Goal: Transaction & Acquisition: Purchase product/service

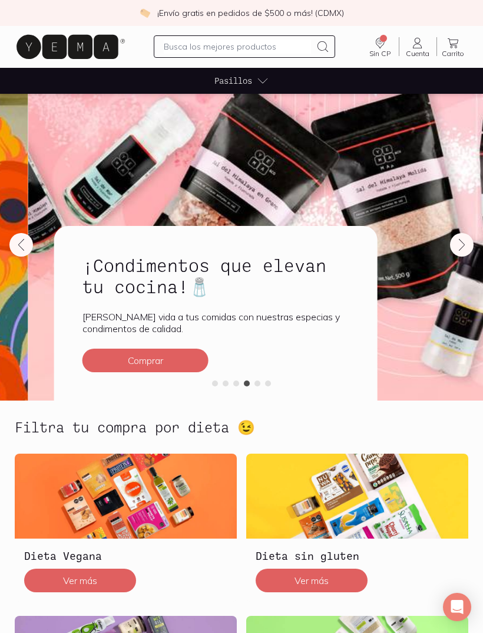
click at [20, 251] on icon at bounding box center [21, 245] width 14 height 14
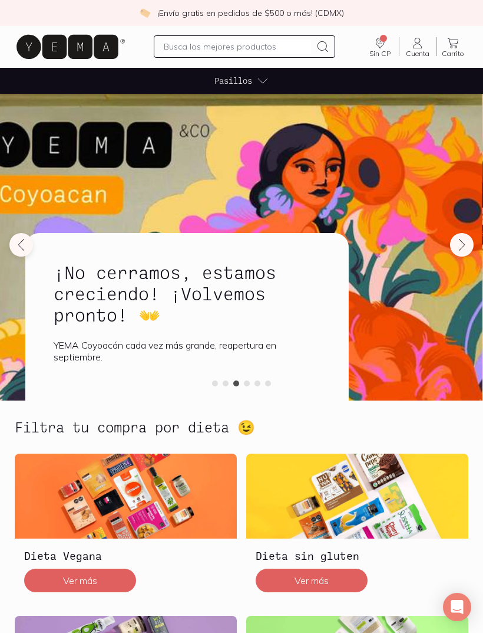
click at [20, 254] on button at bounding box center [21, 245] width 24 height 24
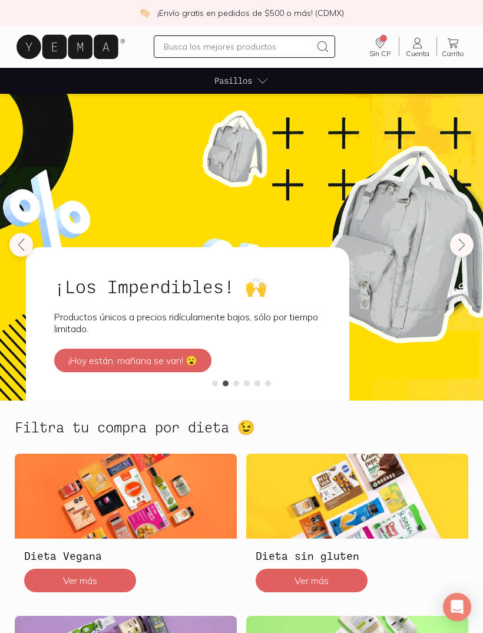
click at [184, 366] on button "¡Hoy están, mañana se van! 😮" at bounding box center [132, 360] width 157 height 24
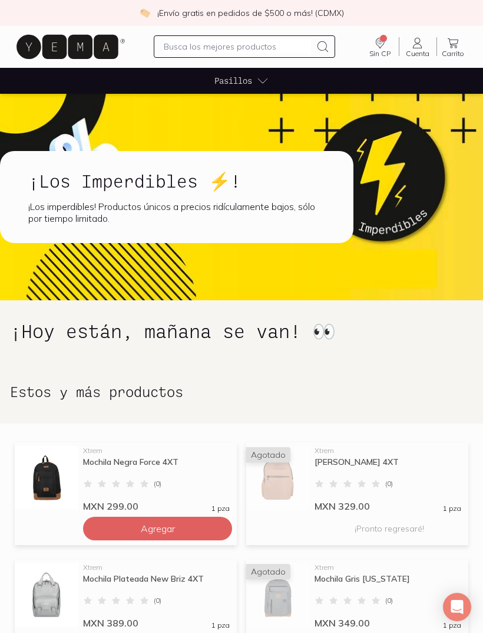
click at [420, 47] on icon at bounding box center [418, 43] width 14 height 14
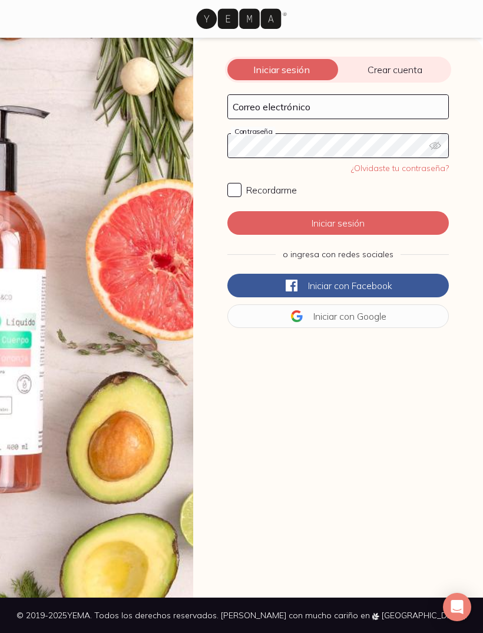
click at [351, 327] on button "Iniciar con Google" at bounding box center [339, 316] width 222 height 24
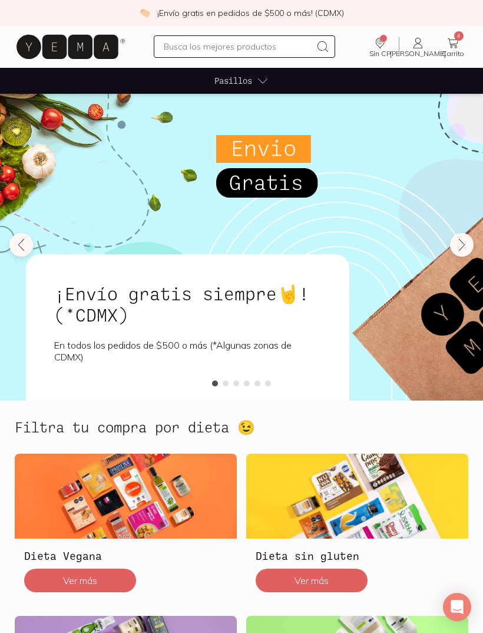
click at [459, 249] on icon at bounding box center [462, 245] width 14 height 14
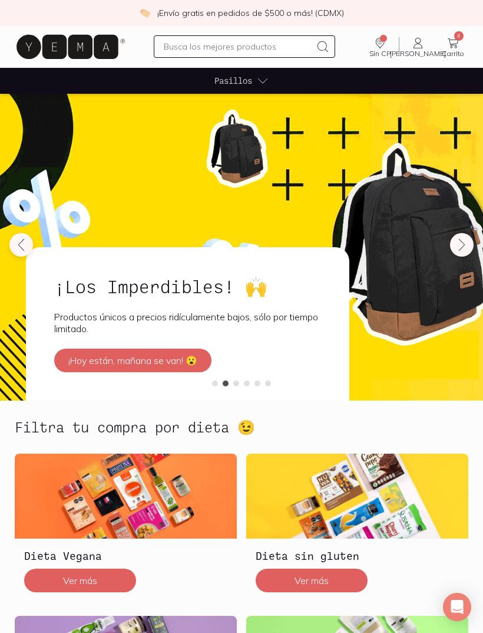
click at [159, 360] on button "¡Hoy están, mañana se van! 😮" at bounding box center [132, 360] width 157 height 24
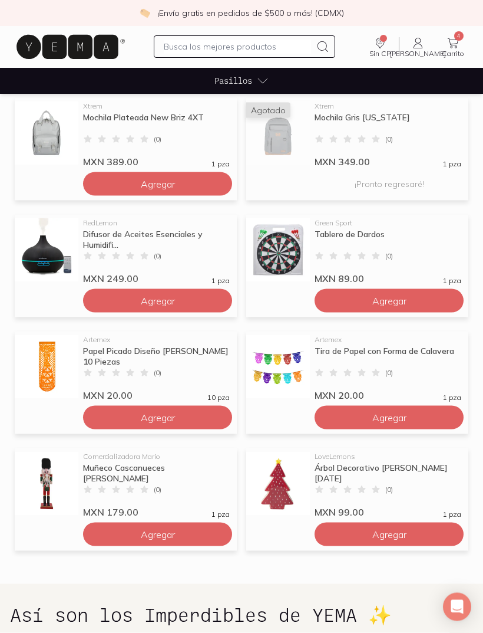
scroll to position [448, 0]
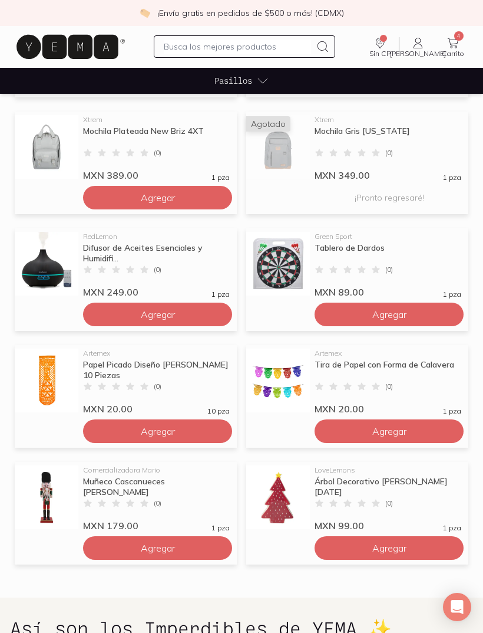
click at [25, 258] on img at bounding box center [47, 264] width 64 height 64
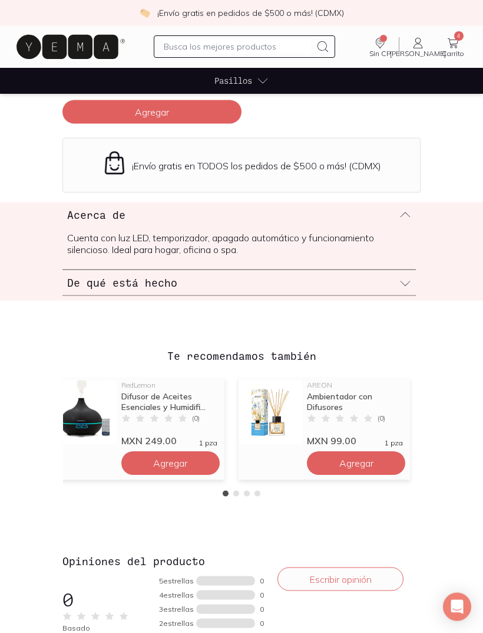
scroll to position [573, 0]
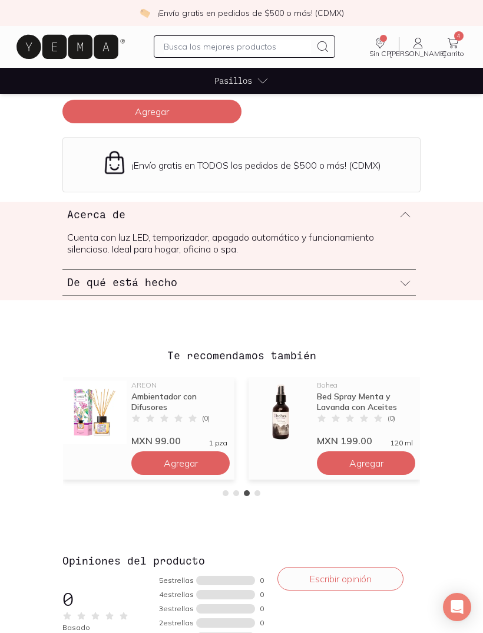
click at [265, 80] on icon at bounding box center [263, 81] width 12 height 12
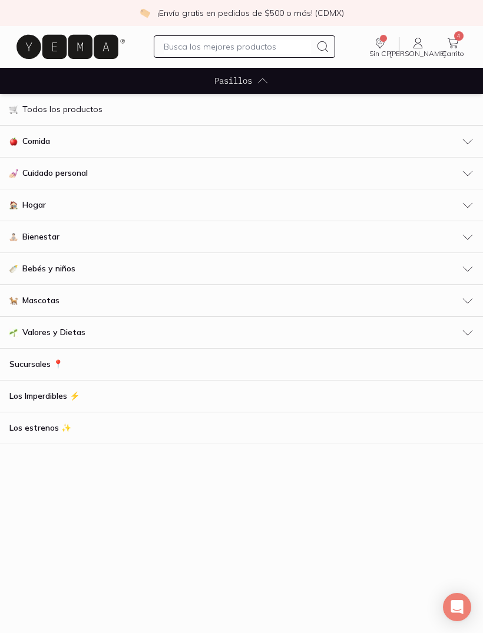
scroll to position [576, 0]
click at [75, 205] on div "Hogar" at bounding box center [241, 205] width 465 height 12
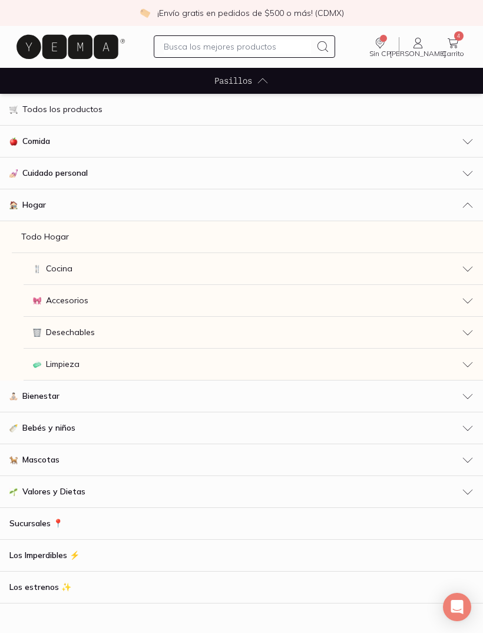
click at [76, 225] on link "Todo Hogar" at bounding box center [248, 237] width 472 height 32
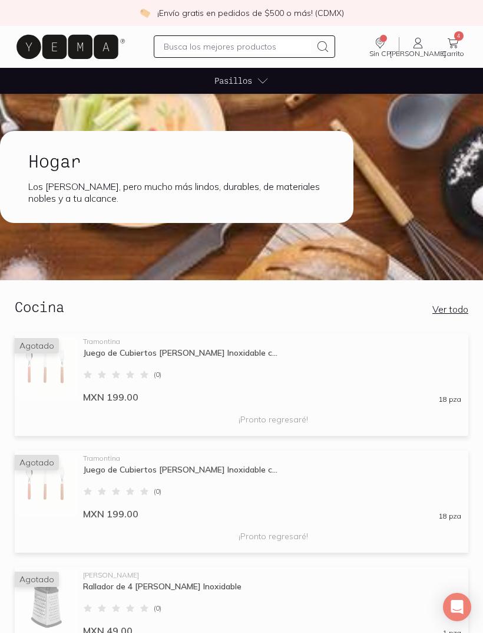
scroll to position [19, 0]
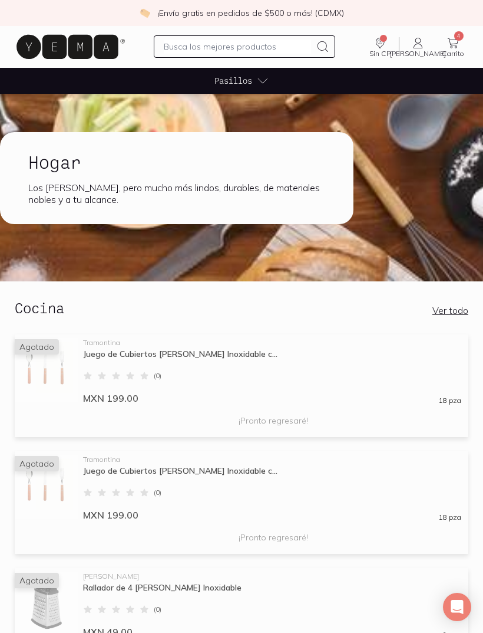
click at [462, 305] on link "Ver todo" at bounding box center [451, 310] width 36 height 12
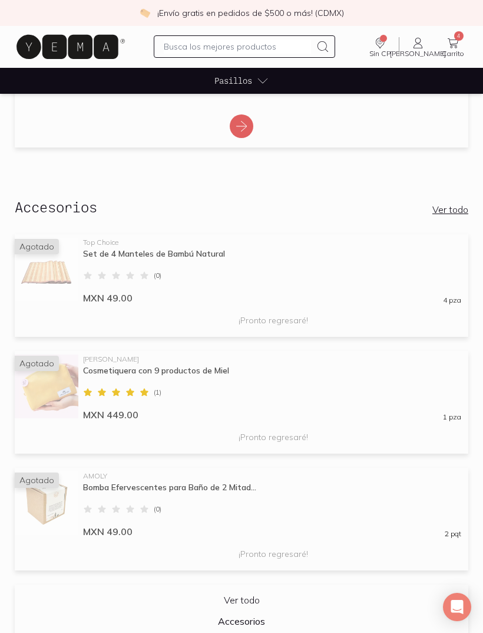
scroll to position [647, 0]
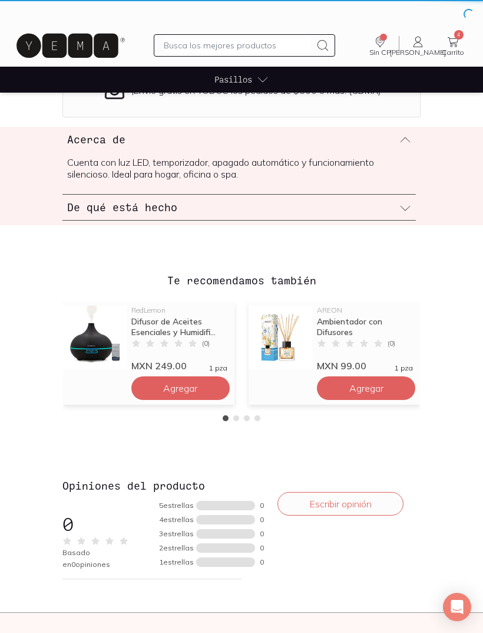
scroll to position [576, 0]
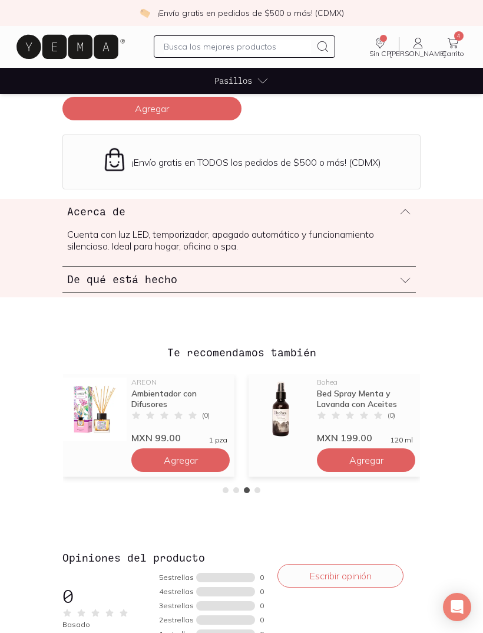
click at [249, 81] on span "Pasillos" at bounding box center [234, 80] width 38 height 12
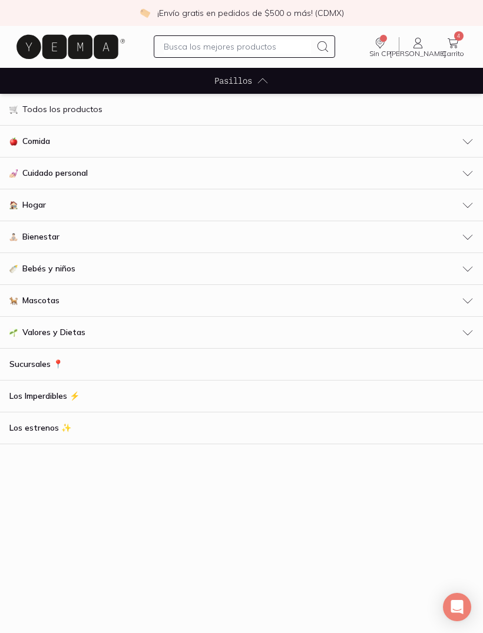
click at [48, 217] on button "Hogar" at bounding box center [241, 205] width 483 height 32
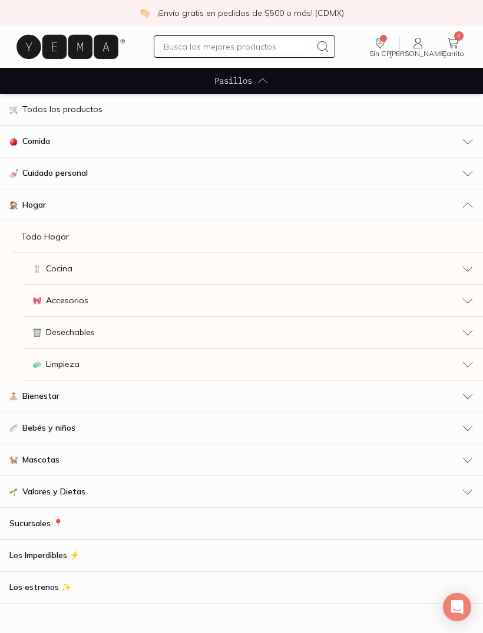
click at [41, 209] on span "Hogar" at bounding box center [34, 205] width 24 height 12
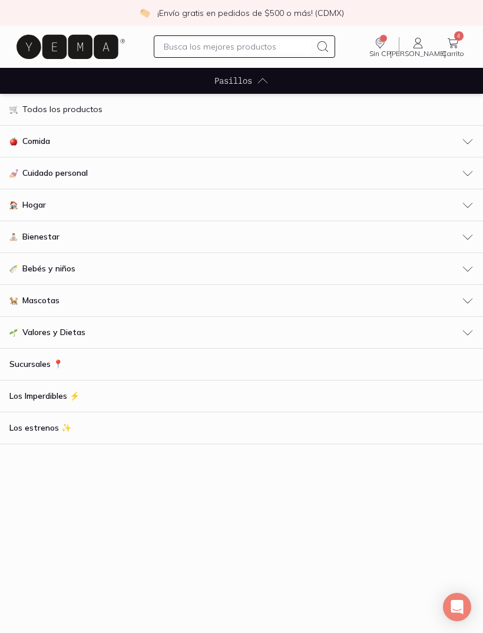
click at [57, 244] on button "Bienestar" at bounding box center [241, 237] width 483 height 32
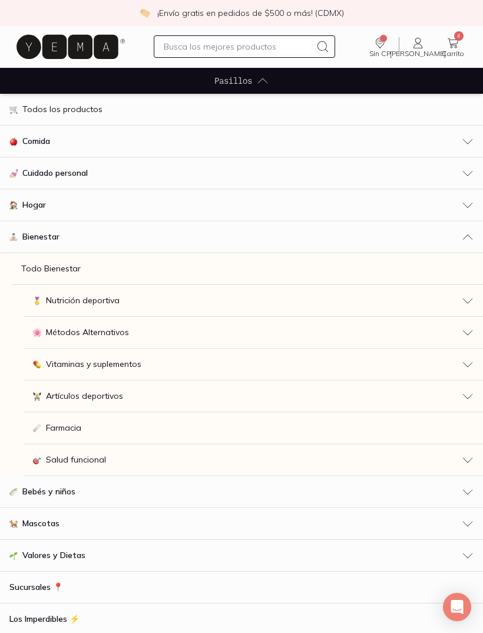
click at [67, 233] on div "Bienestar" at bounding box center [241, 237] width 465 height 12
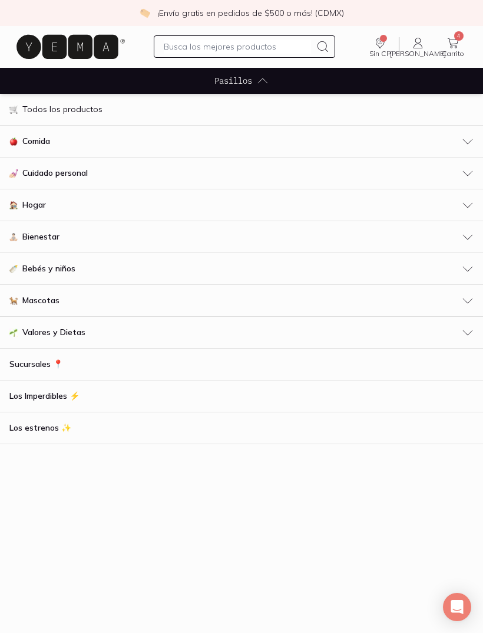
click at [86, 302] on div "Mascotas" at bounding box center [241, 300] width 465 height 12
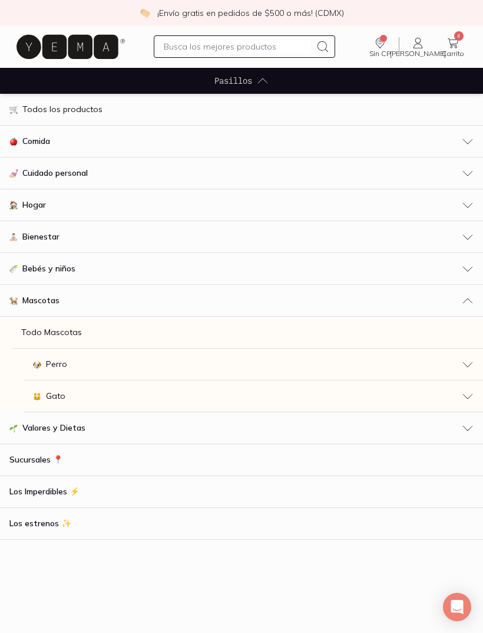
click at [112, 375] on button "Perro" at bounding box center [254, 364] width 460 height 32
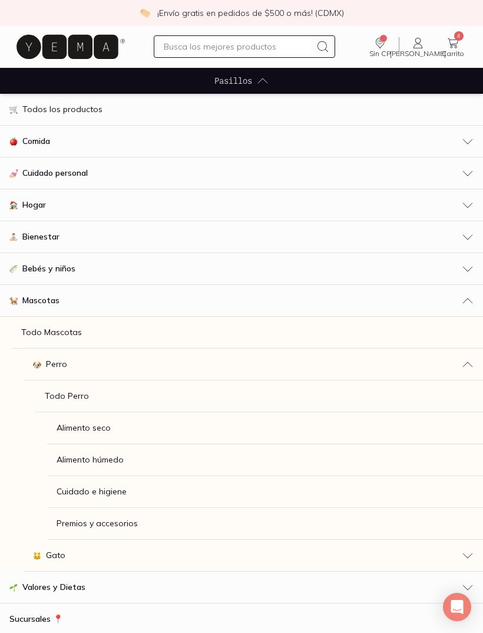
click at [74, 363] on div "Perro" at bounding box center [253, 364] width 441 height 12
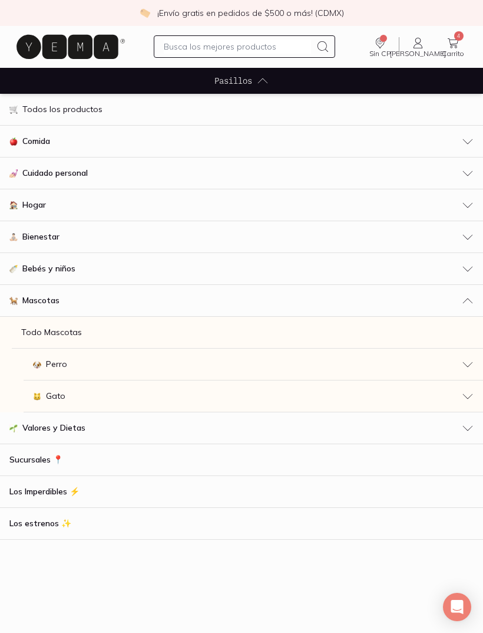
click at [143, 364] on div "Perro" at bounding box center [253, 364] width 441 height 12
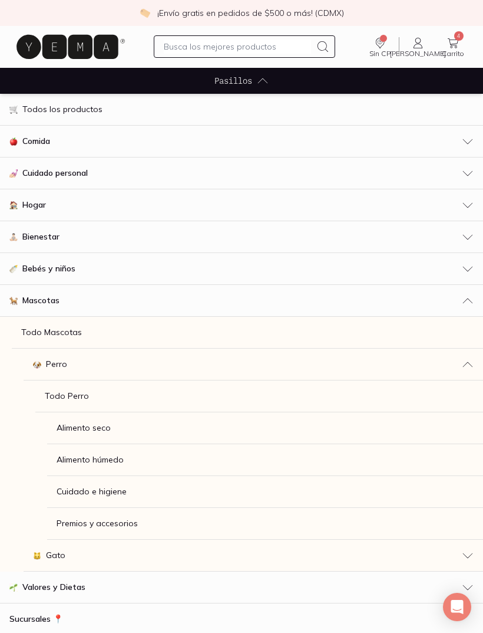
click at [89, 400] on link "Todo Perro" at bounding box center [259, 396] width 448 height 32
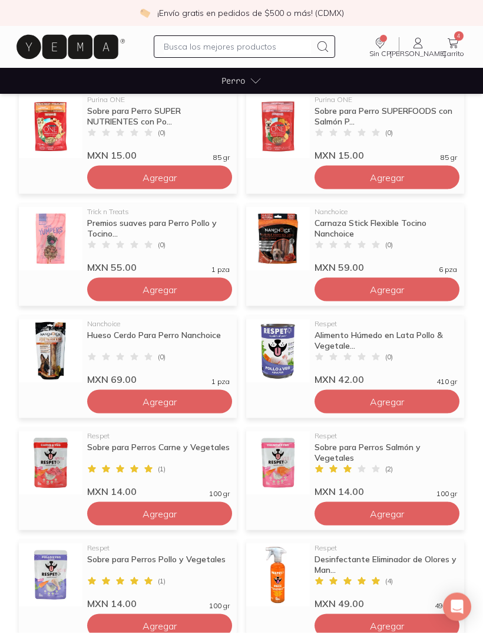
scroll to position [309, 0]
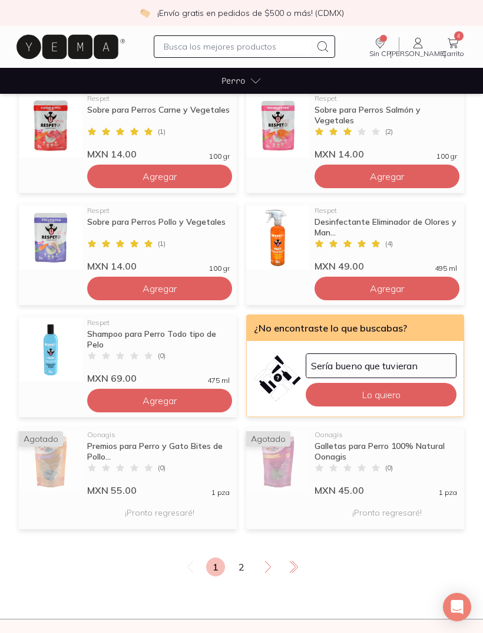
click at [275, 567] on link at bounding box center [267, 566] width 19 height 19
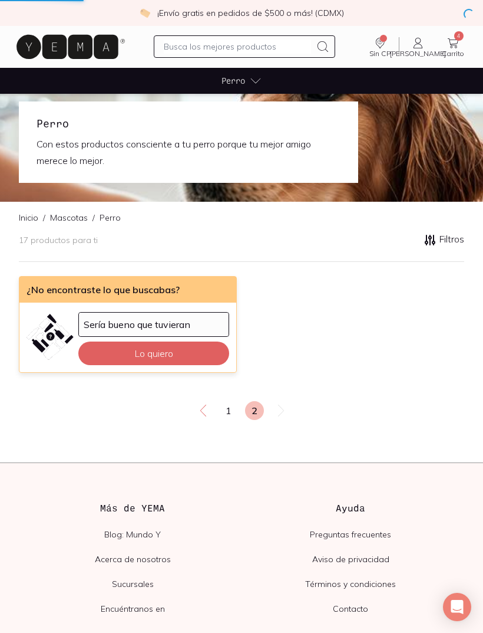
scroll to position [1, 0]
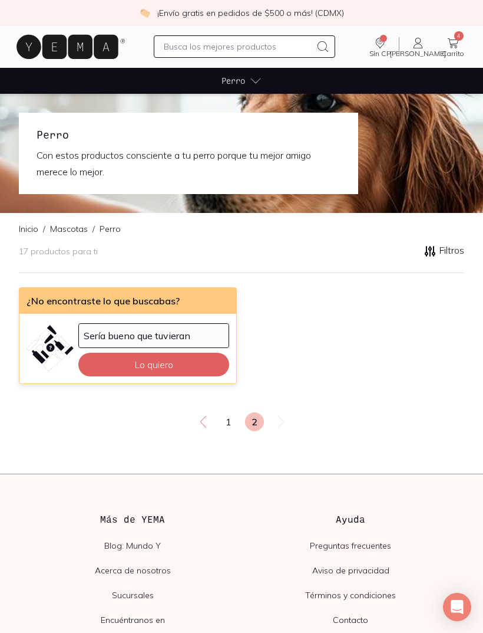
click at [244, 80] on span "Perro" at bounding box center [234, 80] width 24 height 12
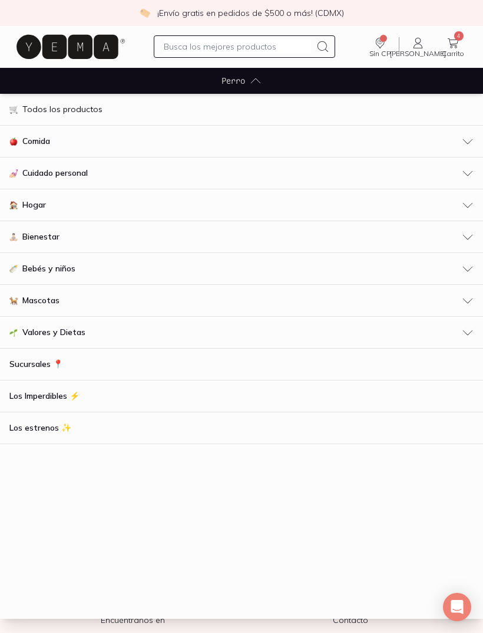
click at [82, 152] on button "Comida" at bounding box center [241, 142] width 483 height 32
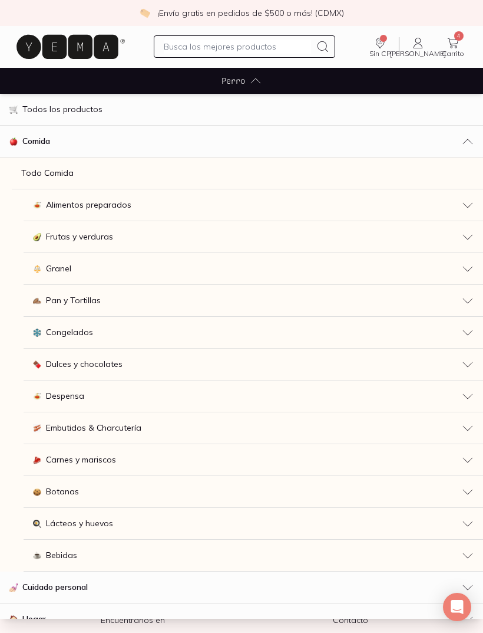
click at [129, 462] on div "Carnes y mariscos" at bounding box center [253, 459] width 441 height 12
click at [137, 488] on link "Todo Carnes y mariscos" at bounding box center [259, 492] width 448 height 32
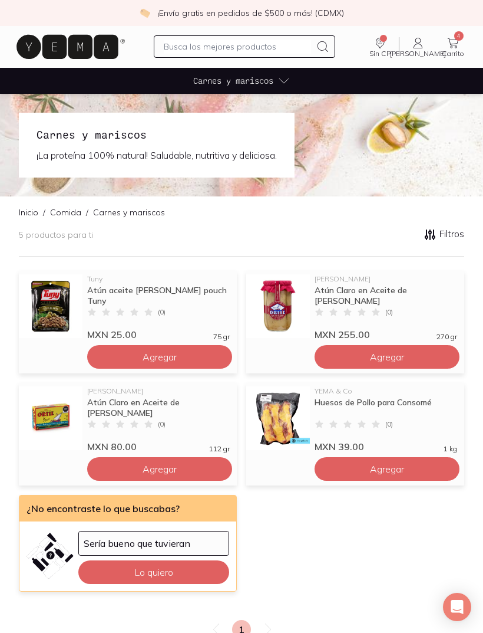
click at [378, 36] on icon "Dirección no especificada" at bounding box center [380, 43] width 14 height 14
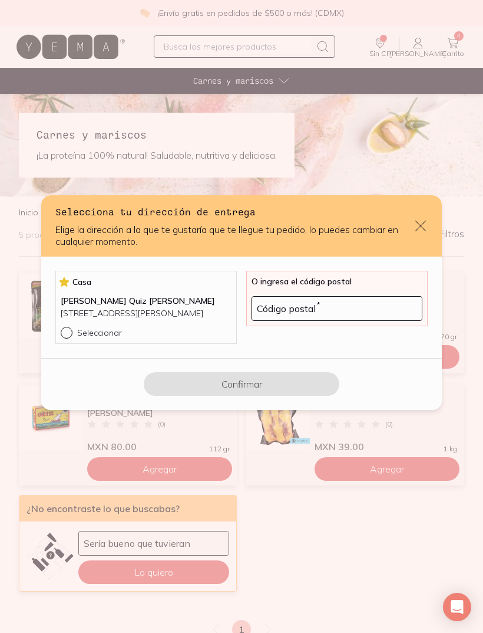
click at [184, 326] on div "Adriana Maria Quiz Ramos Calle Doctor Velasco 95 Int: Edificio 5, Depto 201 067…" at bounding box center [146, 311] width 171 height 32
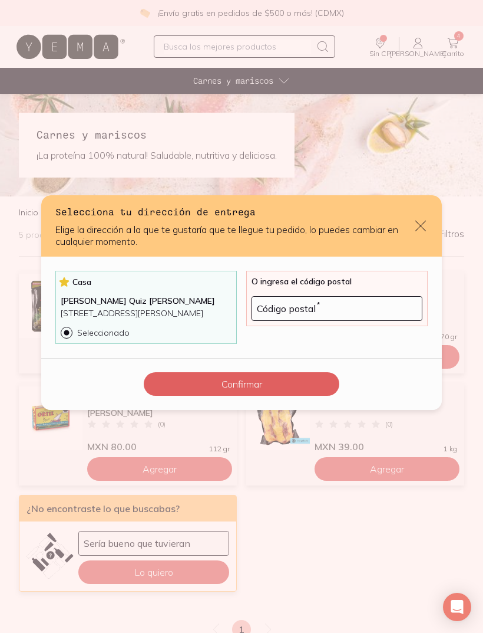
click at [262, 392] on button "Confirmar" at bounding box center [242, 384] width 196 height 24
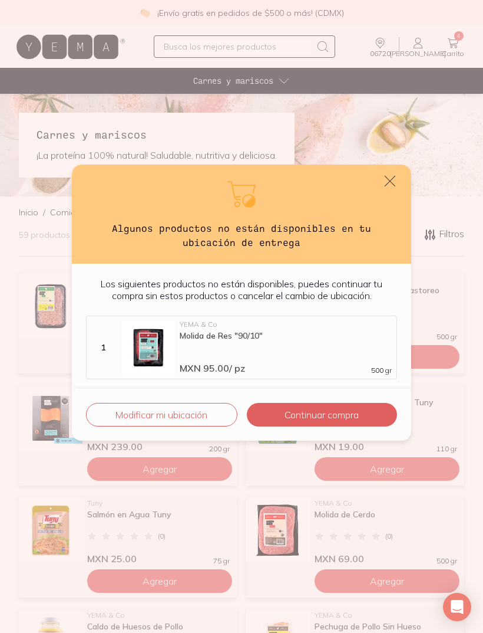
click at [393, 183] on icon "default" at bounding box center [390, 180] width 11 height 11
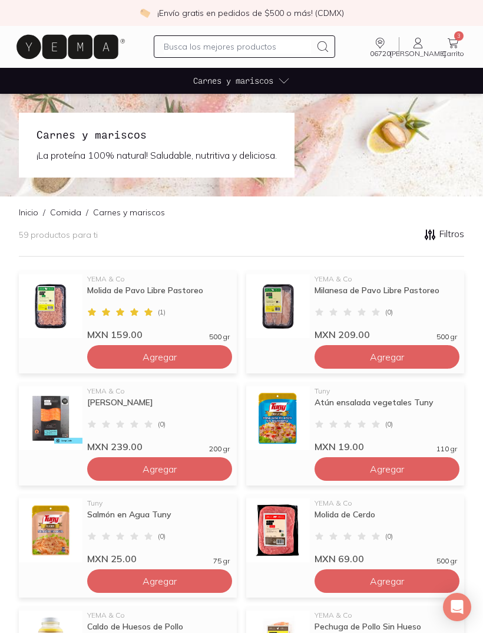
click at [445, 48] on link "3 Mi carrito Carrito" at bounding box center [454, 46] width 32 height 21
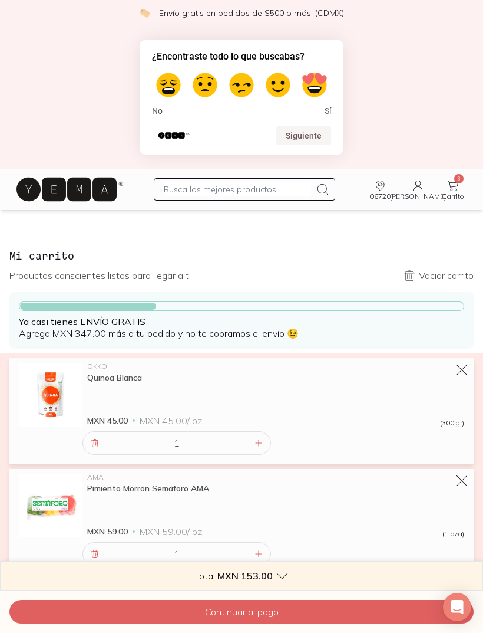
click at [466, 370] on icon at bounding box center [462, 370] width 14 height 14
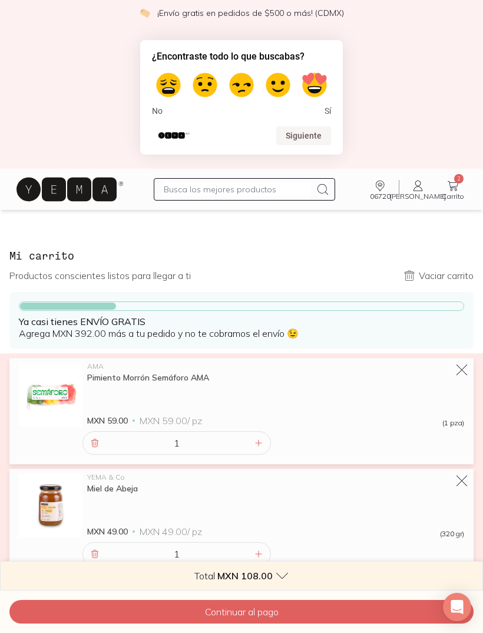
click at [459, 375] on icon at bounding box center [462, 370] width 14 height 14
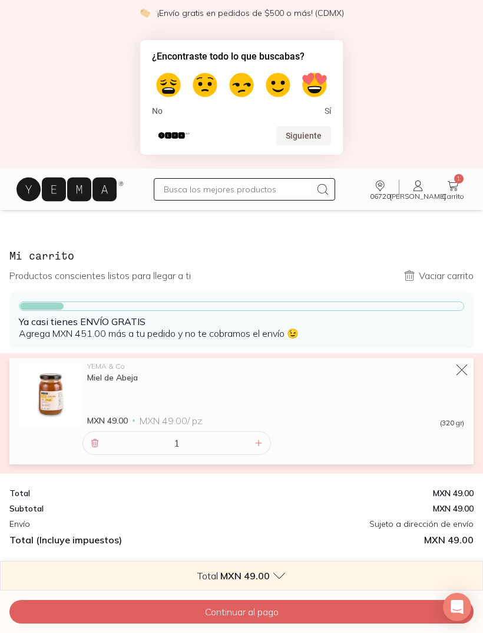
click at [465, 366] on icon at bounding box center [462, 370] width 14 height 14
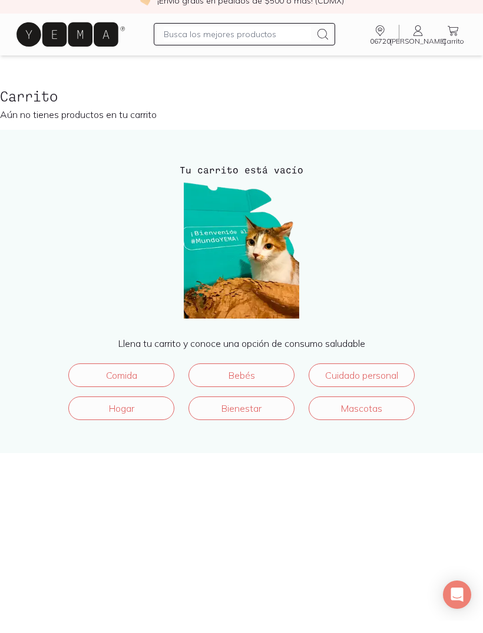
scroll to position [12, 0]
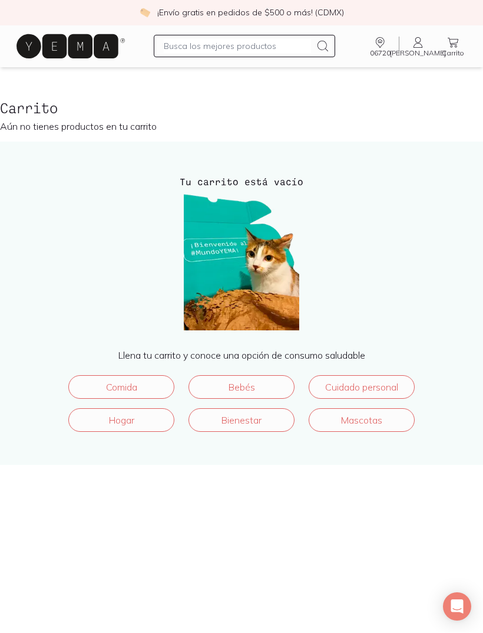
click at [424, 243] on div "Tu carrito está vacío Llena tu carrito y conoce una opción de consumo saludable…" at bounding box center [241, 303] width 483 height 323
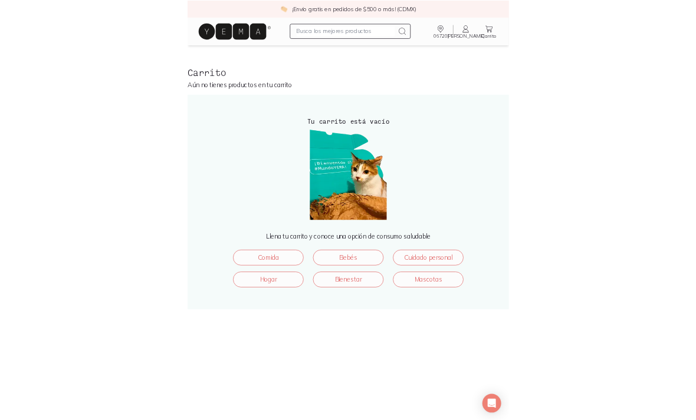
scroll to position [0, 0]
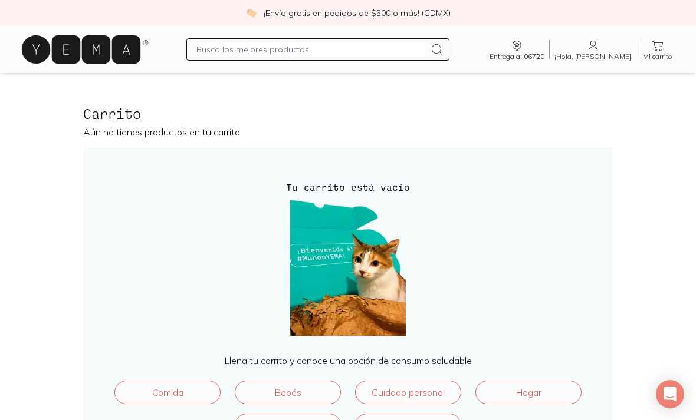
click at [73, 43] on icon at bounding box center [81, 49] width 119 height 28
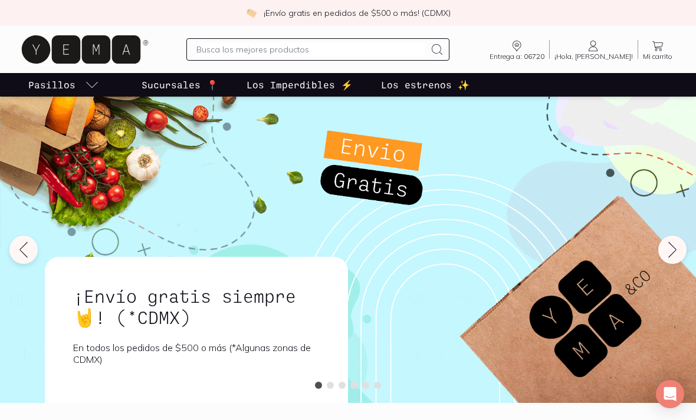
click at [295, 84] on p "Los Imperdibles ⚡️" at bounding box center [299, 85] width 106 height 14
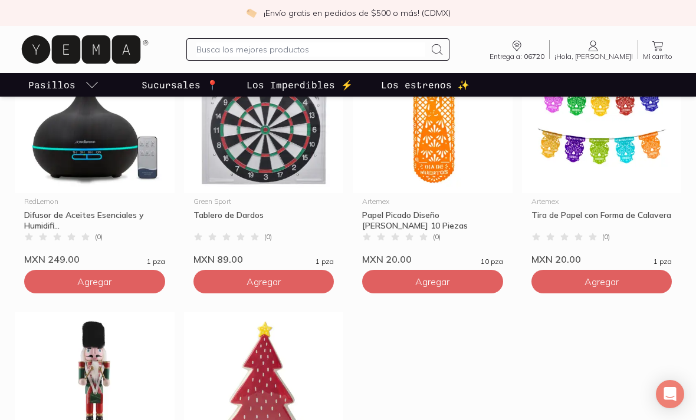
scroll to position [662, 0]
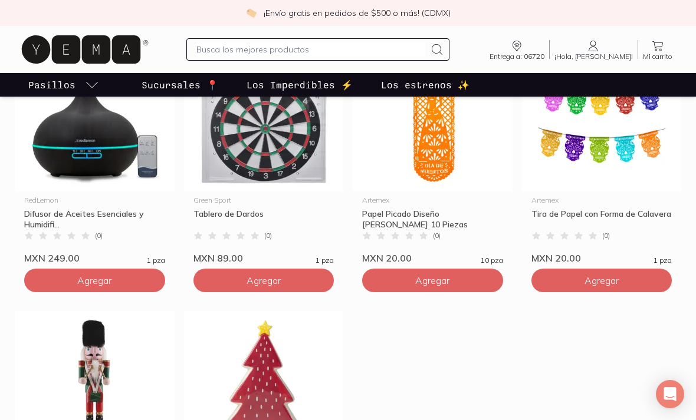
click at [99, 81] on link "Pasillos" at bounding box center [63, 85] width 75 height 24
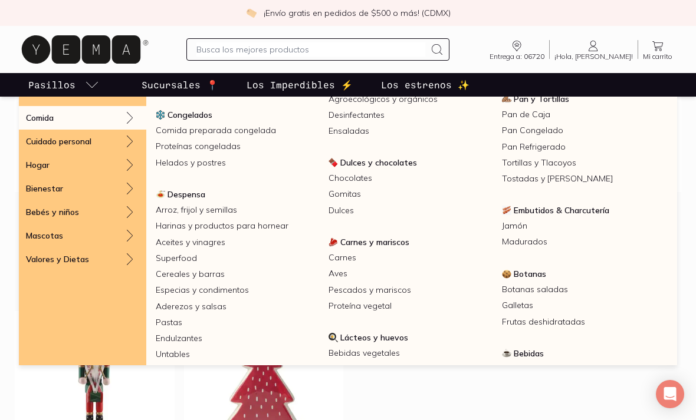
scroll to position [84, 0]
click at [399, 246] on span "Carnes y mariscos" at bounding box center [374, 243] width 69 height 11
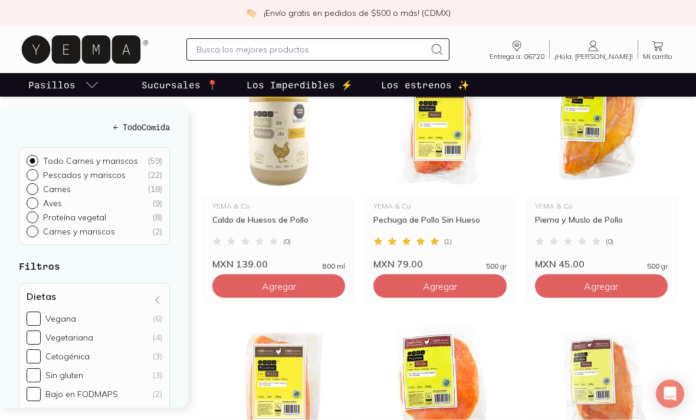
scroll to position [719, 0]
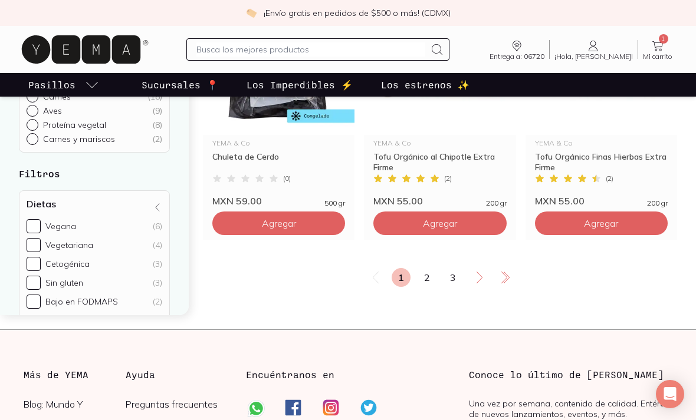
scroll to position [2064, 0]
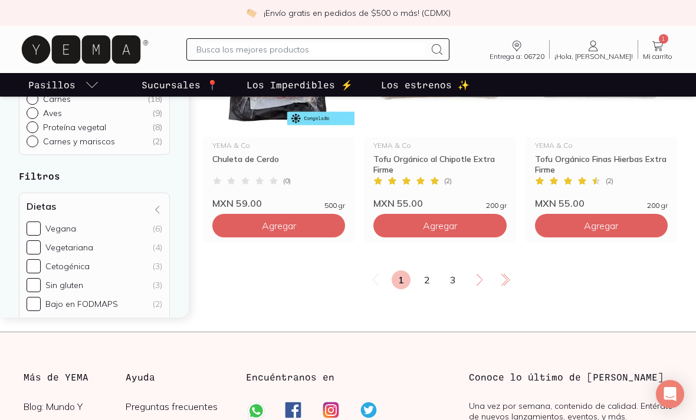
click at [417, 285] on div "1 2 3" at bounding box center [440, 280] width 474 height 19
click at [422, 282] on link "2" at bounding box center [426, 280] width 19 height 19
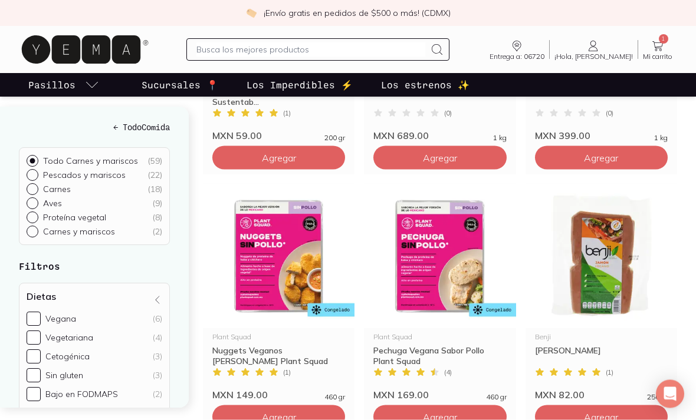
scroll to position [1355, 0]
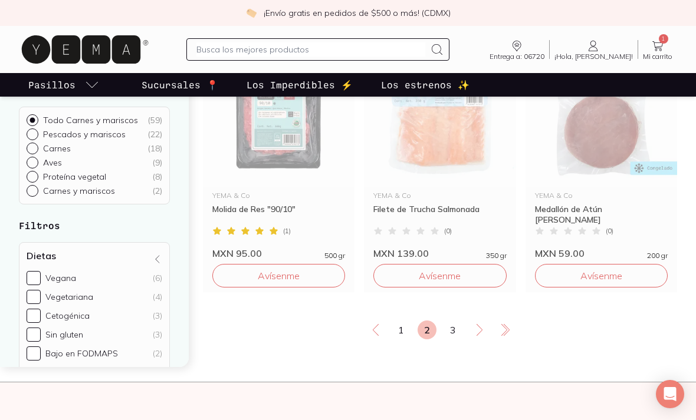
click at [455, 329] on link "3" at bounding box center [452, 330] width 19 height 19
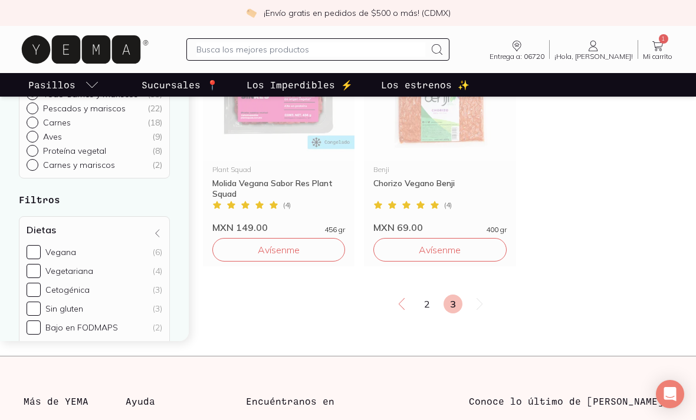
scroll to position [1011, 0]
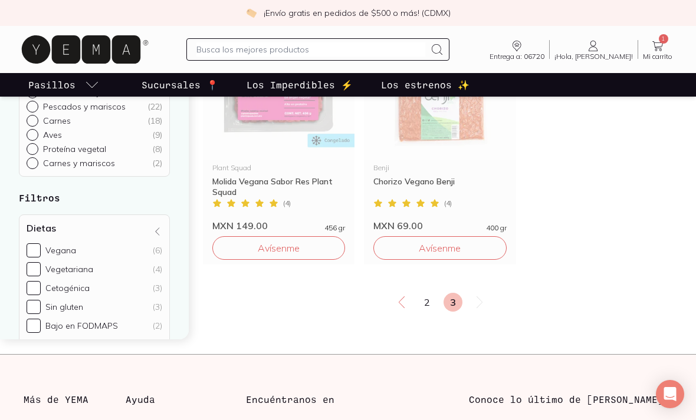
click at [422, 307] on link "2" at bounding box center [426, 302] width 19 height 19
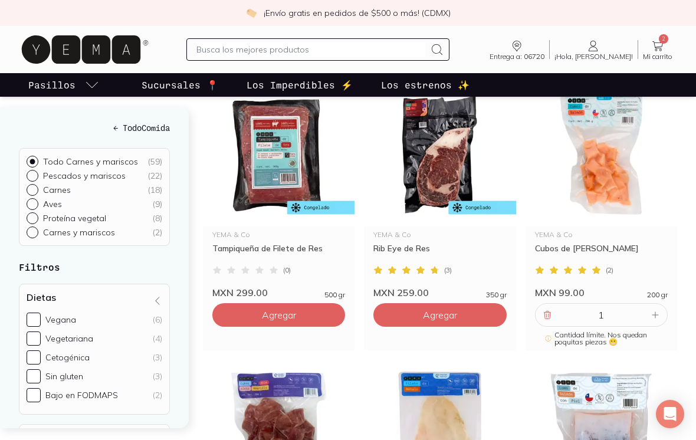
click at [483, 319] on icon at bounding box center [654, 314] width 9 height 9
click at [483, 314] on icon at bounding box center [654, 314] width 9 height 9
click at [483, 298] on div "MXN 99.00 200 gr" at bounding box center [601, 287] width 133 height 21
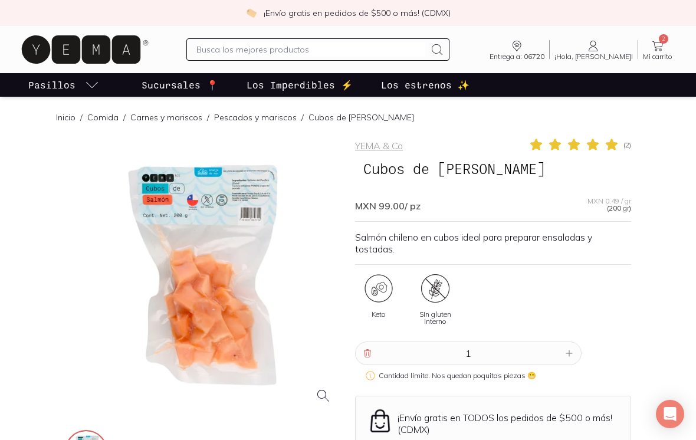
click at [371, 355] on icon at bounding box center [367, 352] width 9 height 9
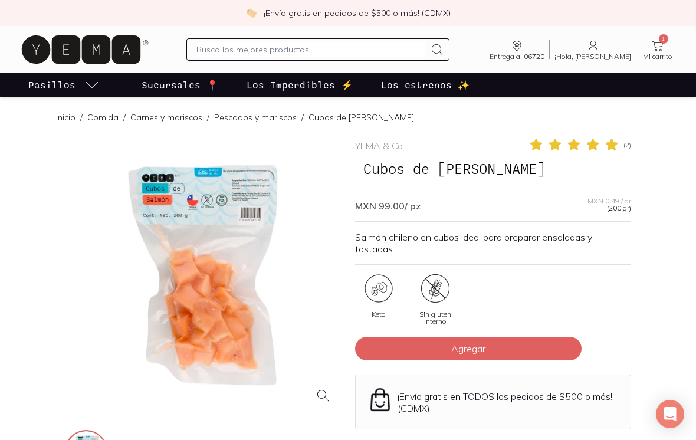
click at [236, 122] on link "Pescados y mariscos" at bounding box center [255, 117] width 83 height 11
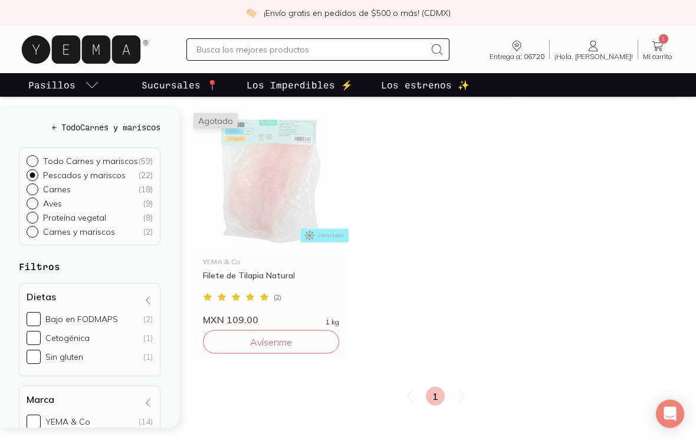
scroll to position [1966, 0]
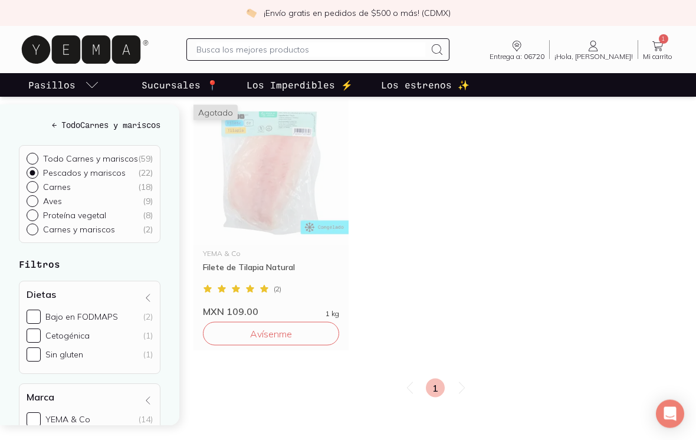
click at [436, 388] on link "1" at bounding box center [435, 388] width 19 height 19
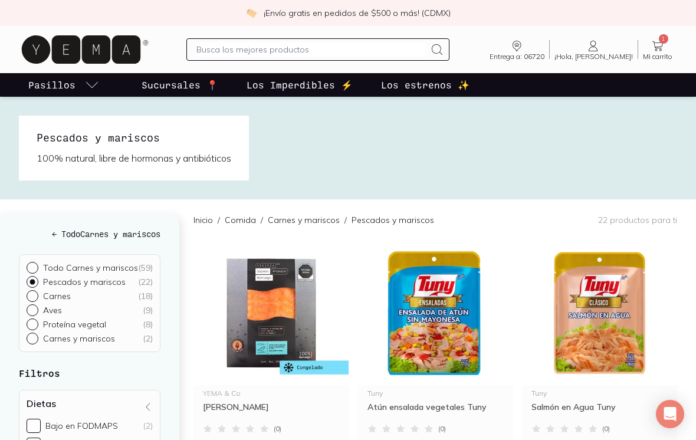
click at [304, 223] on link "Carnes y mariscos" at bounding box center [304, 220] width 72 height 11
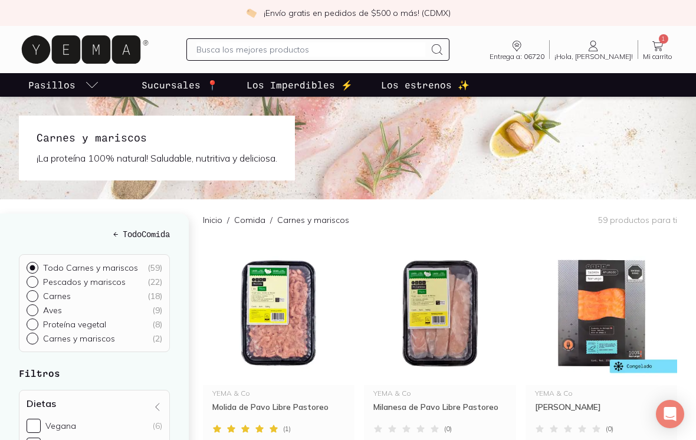
click at [286, 216] on p "Carnes y mariscos" at bounding box center [313, 220] width 72 height 12
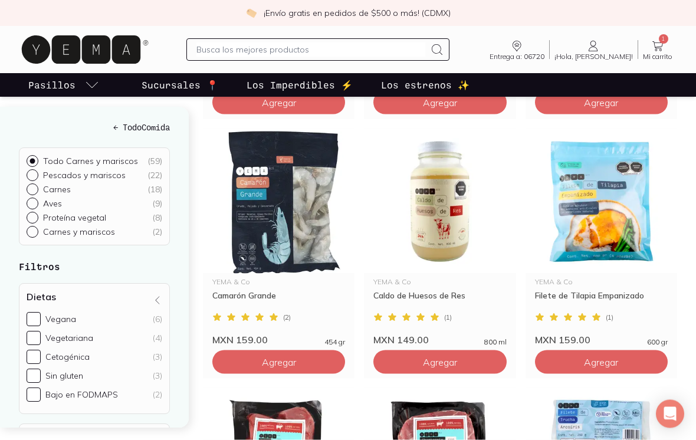
scroll to position [1156, 0]
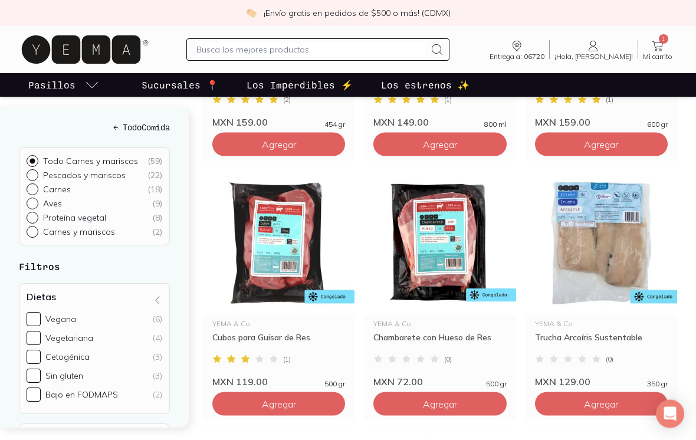
click at [483, 324] on div "YEMA & Co" at bounding box center [601, 323] width 133 height 7
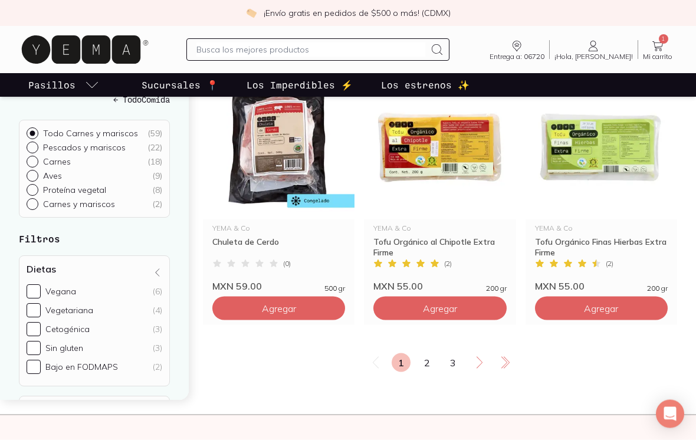
scroll to position [1982, 0]
click at [433, 357] on link "2" at bounding box center [426, 362] width 19 height 19
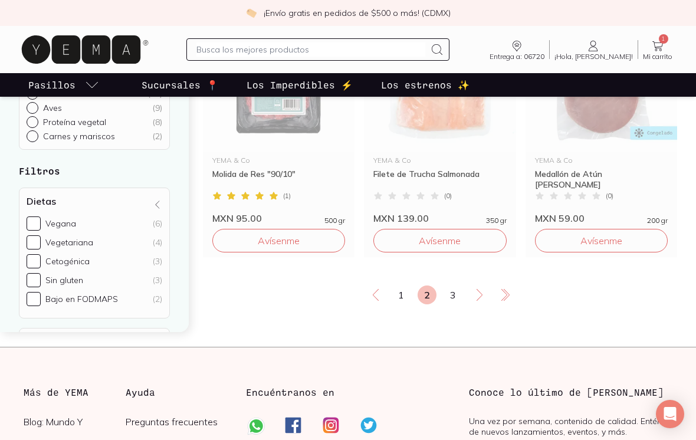
click at [459, 293] on link "3" at bounding box center [452, 294] width 19 height 19
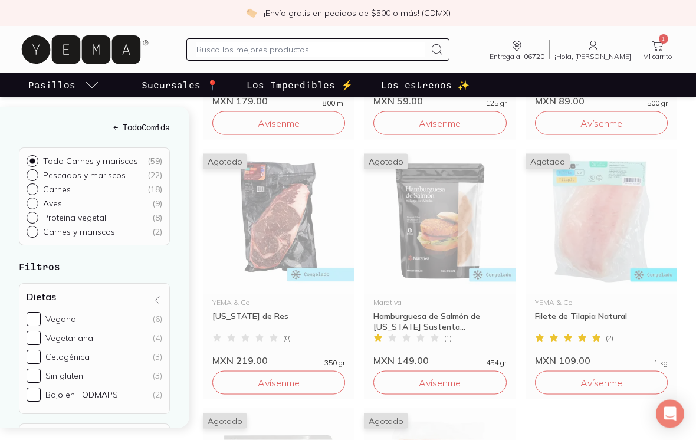
scroll to position [725, 0]
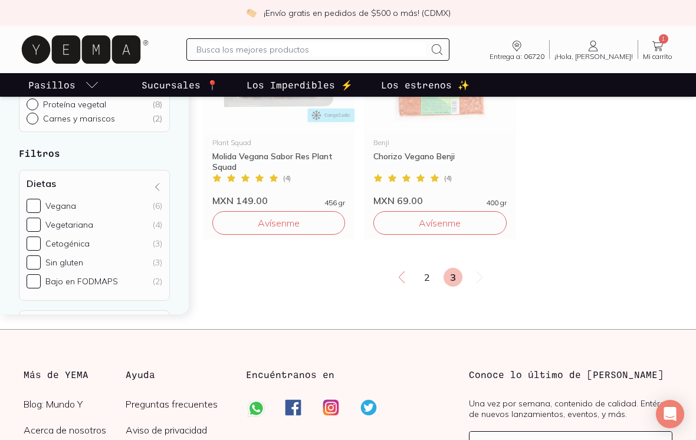
click at [426, 282] on link "2" at bounding box center [426, 277] width 19 height 19
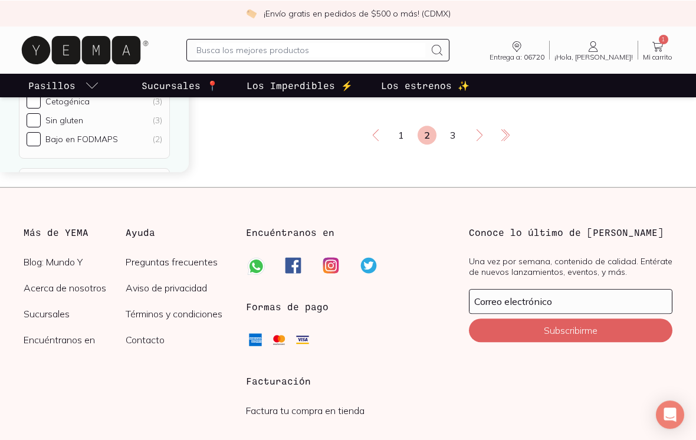
scroll to position [2074, 0]
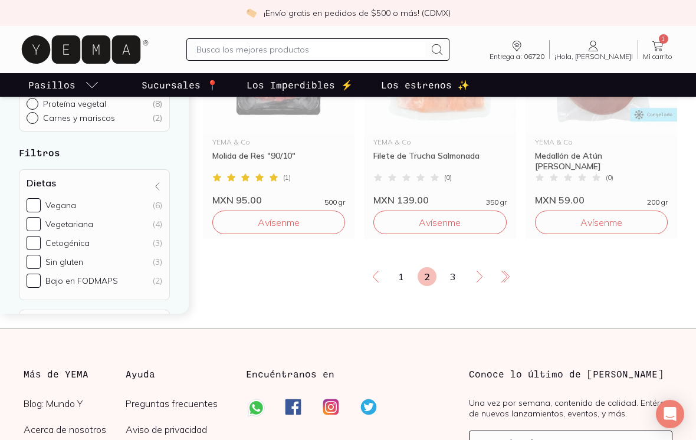
click at [412, 270] on div "1 2 3" at bounding box center [440, 276] width 474 height 19
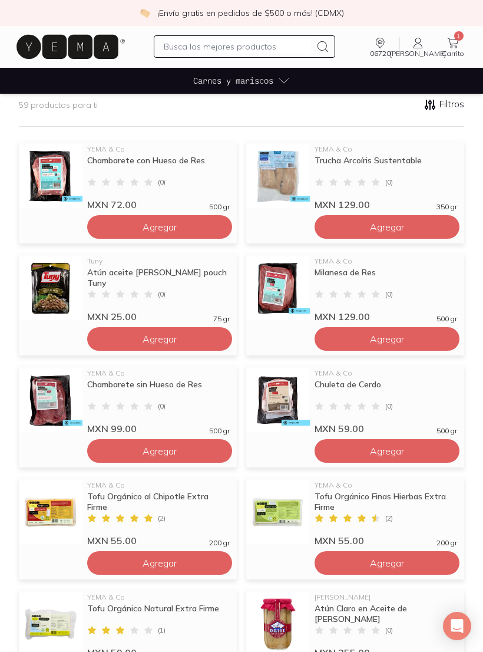
scroll to position [0, 0]
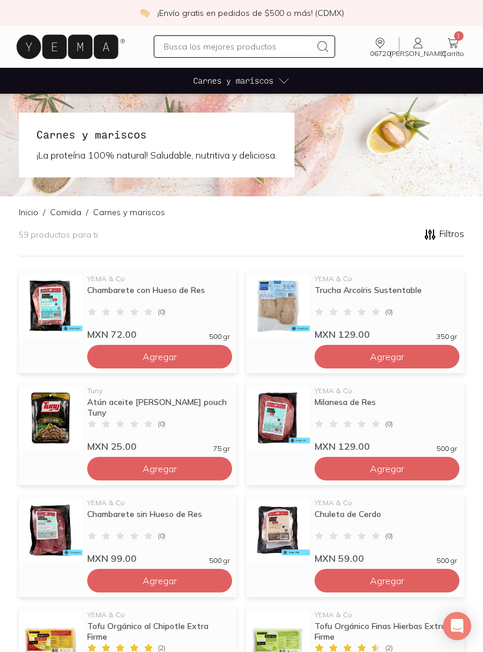
click at [275, 297] on img at bounding box center [278, 306] width 64 height 64
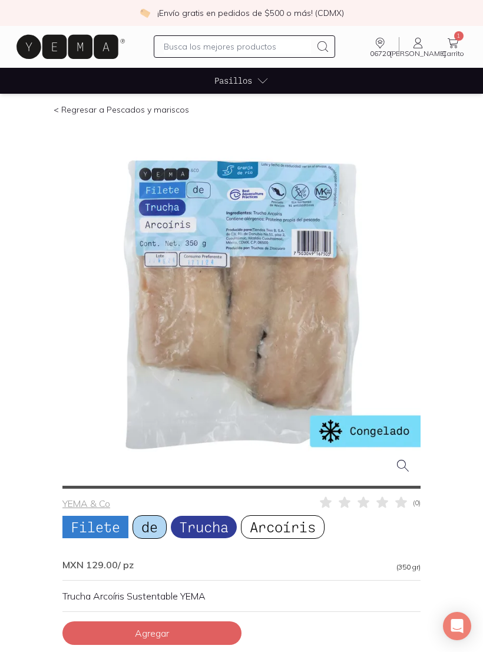
click at [124, 618] on div "YEMA & Co ( 0 ) Filete de Trucha Arcoíris MXN 129.00 / pz MXN 0.37 / gr (350 gr…" at bounding box center [242, 600] width 358 height 228
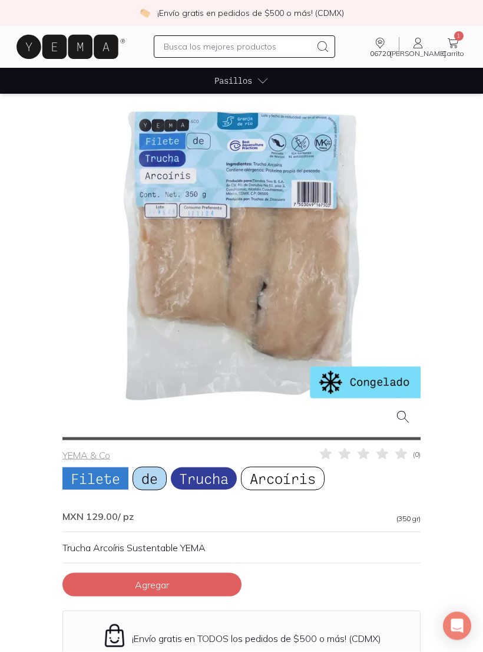
click at [164, 595] on button "Agregar" at bounding box center [152, 585] width 179 height 24
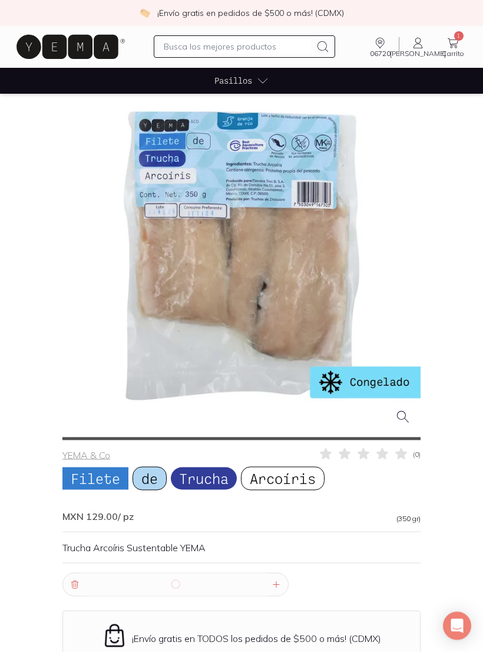
scroll to position [49, 0]
click at [460, 45] on icon at bounding box center [453, 43] width 14 height 14
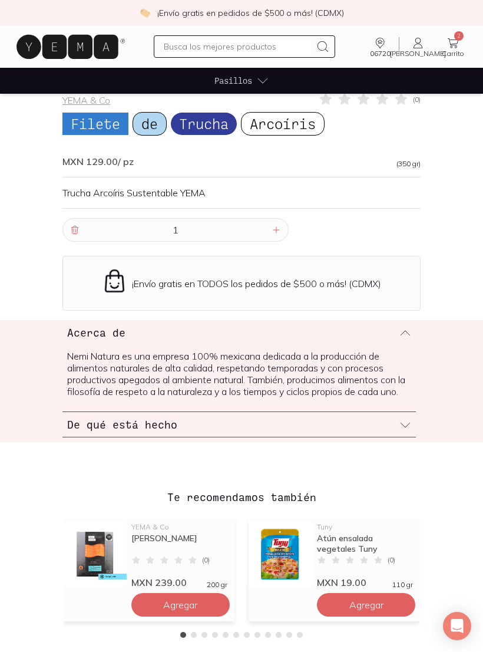
scroll to position [386, 0]
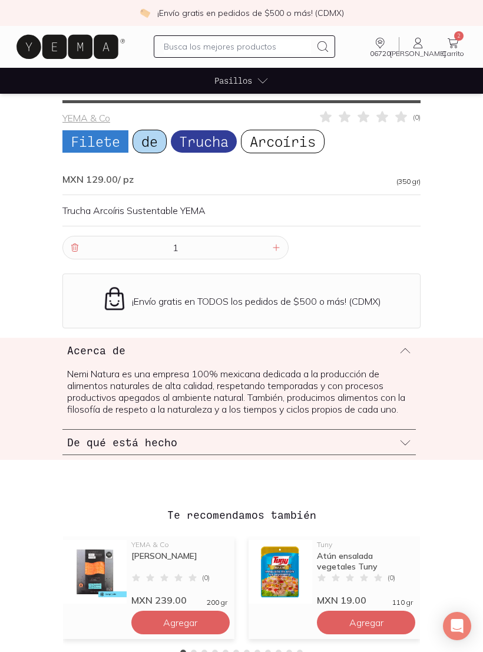
click at [251, 84] on span "Pasillos" at bounding box center [234, 80] width 38 height 12
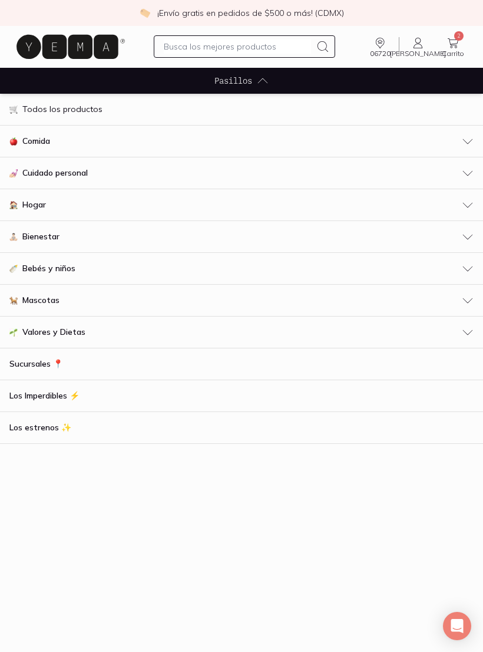
click at [459, 172] on div "Cuidado personal" at bounding box center [241, 173] width 465 height 12
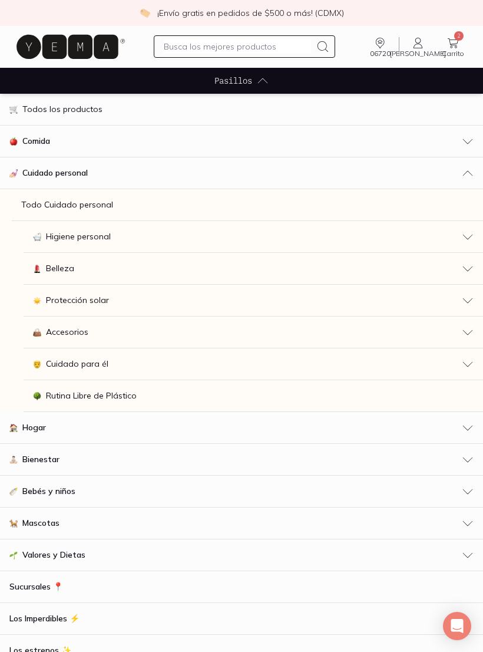
click at [461, 166] on button "Cuidado personal" at bounding box center [241, 173] width 483 height 32
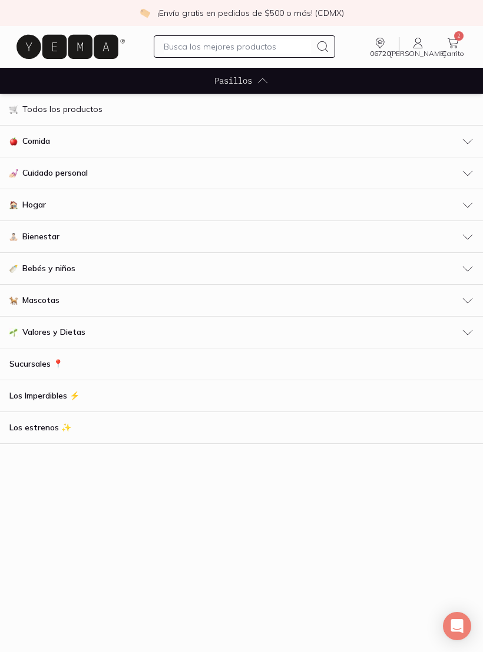
click at [459, 119] on link "Todos los productos" at bounding box center [241, 110] width 483 height 32
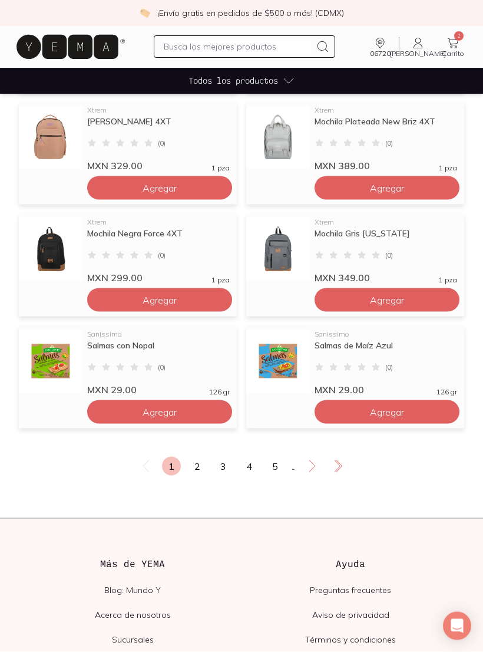
click at [200, 461] on link "2" at bounding box center [197, 466] width 19 height 19
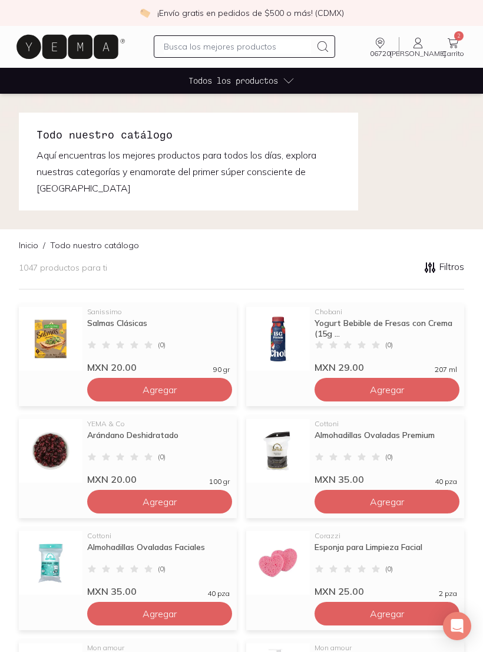
click at [286, 82] on icon at bounding box center [289, 81] width 12 height 12
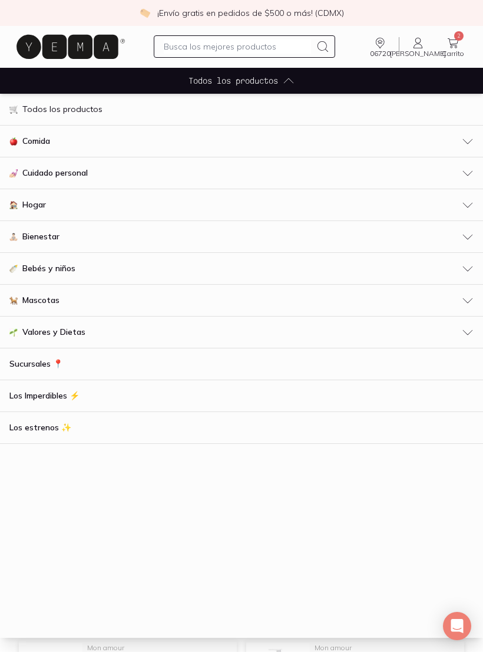
click at [76, 142] on div "Comida" at bounding box center [241, 141] width 465 height 12
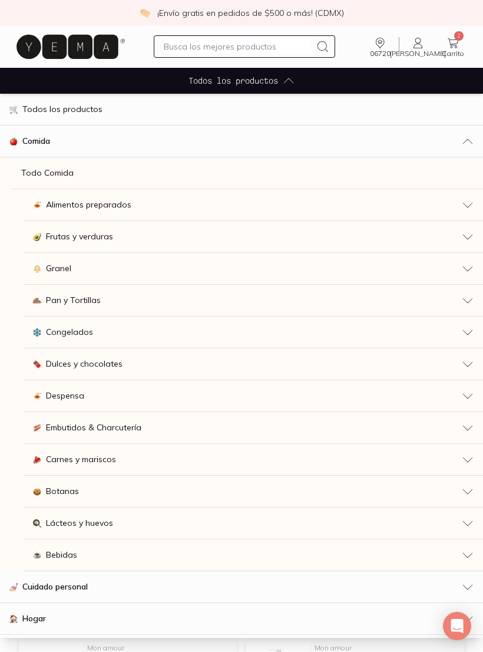
click at [116, 464] on span "Carnes y mariscos" at bounding box center [81, 459] width 70 height 12
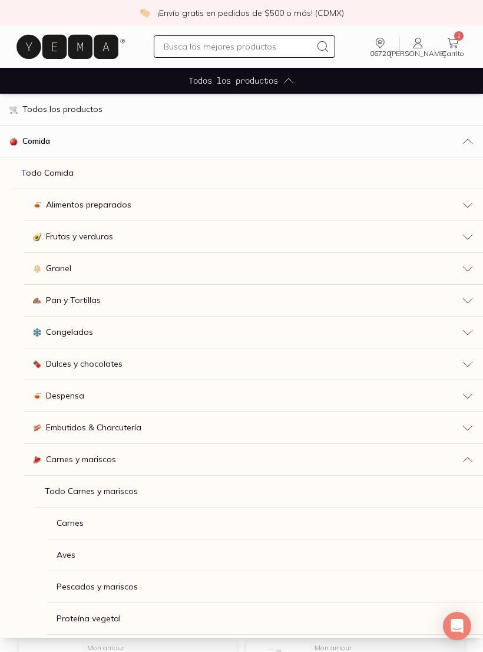
click at [112, 492] on p "Todo Carnes y mariscos" at bounding box center [91, 491] width 93 height 12
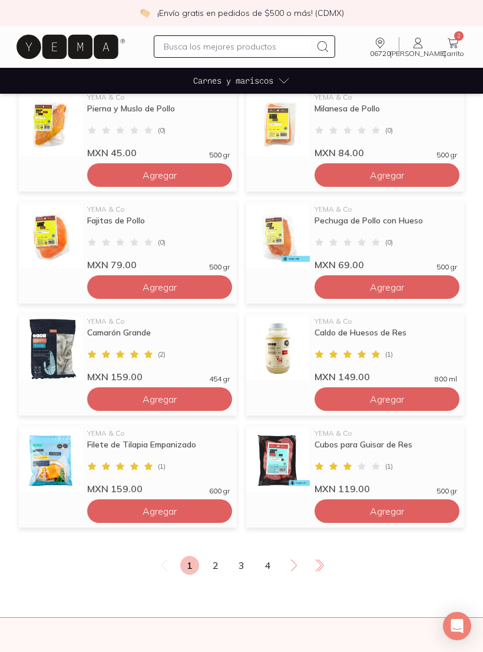
scroll to position [644, 0]
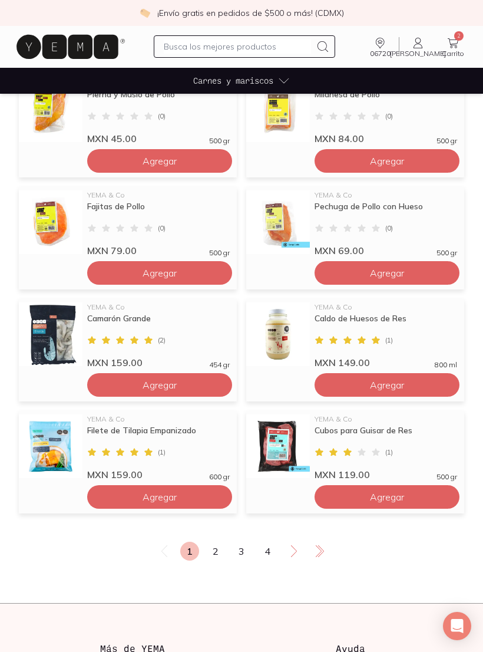
click at [213, 550] on link "2" at bounding box center [215, 551] width 19 height 19
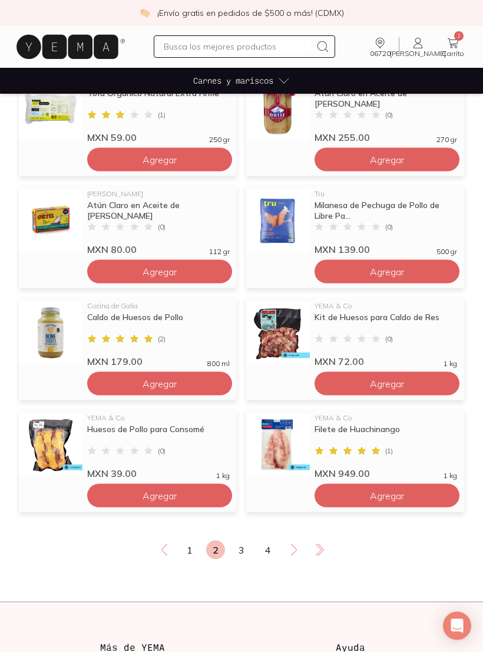
scroll to position [648, 0]
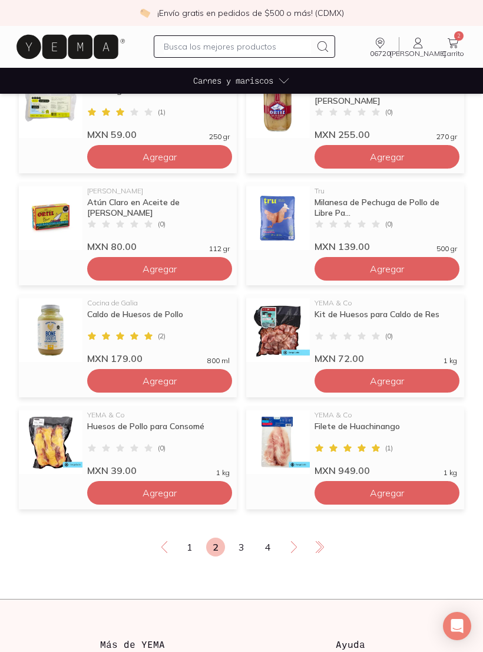
click at [279, 29] on div "Entrega a: 06720 06720 Buscar Buscar ¡Hola, Adriana! Adriana 2 Mi carrito Carri…" at bounding box center [241, 47] width 483 height 42
click at [286, 41] on input "text" at bounding box center [238, 47] width 148 height 14
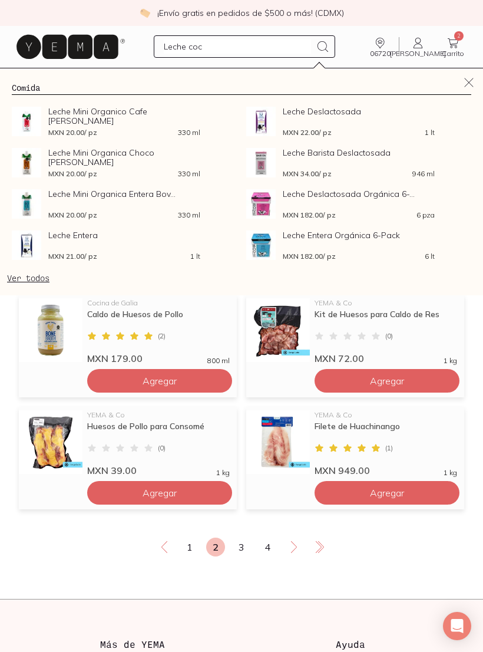
type input "Leche coco"
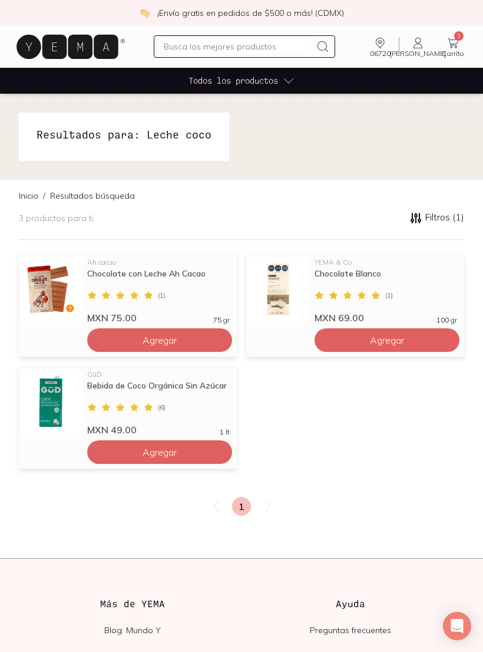
click at [240, 54] on input "text" at bounding box center [238, 47] width 148 height 14
type input "Coco"
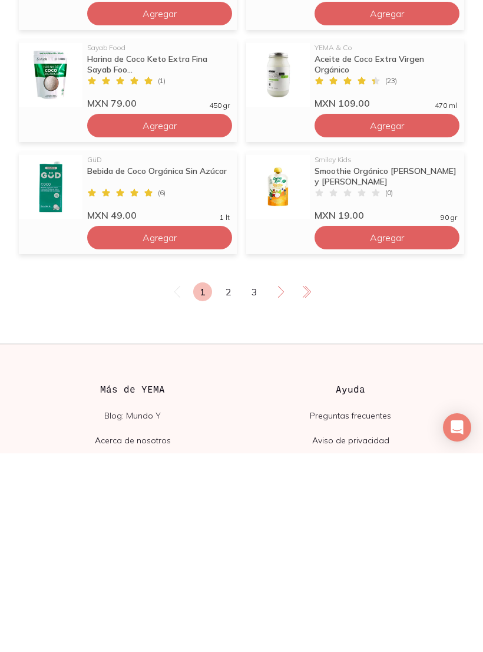
click at [235, 481] on link "2" at bounding box center [228, 490] width 19 height 19
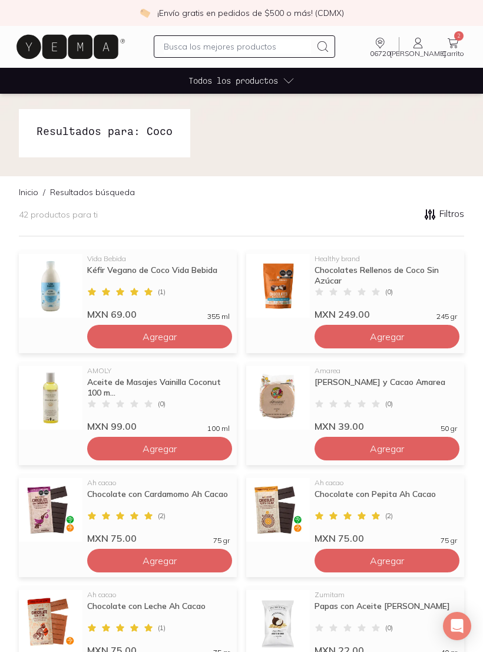
scroll to position [1, 0]
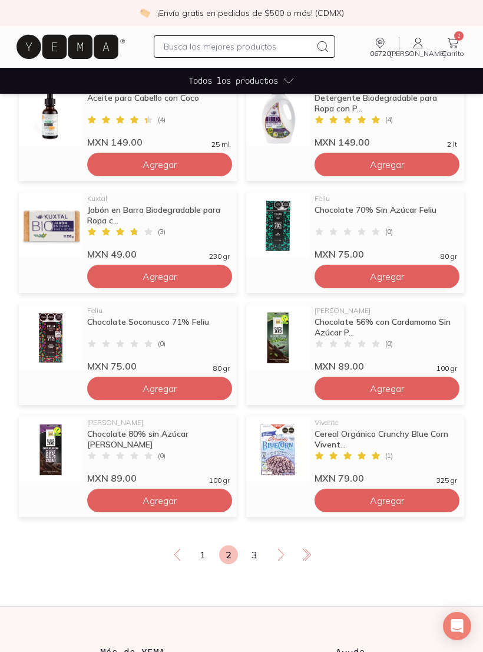
click at [258, 554] on link "3" at bounding box center [254, 554] width 19 height 19
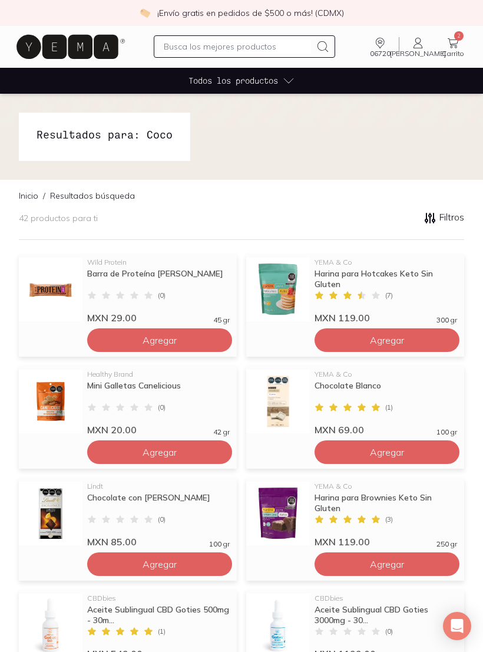
click at [74, 55] on icon at bounding box center [68, 47] width 102 height 24
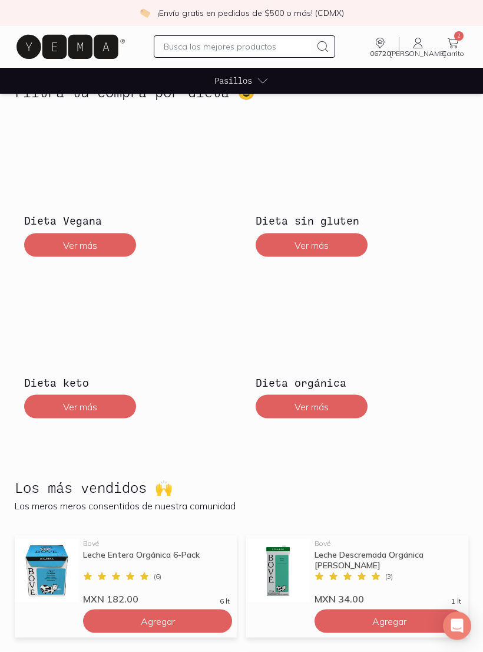
scroll to position [336, 0]
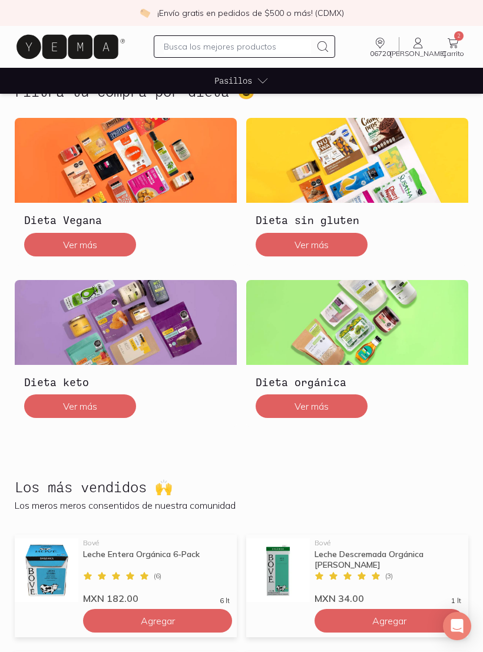
click at [461, 39] on span "2" at bounding box center [459, 35] width 9 height 9
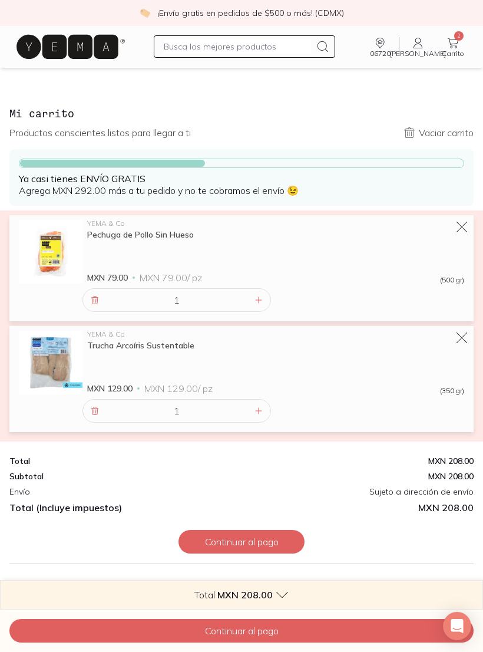
click at [103, 56] on icon at bounding box center [68, 47] width 102 height 24
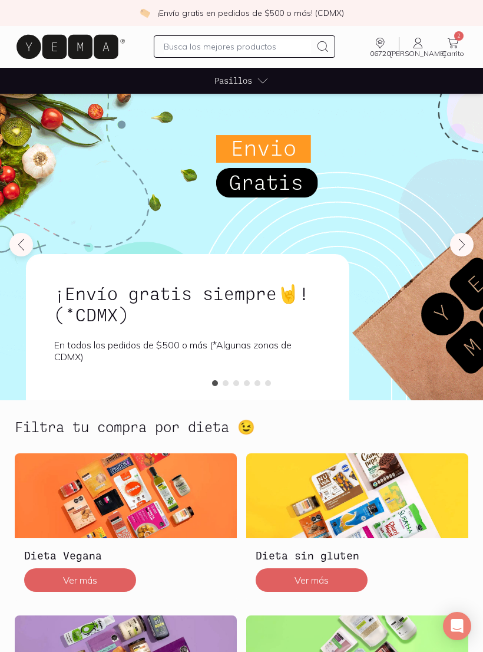
click at [247, 50] on input "text" at bounding box center [238, 47] width 148 height 14
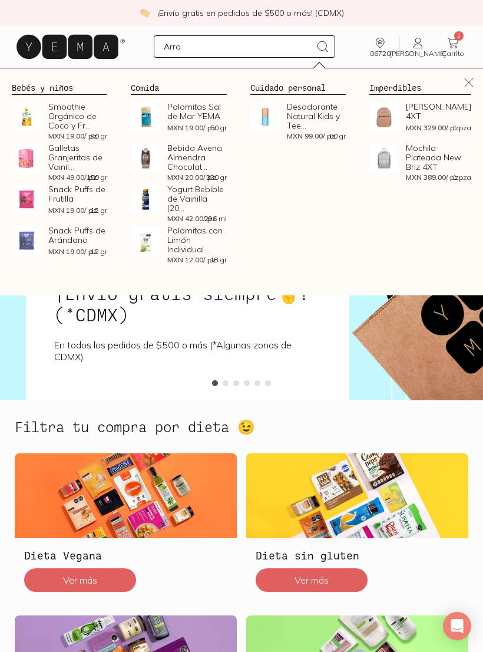
type input "Arroz"
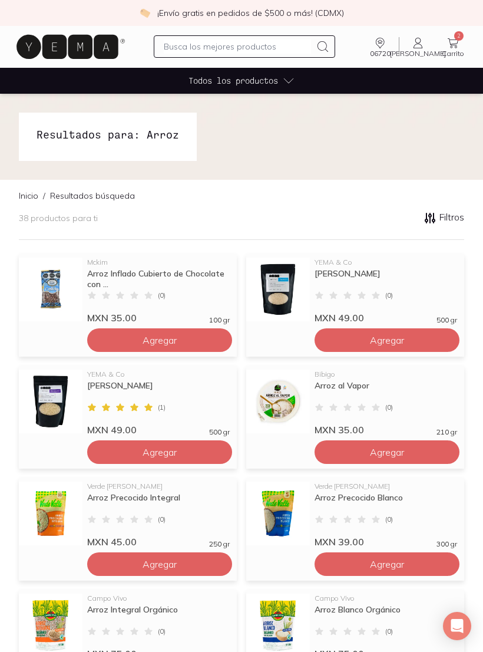
click at [177, 352] on button "Agregar" at bounding box center [159, 340] width 145 height 24
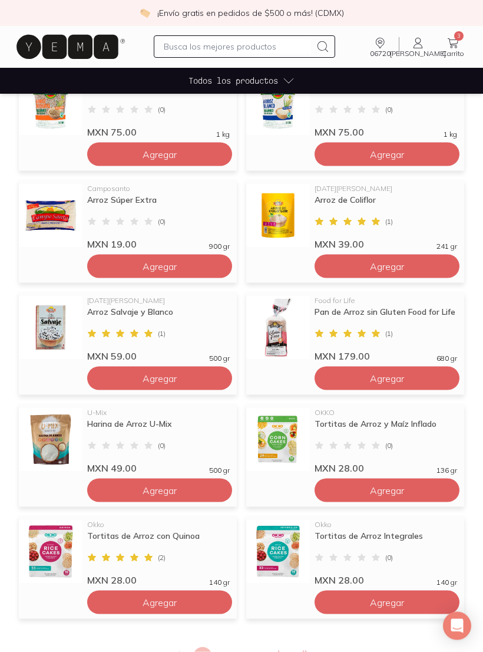
scroll to position [524, 0]
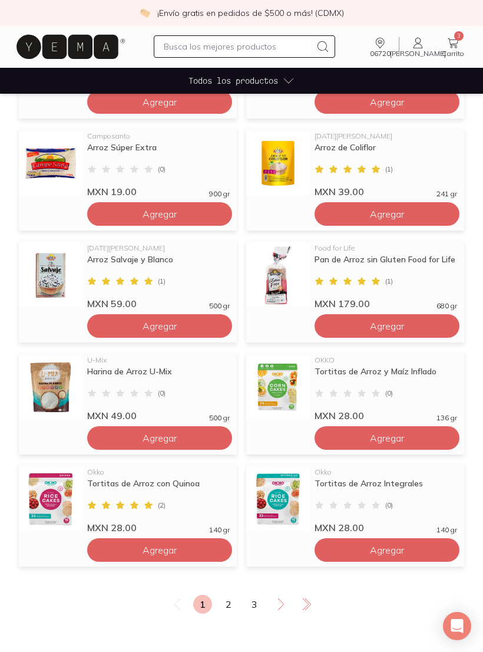
click at [227, 613] on link "2" at bounding box center [228, 604] width 19 height 19
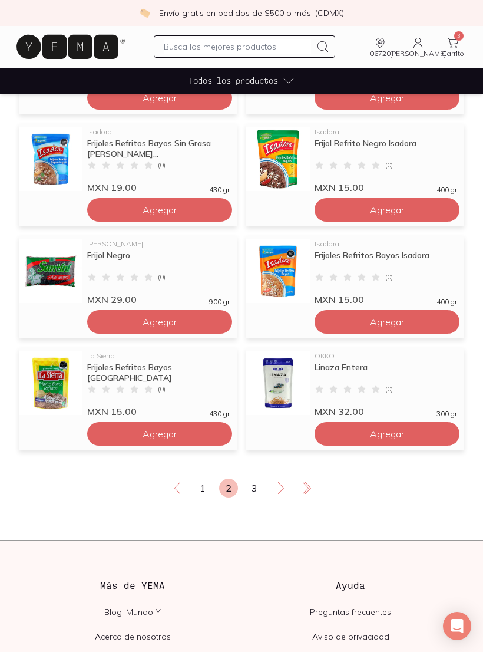
click at [255, 497] on link "3" at bounding box center [254, 488] width 19 height 19
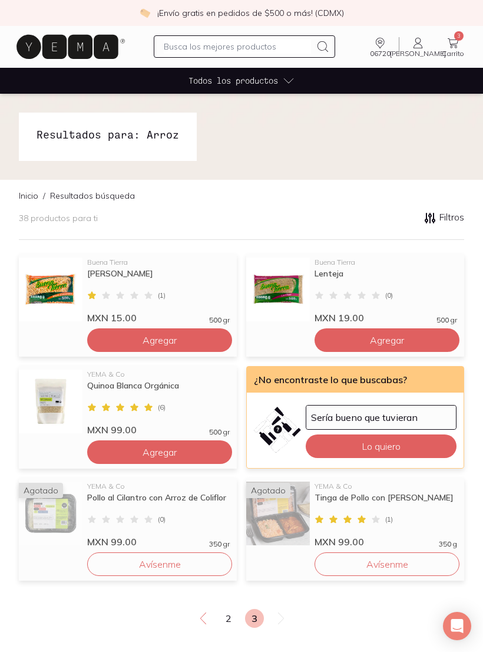
click at [270, 51] on input "text" at bounding box center [238, 47] width 148 height 14
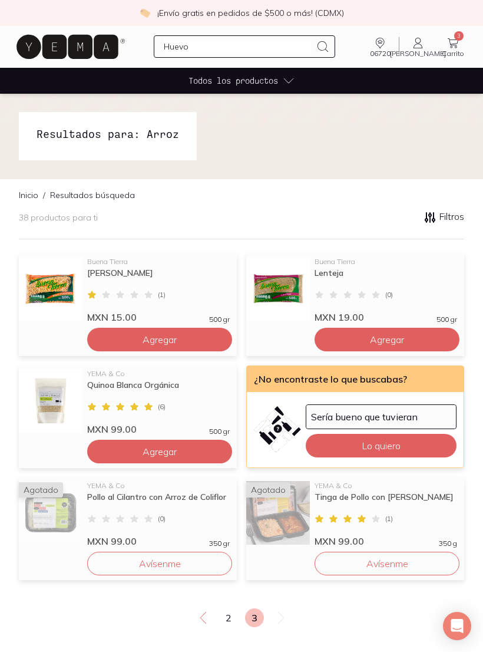
type input "Huevos"
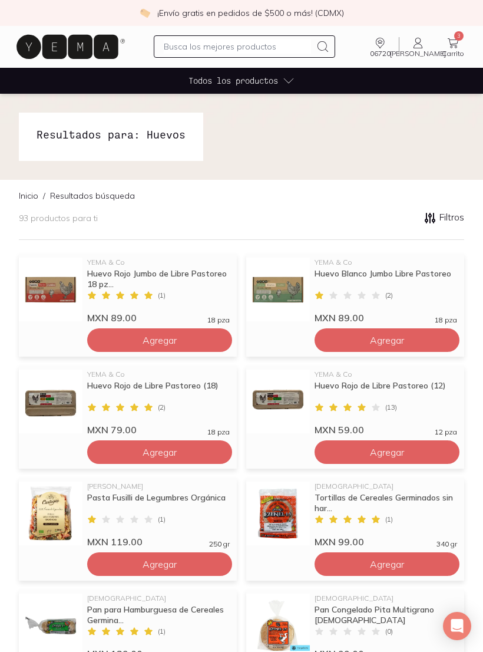
click at [190, 352] on button "Agregar" at bounding box center [159, 340] width 145 height 24
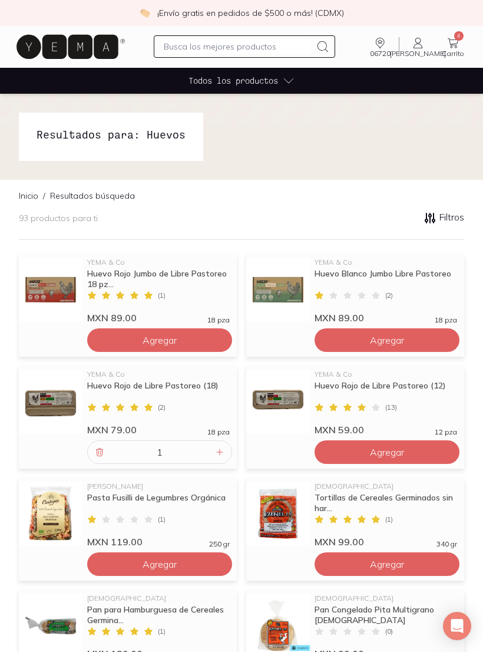
click at [447, 41] on icon at bounding box center [453, 43] width 14 height 14
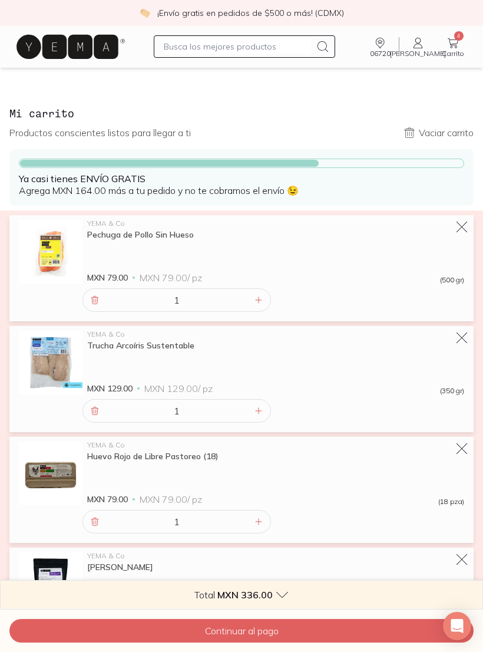
click at [267, 32] on div "Entrega a: 06720 06720 Buscar Buscar ¡Hola, [PERSON_NAME]! [PERSON_NAME] 4 Mi c…" at bounding box center [241, 47] width 455 height 32
click at [262, 41] on input "text" at bounding box center [238, 47] width 148 height 14
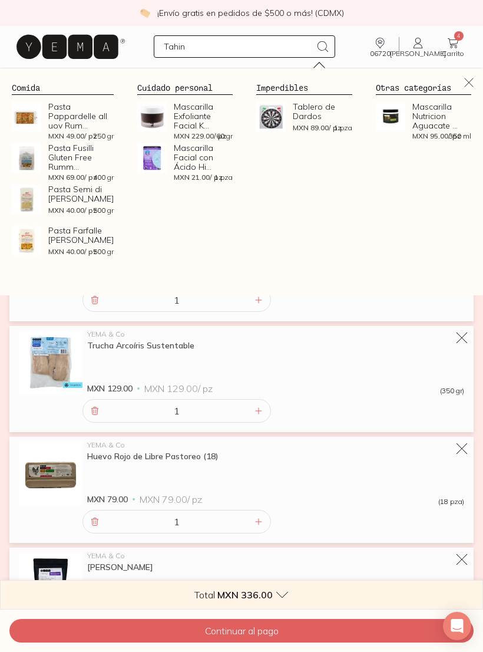
type input "Tahini"
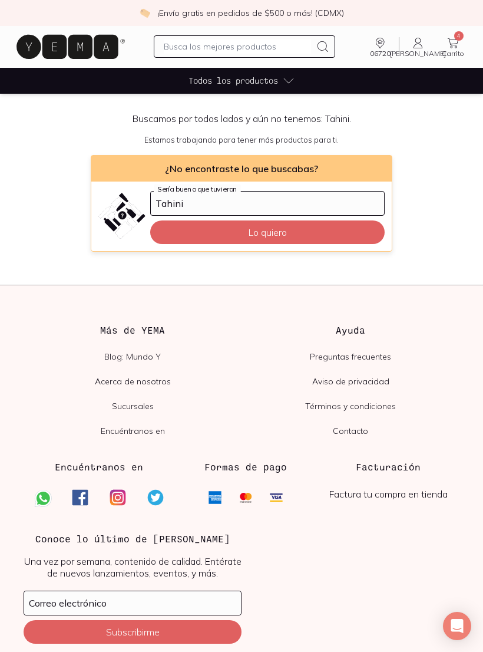
click at [217, 87] on span "Todos los productos" at bounding box center [234, 80] width 90 height 12
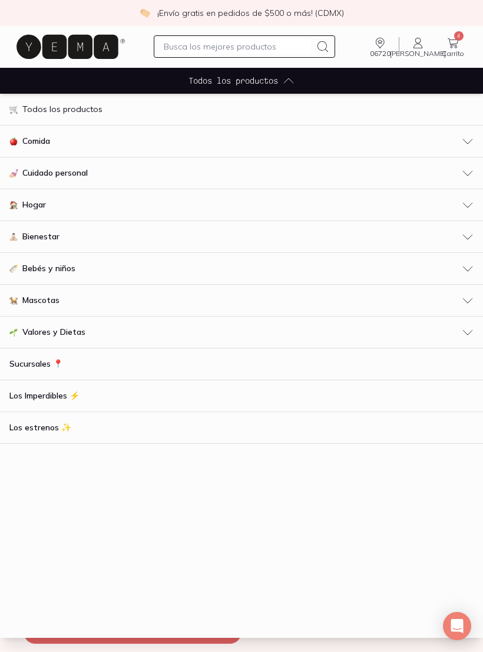
click at [5, 152] on button "Comida" at bounding box center [241, 142] width 483 height 32
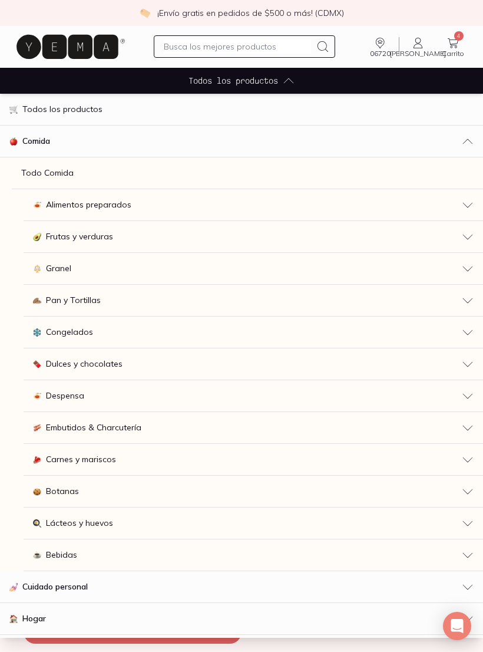
click at [288, 400] on div "Despensa" at bounding box center [253, 396] width 441 height 12
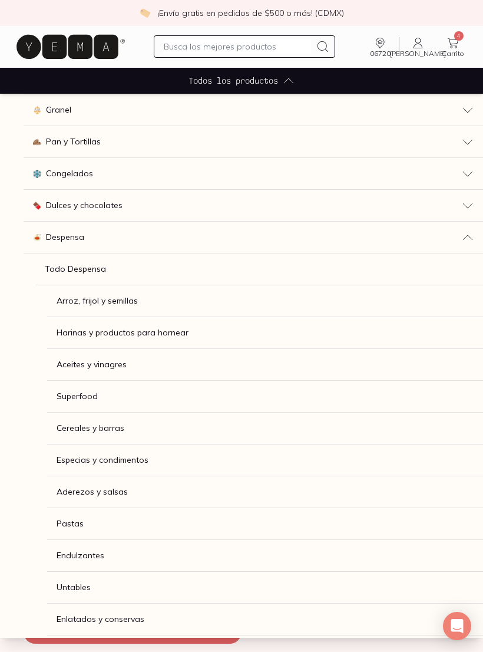
scroll to position [159, 0]
click at [291, 456] on div "Especias y condimentos" at bounding box center [265, 459] width 417 height 12
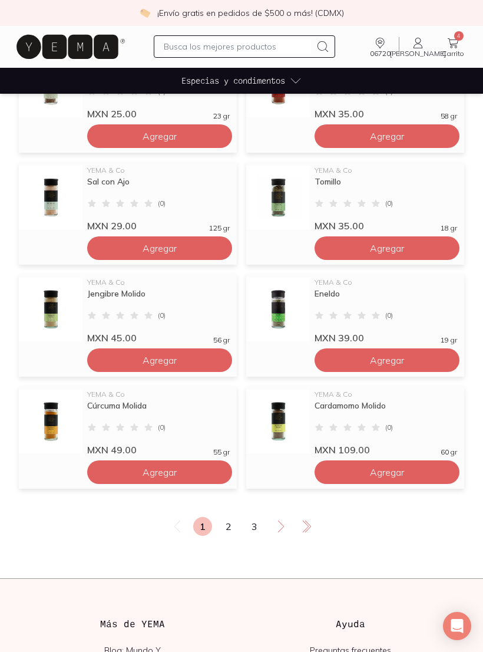
scroll to position [687, 0]
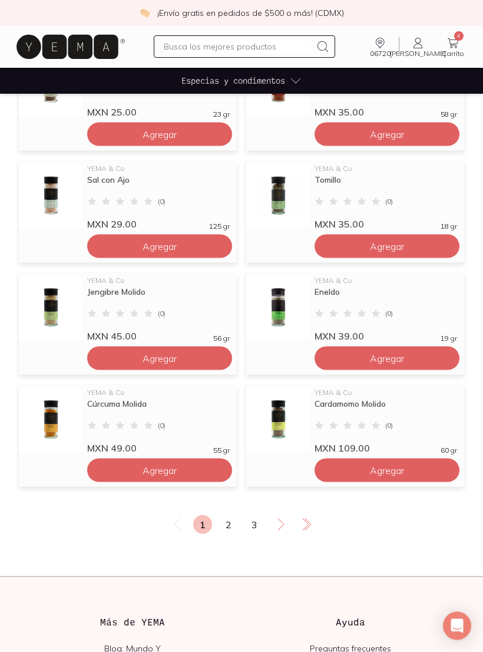
click at [228, 522] on link "2" at bounding box center [228, 524] width 19 height 19
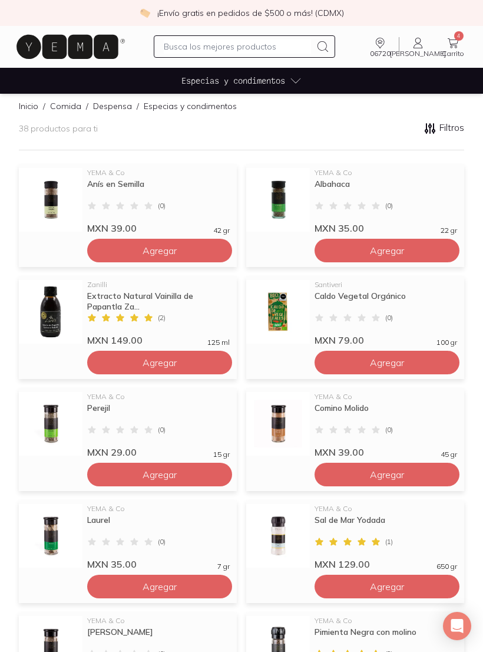
scroll to position [1, 0]
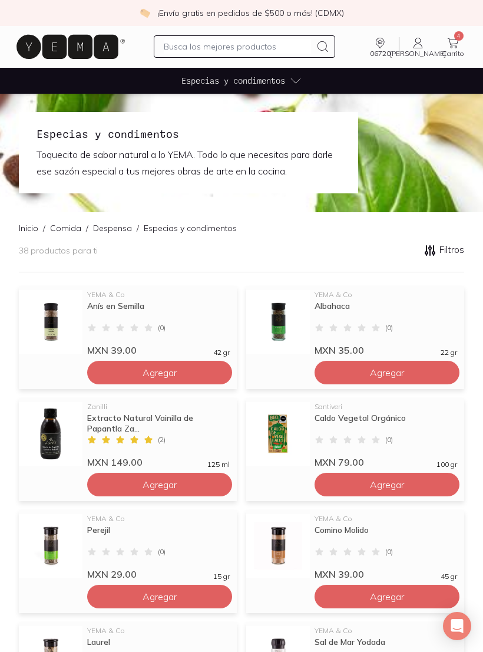
click at [232, 381] on button "Agregar" at bounding box center [159, 373] width 145 height 24
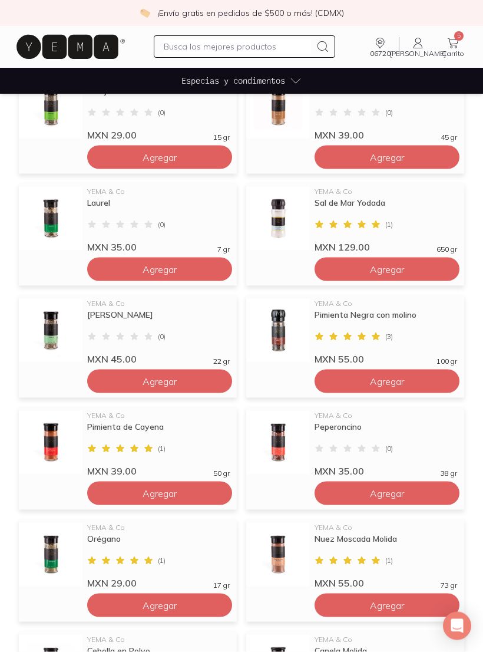
scroll to position [441, 0]
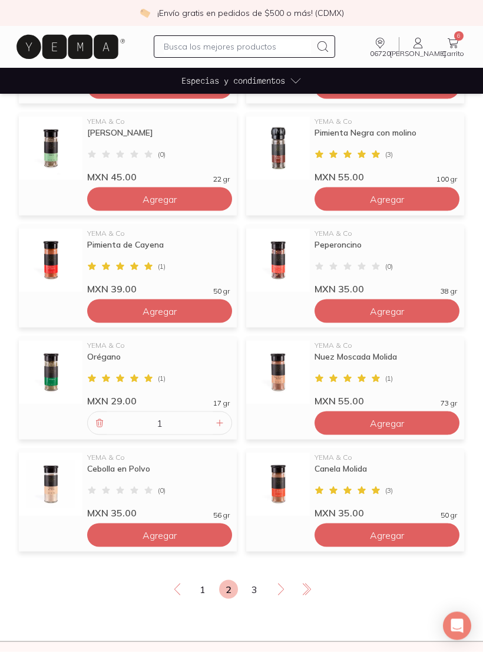
scroll to position [626, 0]
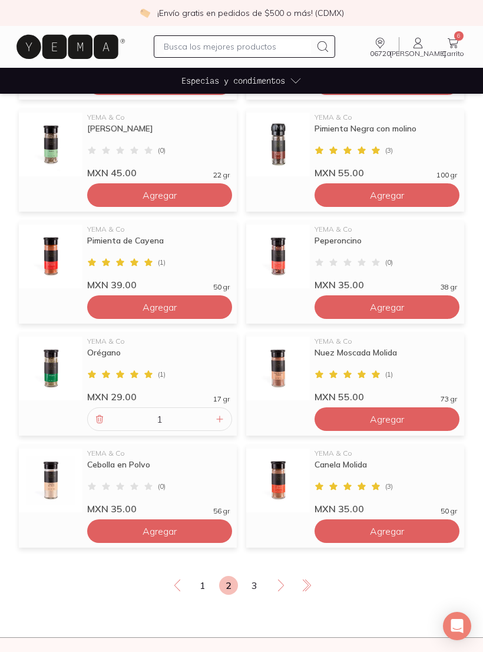
click at [262, 590] on link "3" at bounding box center [254, 585] width 19 height 19
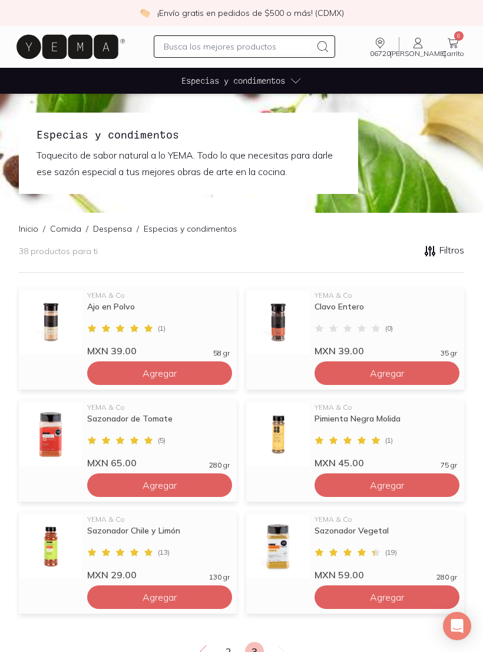
click at [198, 370] on button "Agregar" at bounding box center [159, 373] width 145 height 24
click at [438, 57] on link "¡Hola, [PERSON_NAME]! [PERSON_NAME]" at bounding box center [419, 46] width 38 height 21
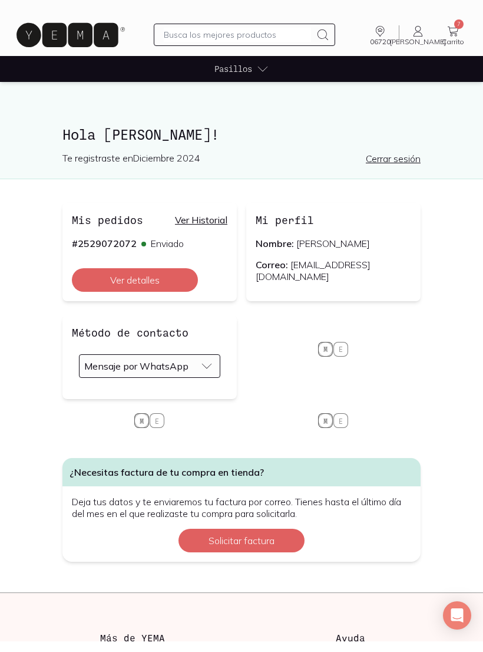
scroll to position [12, 0]
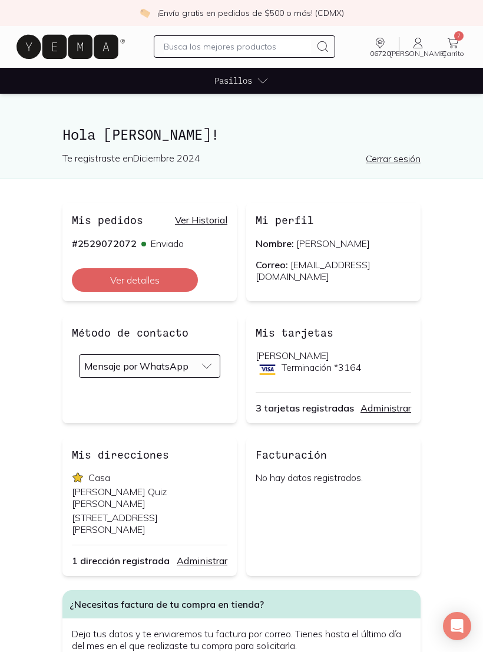
click at [455, 46] on icon at bounding box center [453, 43] width 14 height 14
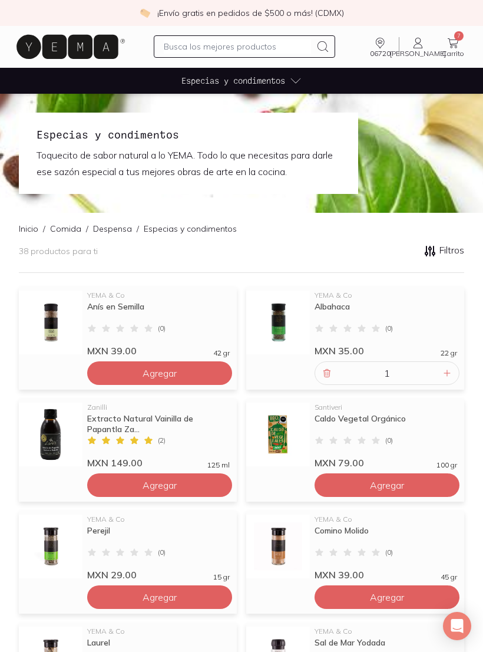
click at [295, 84] on icon at bounding box center [296, 81] width 12 height 12
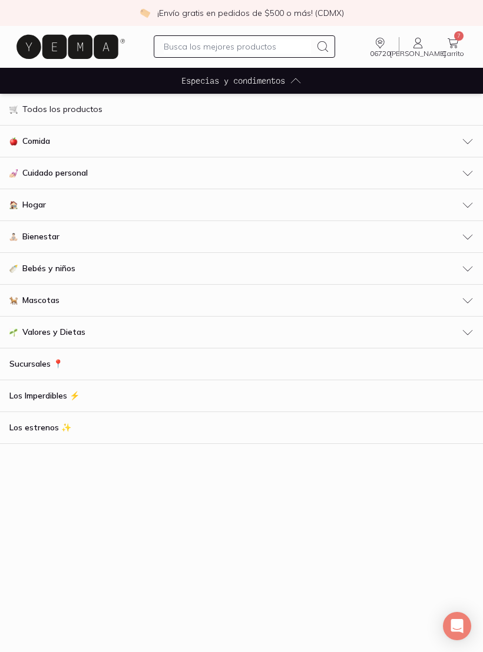
click at [474, 143] on button "Comida" at bounding box center [241, 142] width 483 height 32
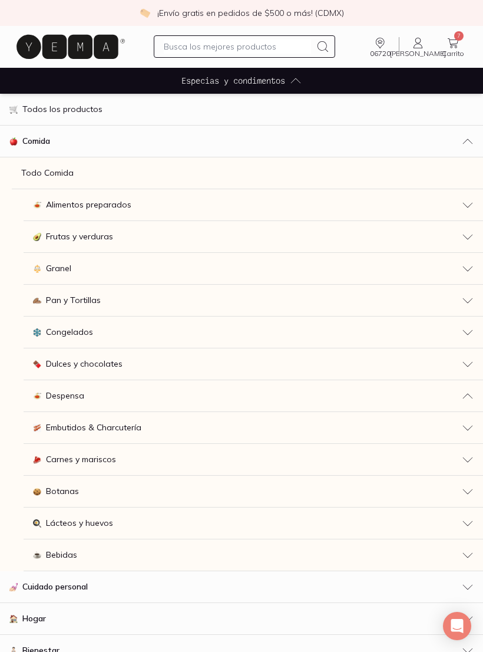
click at [284, 399] on div "Despensa" at bounding box center [253, 396] width 441 height 12
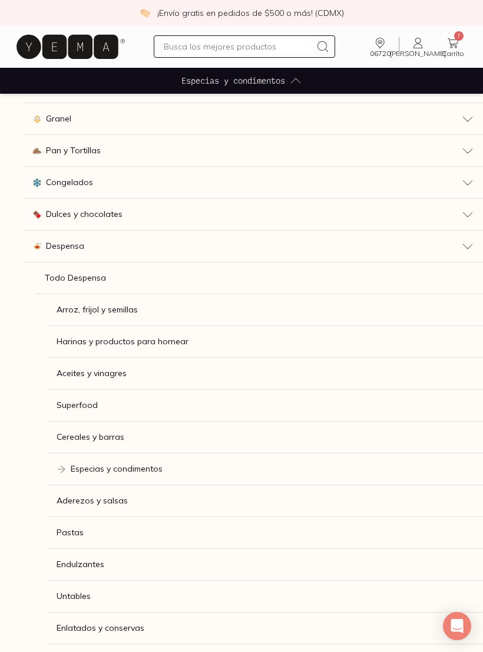
scroll to position [162, 0]
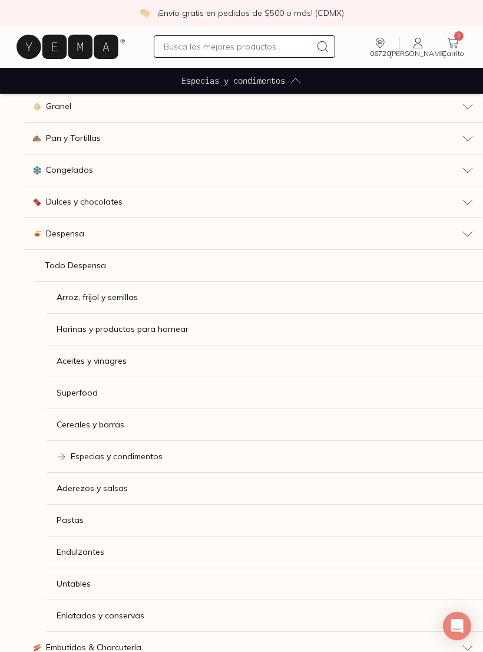
click at [240, 488] on div "Aderezos y salsas" at bounding box center [265, 488] width 417 height 12
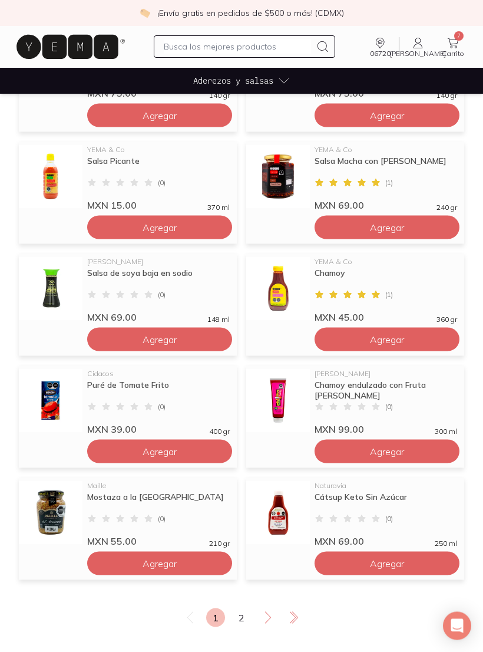
scroll to position [614, 0]
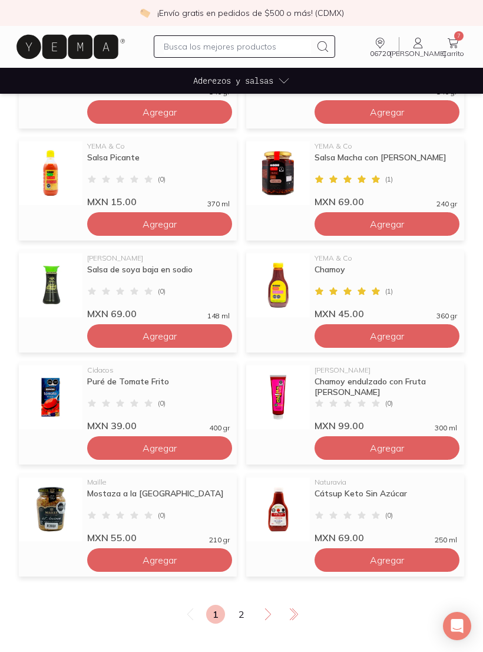
click at [245, 617] on link "2" at bounding box center [241, 614] width 19 height 19
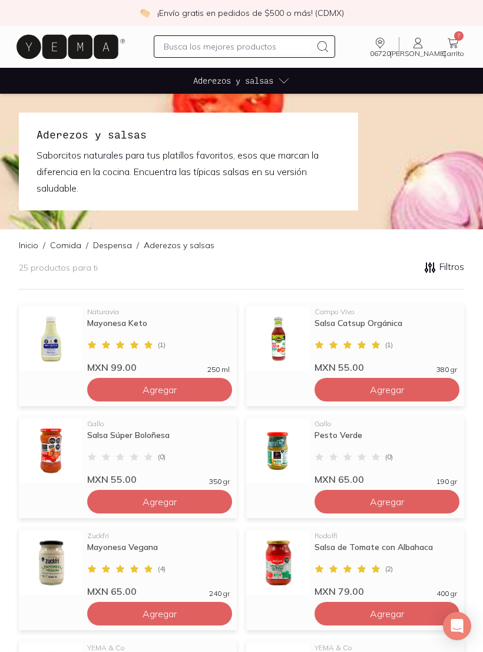
click at [279, 81] on div "Aderezos y salsas" at bounding box center [241, 81] width 97 height 26
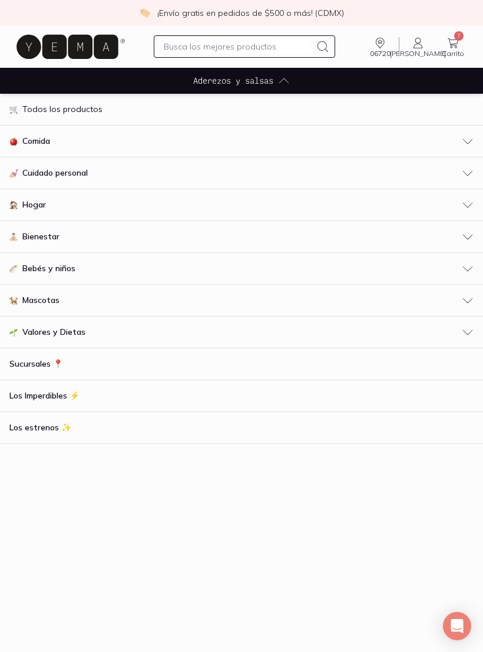
click at [453, 139] on div "Comida" at bounding box center [241, 141] width 465 height 12
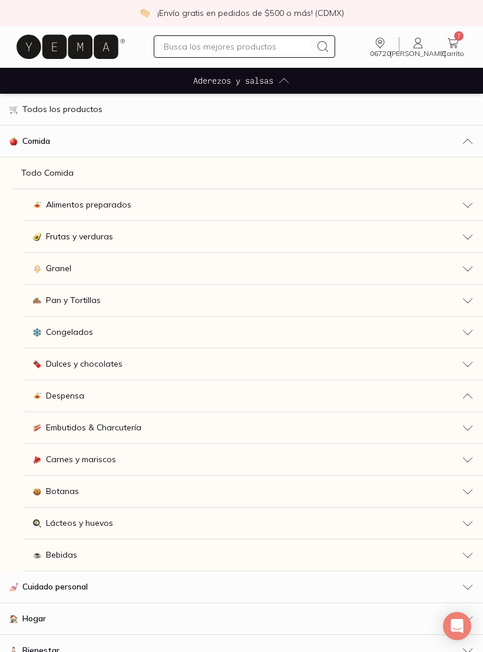
click at [267, 526] on div "Lácteos y huevos" at bounding box center [253, 523] width 441 height 12
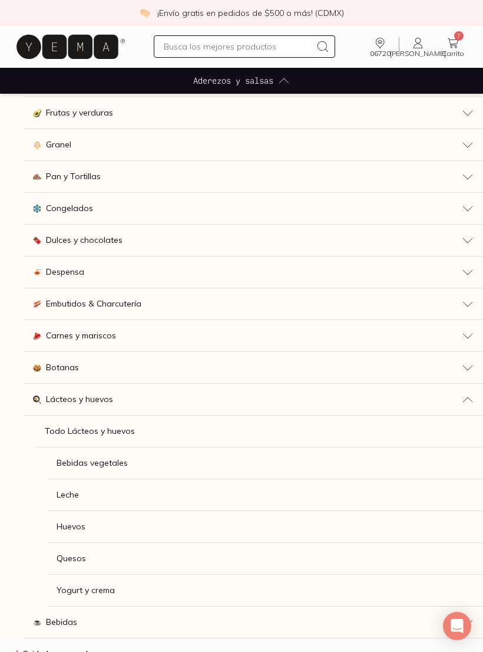
scroll to position [126, 0]
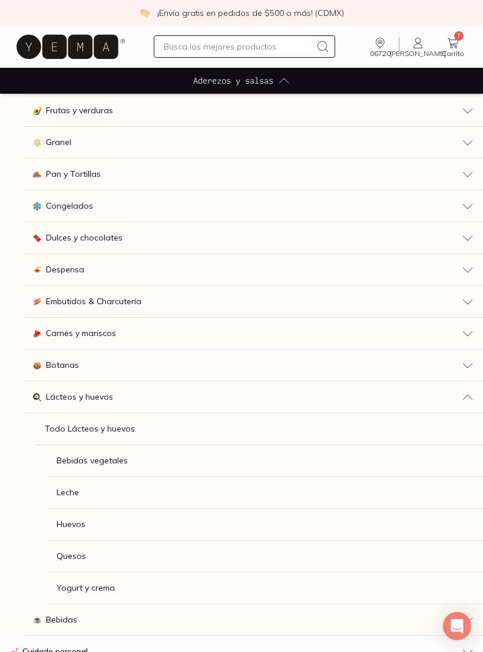
click at [239, 500] on link "Leche" at bounding box center [265, 493] width 436 height 32
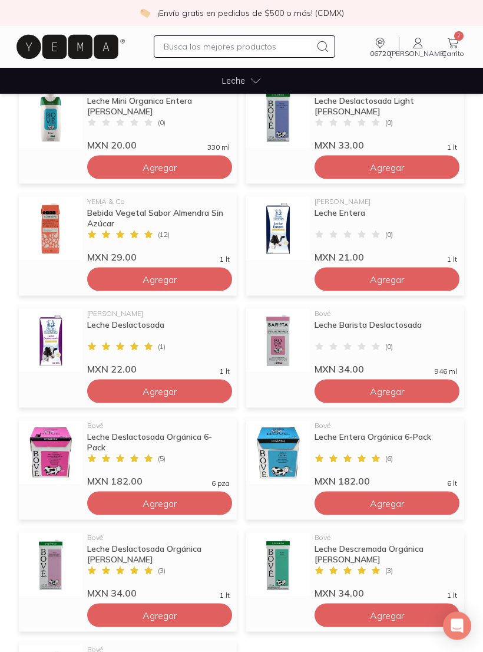
scroll to position [318, 0]
click at [210, 67] on button "Agregar" at bounding box center [159, 55] width 145 height 24
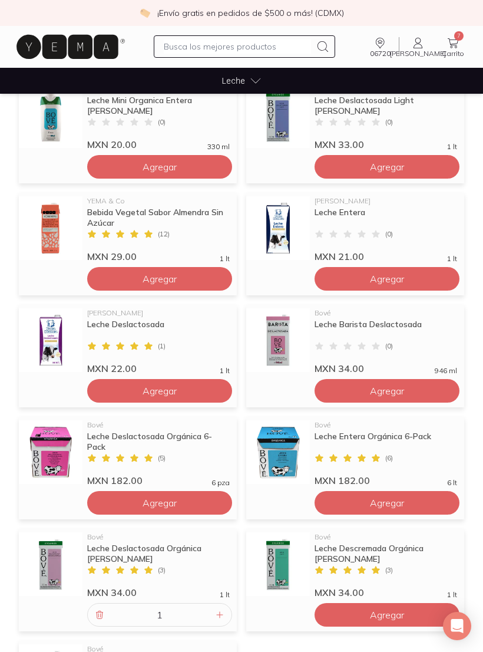
click at [217, 617] on icon at bounding box center [219, 614] width 9 height 9
type input "2"
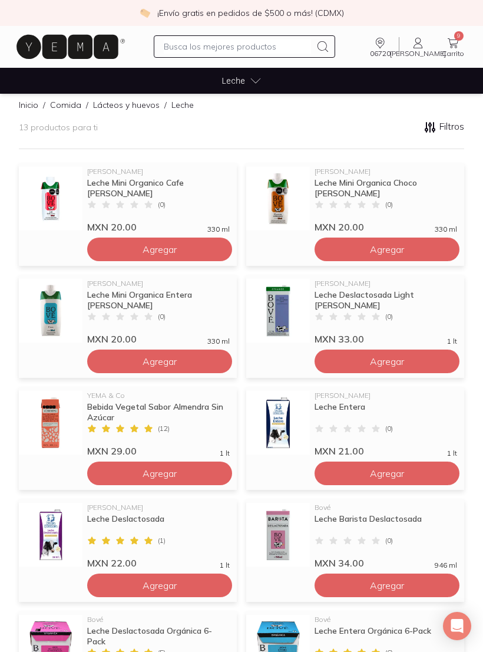
scroll to position [0, 0]
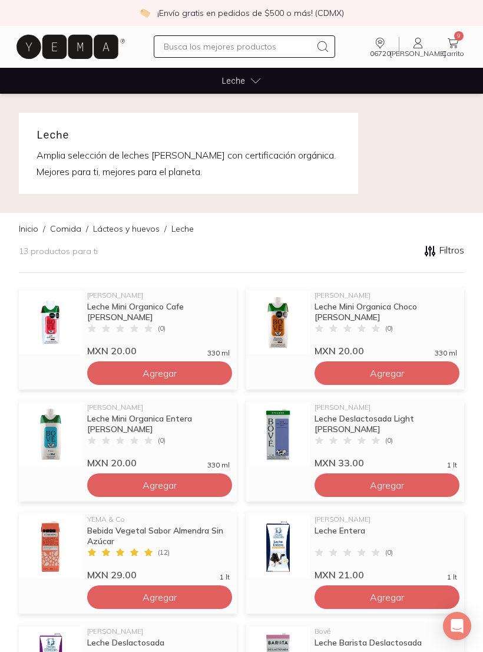
click at [120, 232] on link "Lácteos y huevos" at bounding box center [126, 228] width 67 height 11
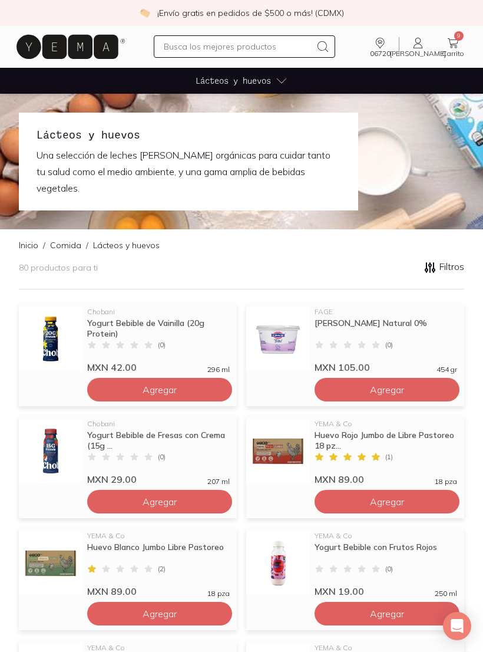
click at [265, 74] on div "Lácteos y huevos" at bounding box center [242, 81] width 92 height 26
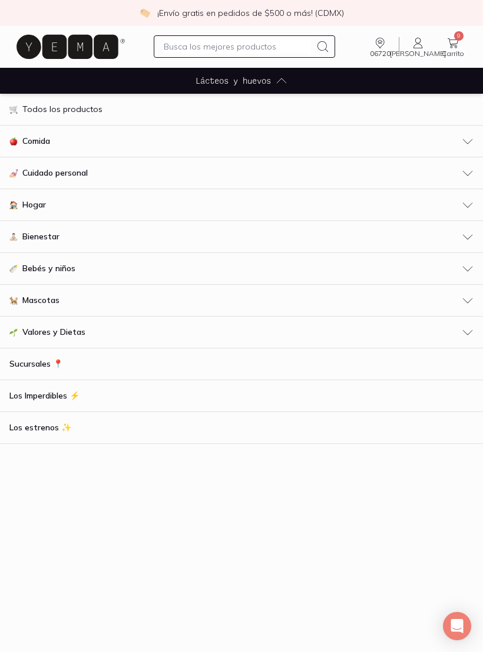
click at [183, 152] on button "Comida" at bounding box center [241, 142] width 483 height 32
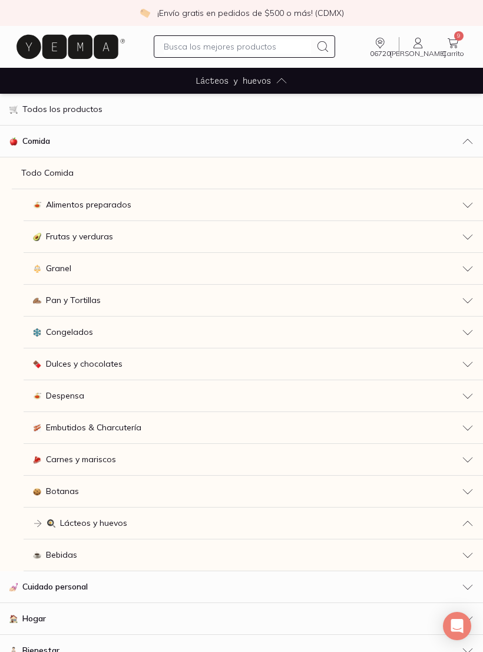
click at [177, 528] on div "Lácteos y huevos" at bounding box center [253, 523] width 441 height 12
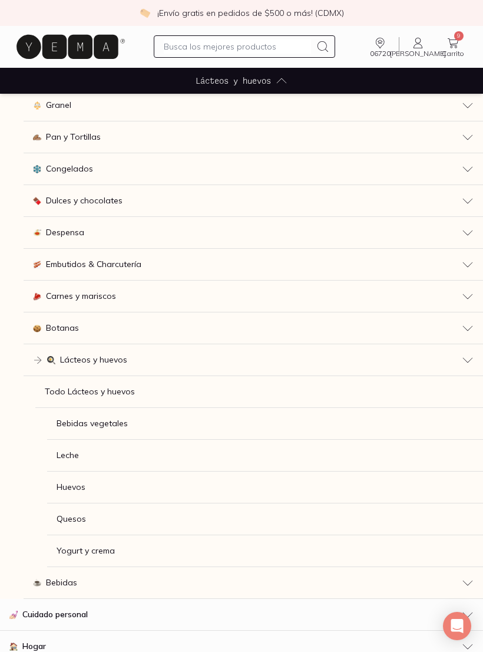
scroll to position [162, 0]
click at [193, 519] on div "Quesos" at bounding box center [265, 520] width 417 height 12
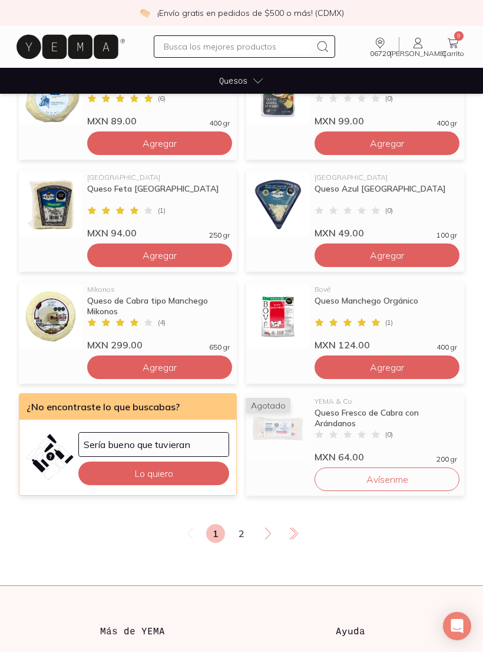
scroll to position [687, 0]
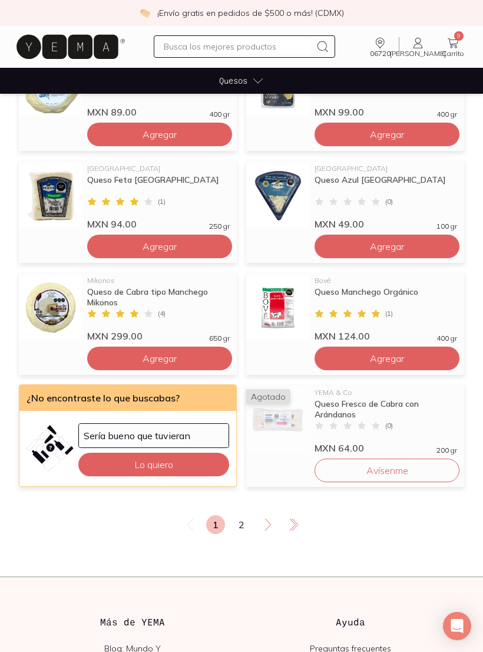
click at [247, 525] on link "2" at bounding box center [241, 524] width 19 height 19
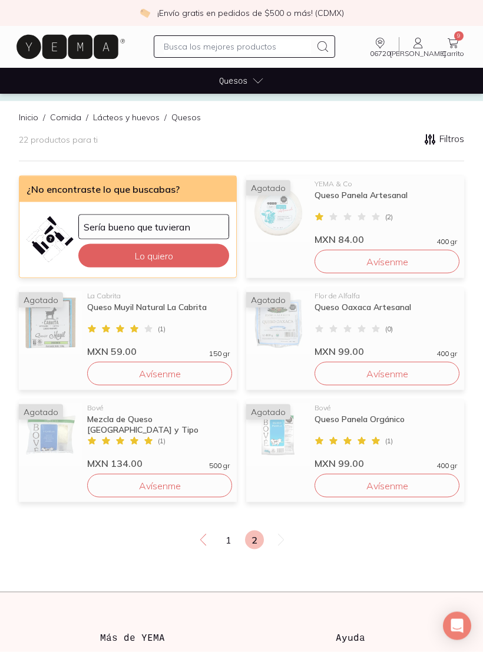
scroll to position [112, 0]
click at [232, 540] on link "1" at bounding box center [228, 539] width 19 height 19
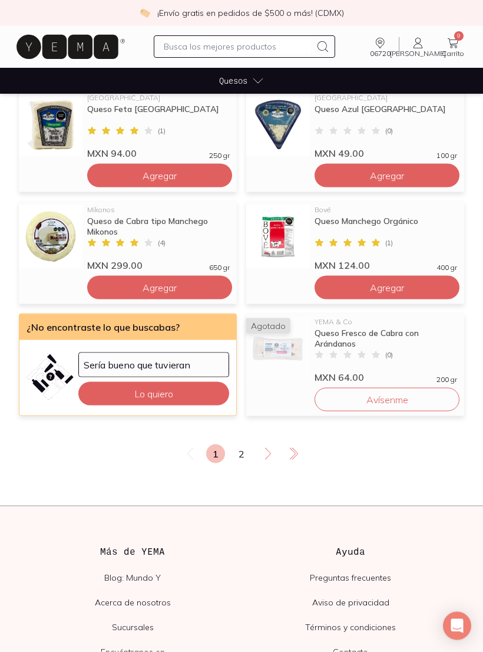
scroll to position [810, 0]
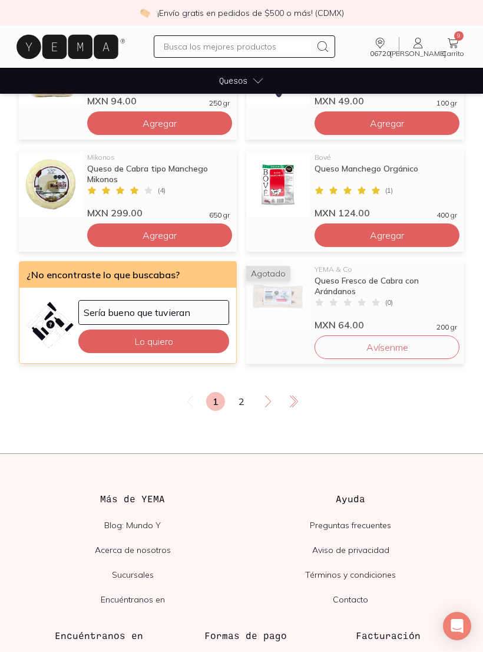
click at [242, 402] on link "2" at bounding box center [241, 401] width 19 height 19
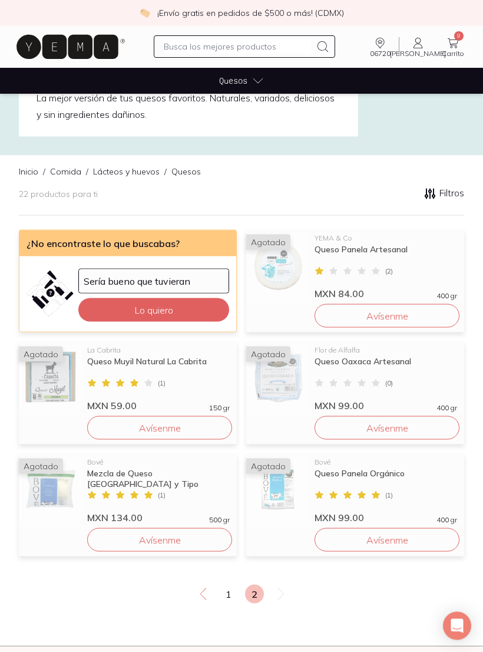
scroll to position [58, 0]
click at [227, 601] on link "1" at bounding box center [228, 593] width 19 height 19
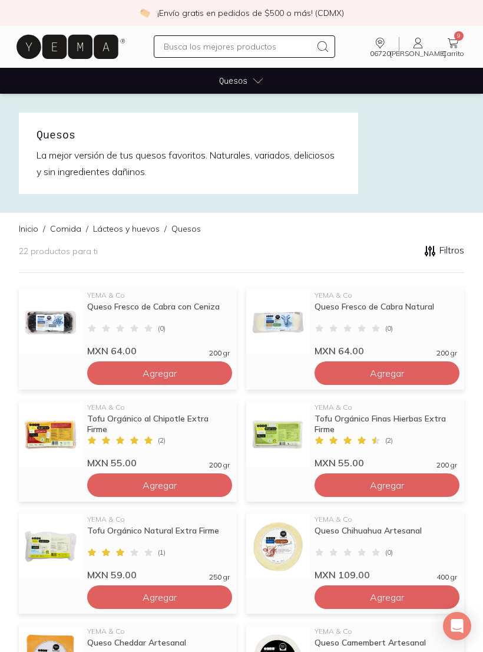
click at [463, 42] on link "9 Mi carrito Carrito" at bounding box center [454, 46] width 32 height 21
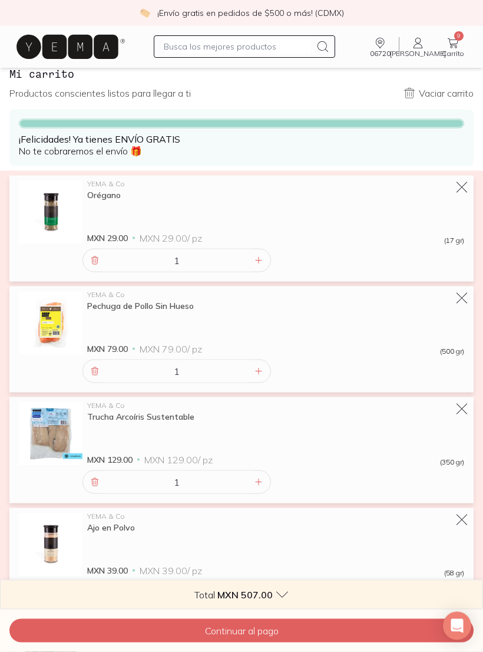
scroll to position [40, 0]
click at [461, 190] on icon at bounding box center [462, 187] width 14 height 14
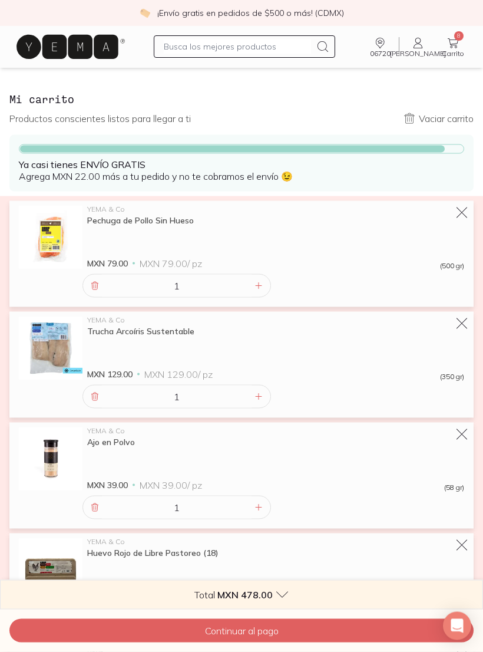
scroll to position [0, 0]
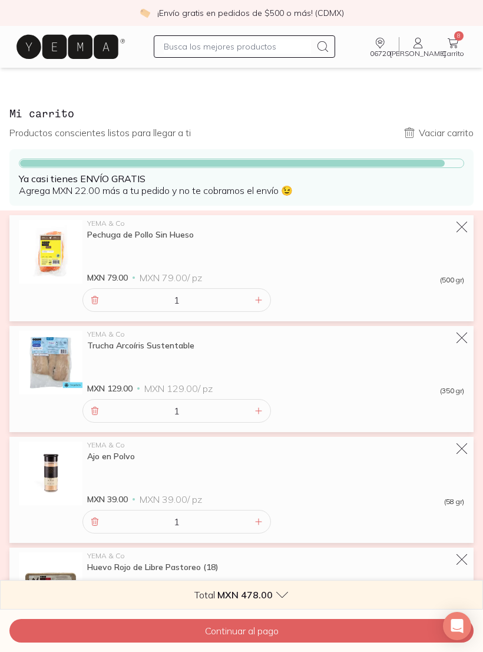
click at [423, 52] on span "[PERSON_NAME]" at bounding box center [418, 53] width 56 height 9
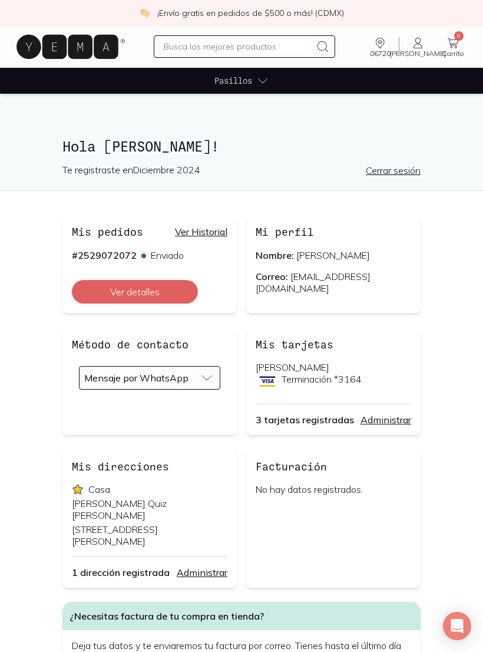
click at [259, 76] on icon at bounding box center [263, 81] width 12 height 12
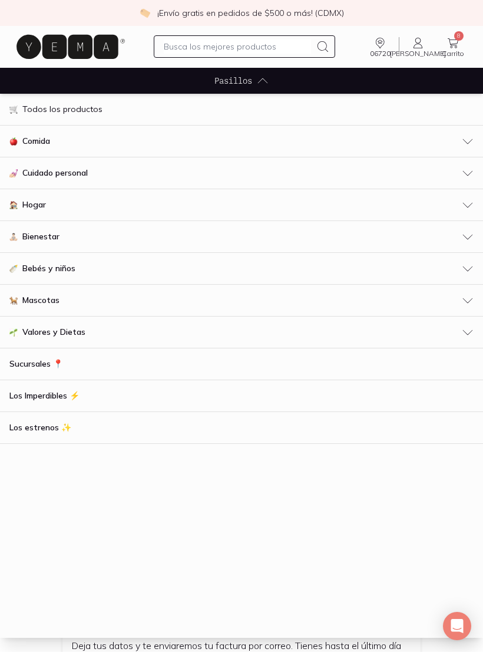
click at [100, 176] on div "Cuidado personal" at bounding box center [241, 173] width 465 height 12
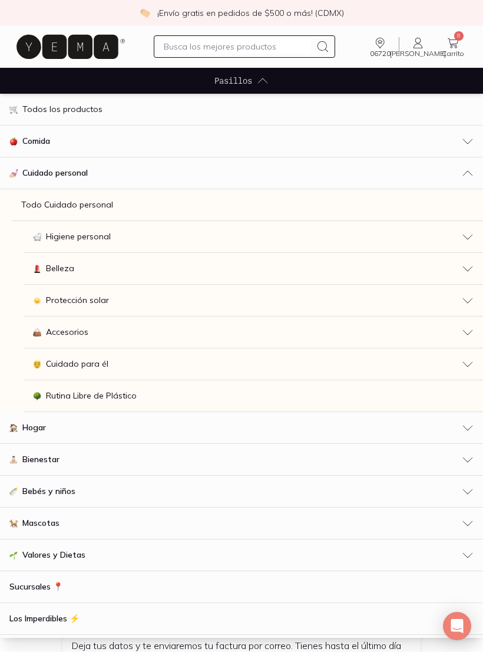
click at [119, 215] on link "Todo Cuidado personal" at bounding box center [248, 205] width 472 height 32
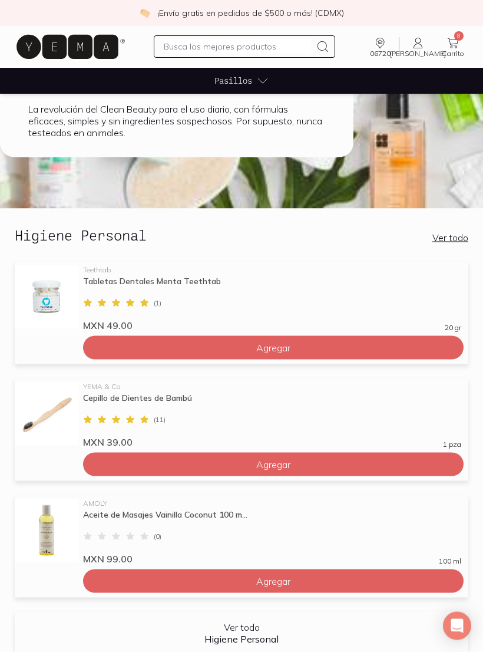
scroll to position [120, 0]
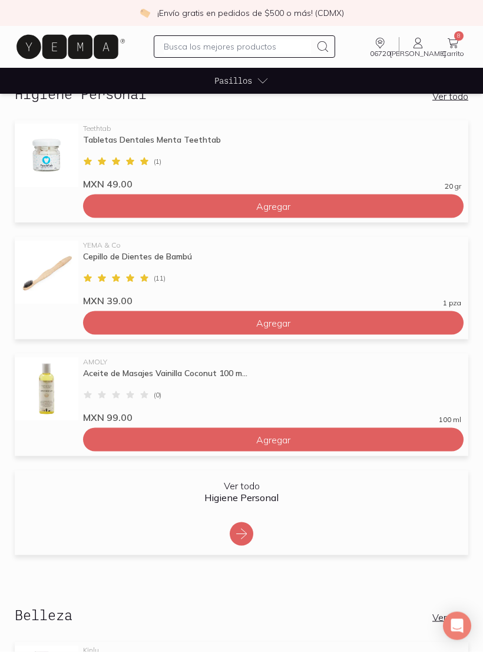
click at [259, 530] on div "Ver todo Higiene Personal" at bounding box center [242, 513] width 454 height 85
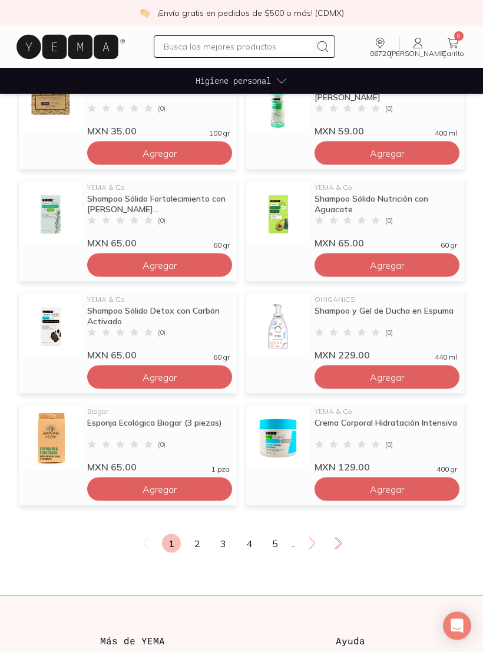
scroll to position [669, 0]
click at [197, 542] on link "2" at bounding box center [197, 543] width 19 height 19
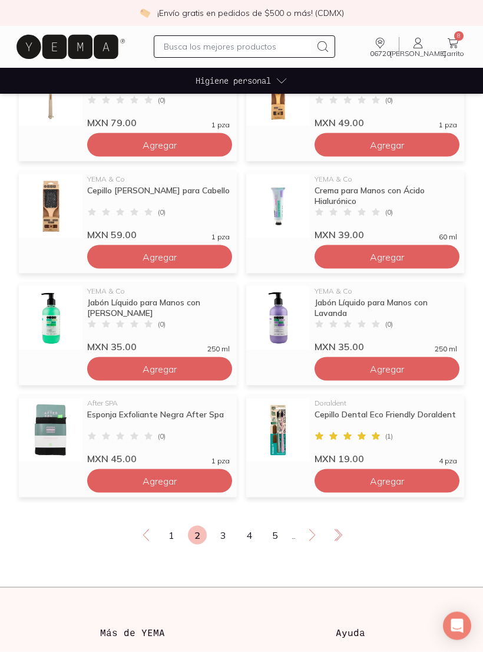
scroll to position [677, 0]
click at [218, 542] on link "3" at bounding box center [223, 534] width 19 height 19
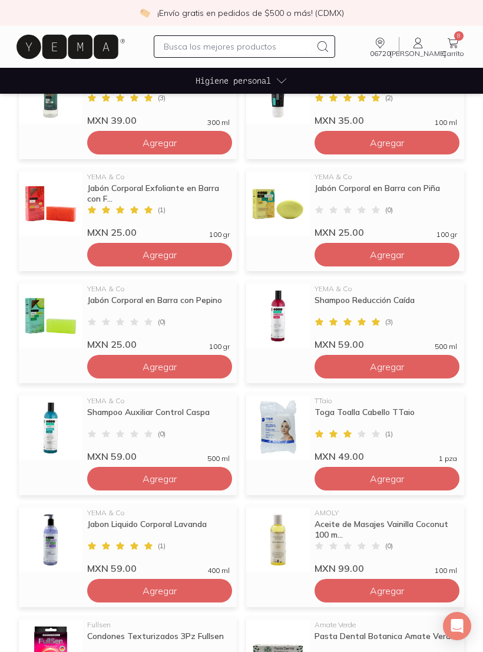
scroll to position [231, 0]
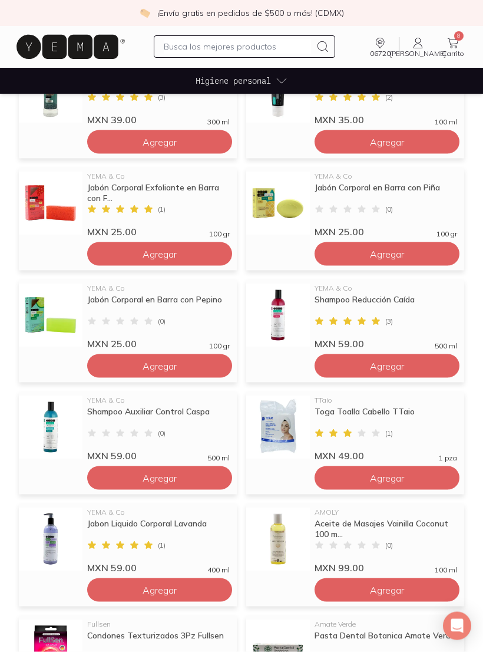
click at [279, 442] on img at bounding box center [278, 428] width 64 height 64
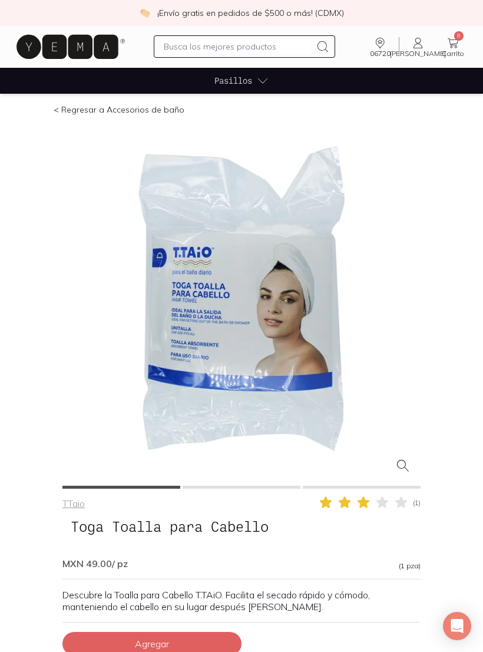
click at [392, 501] on div at bounding box center [401, 502] width 19 height 14
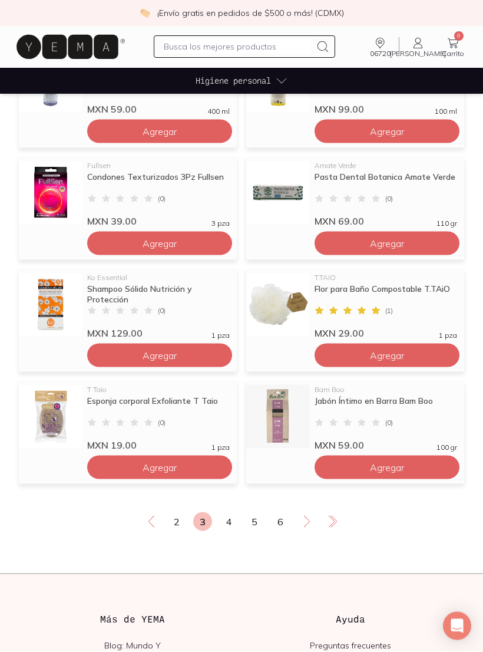
scroll to position [690, 0]
click at [260, 528] on link "5" at bounding box center [254, 521] width 19 height 19
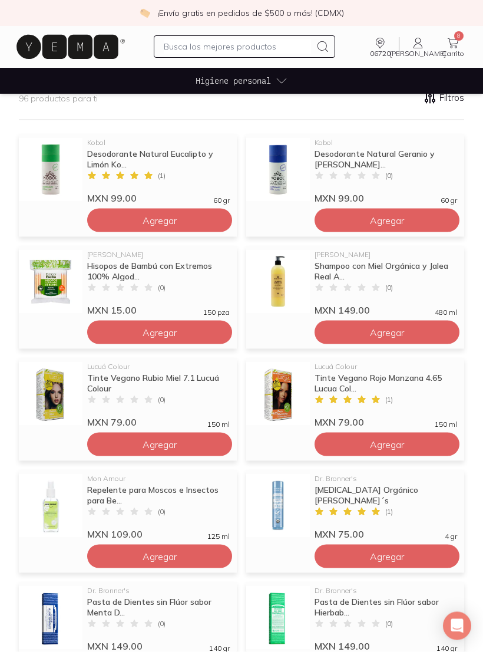
scroll to position [153, 0]
click at [260, 408] on img at bounding box center [278, 393] width 64 height 64
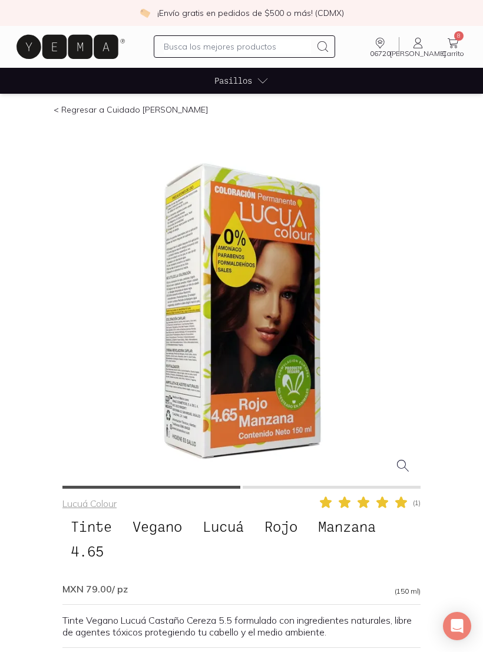
click at [420, 497] on div "( 1 )" at bounding box center [370, 502] width 102 height 14
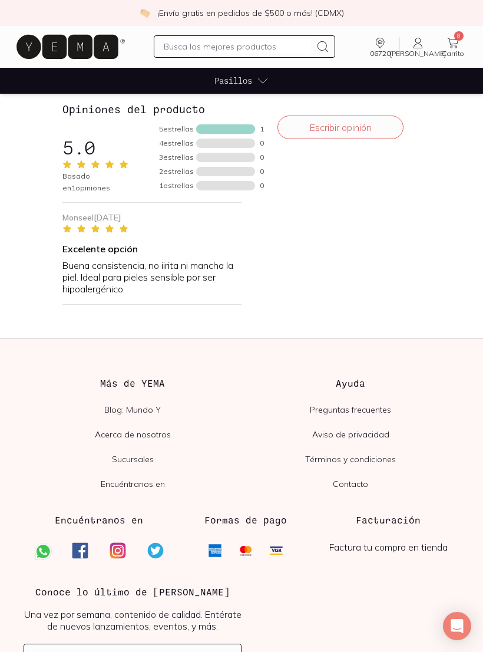
scroll to position [1169, 0]
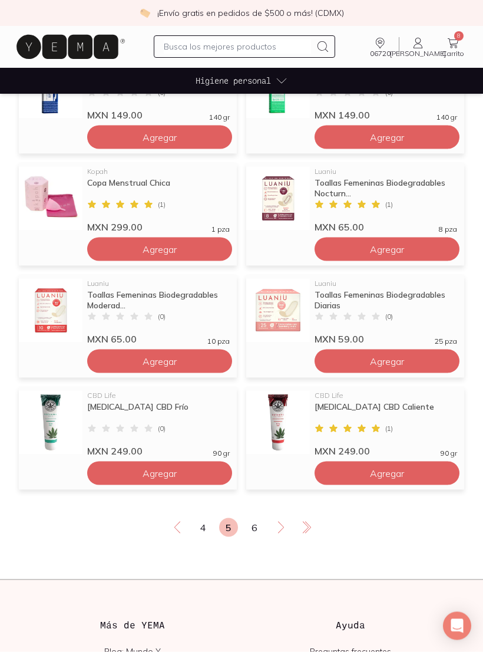
scroll to position [697, 0]
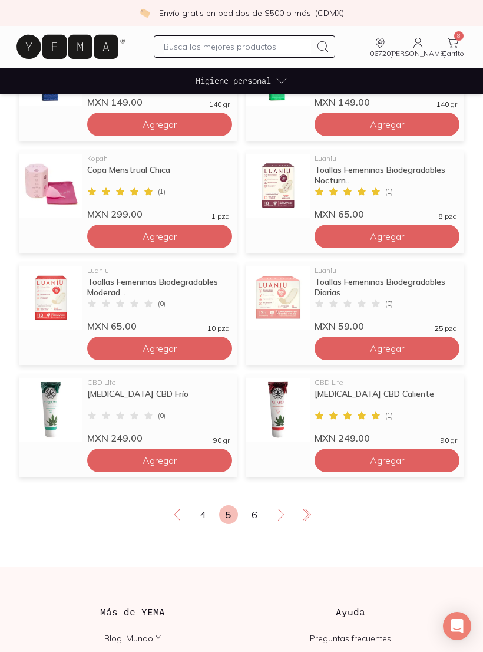
click at [205, 521] on link "4" at bounding box center [202, 514] width 19 height 19
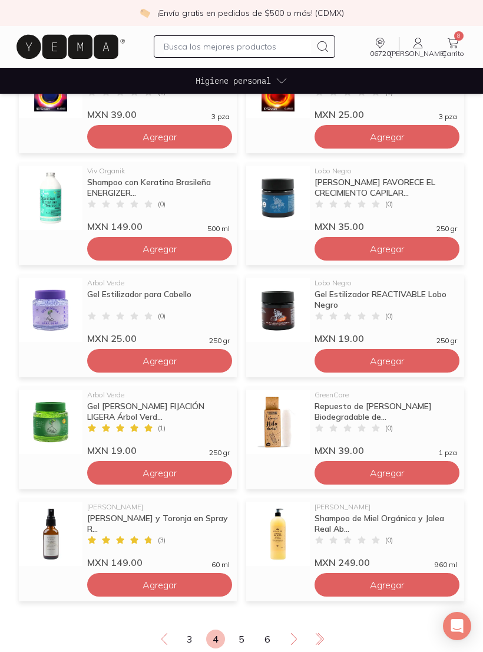
scroll to position [574, 0]
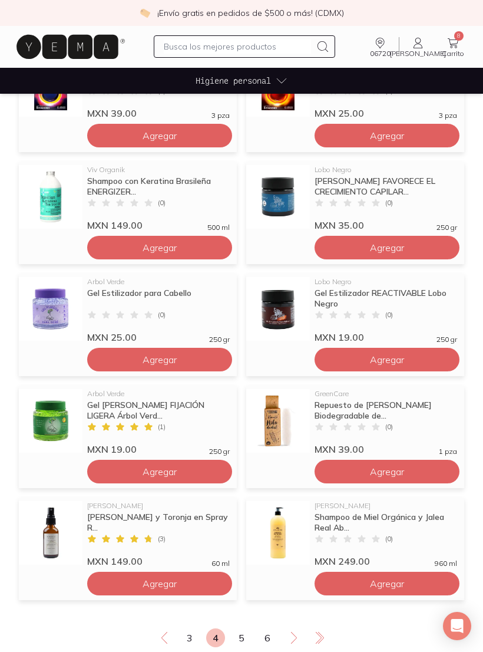
click at [38, 433] on img at bounding box center [51, 421] width 64 height 64
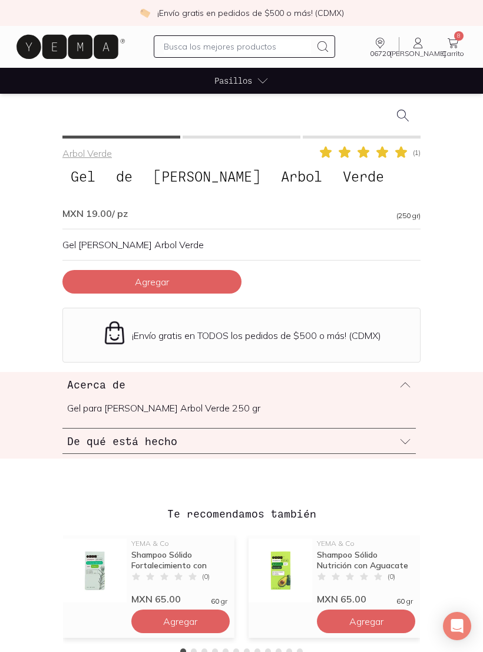
click at [411, 159] on div "( 1 )" at bounding box center [370, 152] width 102 height 14
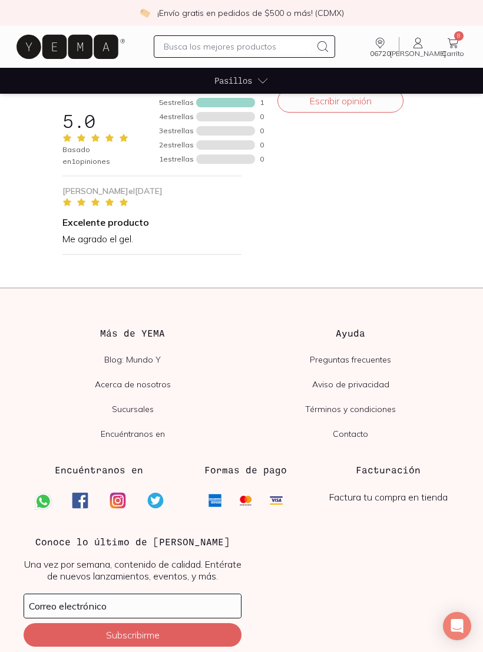
scroll to position [990, 0]
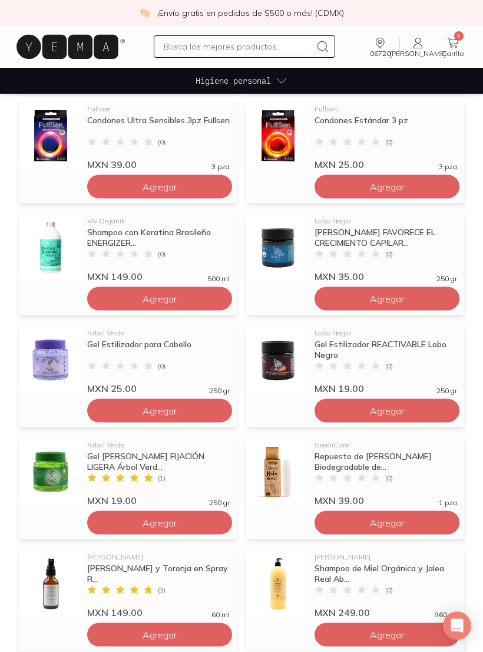
scroll to position [523, 0]
click at [48, 376] on img at bounding box center [51, 360] width 64 height 64
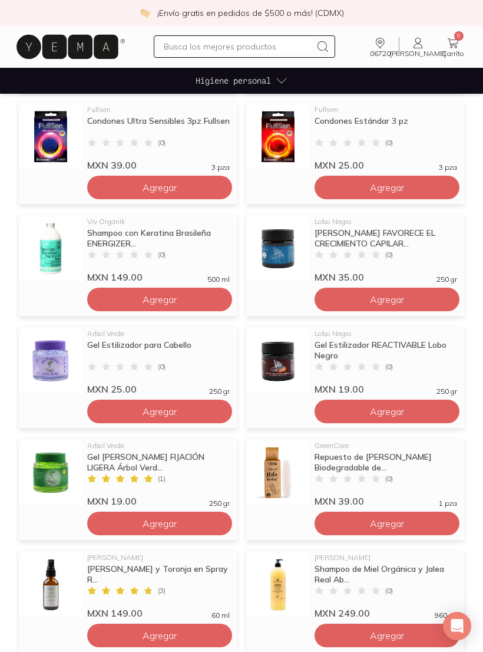
click at [425, 354] on div "Gel Estilizador REACTIVABLE Lobo Negro" at bounding box center [386, 350] width 143 height 21
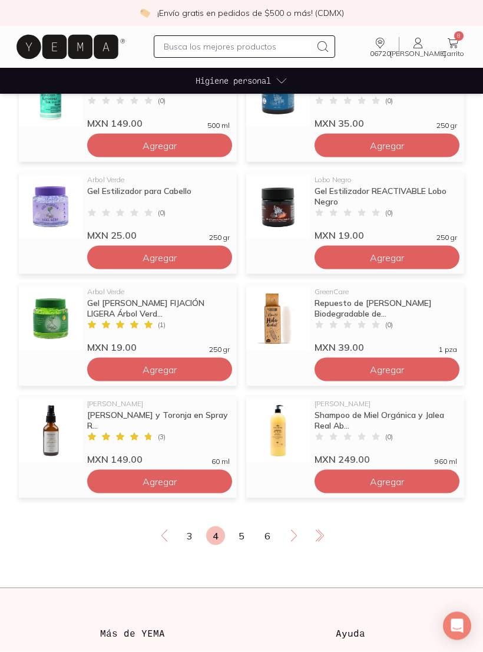
scroll to position [676, 0]
click at [272, 533] on link "6" at bounding box center [267, 535] width 19 height 19
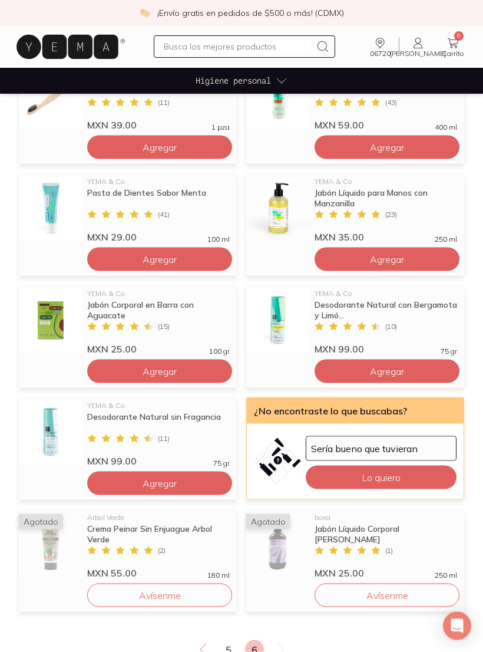
scroll to position [563, 0]
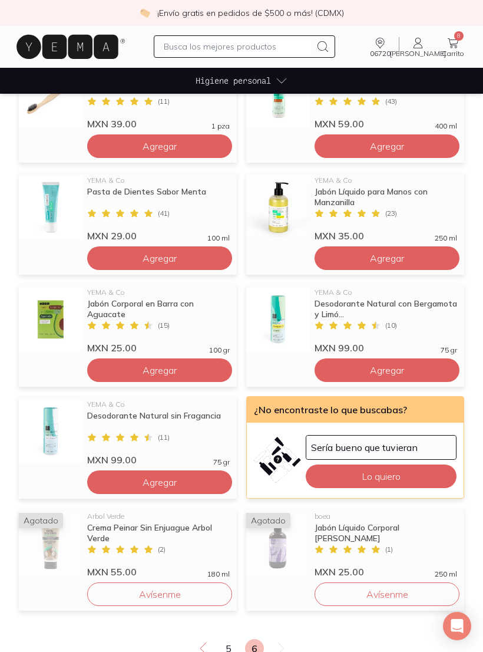
click at [335, 310] on div "Desodorante Natural con Bergamota y Limó..." at bounding box center [386, 308] width 143 height 21
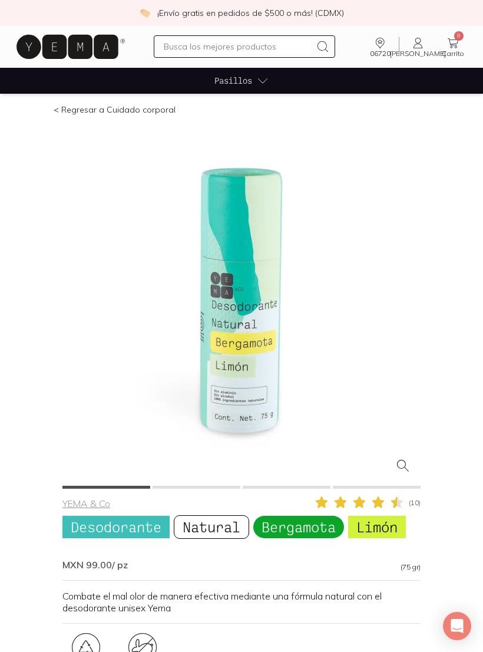
click at [417, 502] on span "( 10 )" at bounding box center [415, 502] width 12 height 7
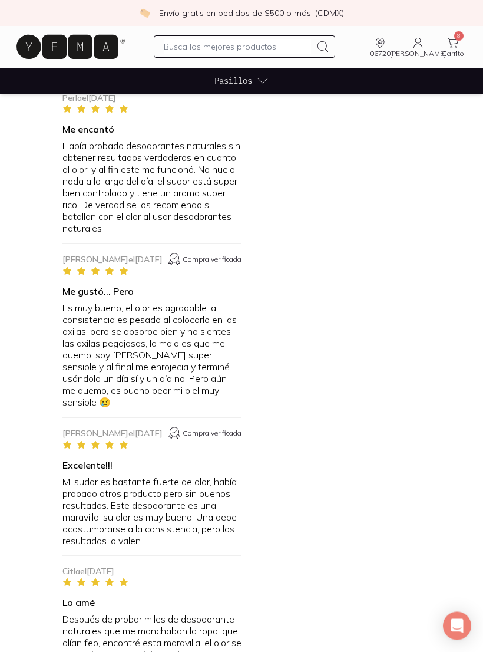
scroll to position [1666, 0]
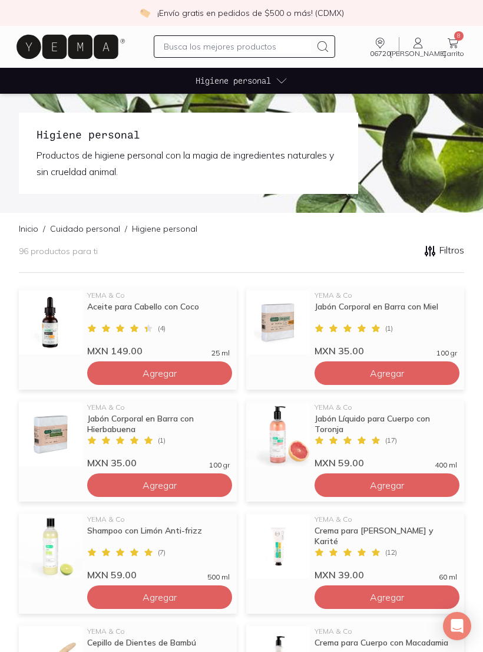
click at [268, 80] on span "Higiene personal" at bounding box center [233, 80] width 75 height 12
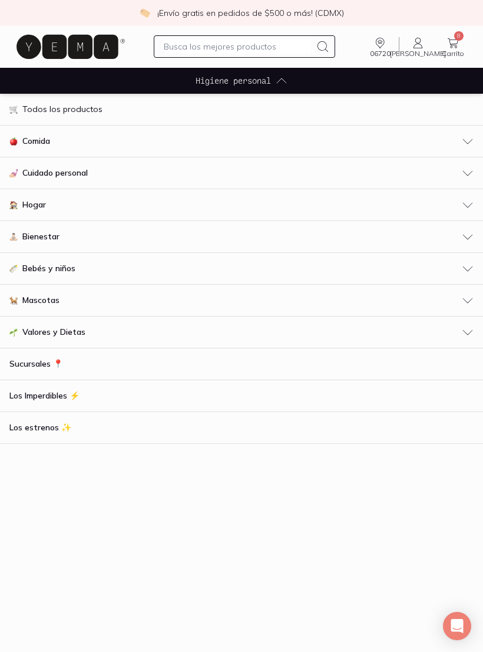
click at [467, 179] on icon "button" at bounding box center [468, 173] width 12 height 12
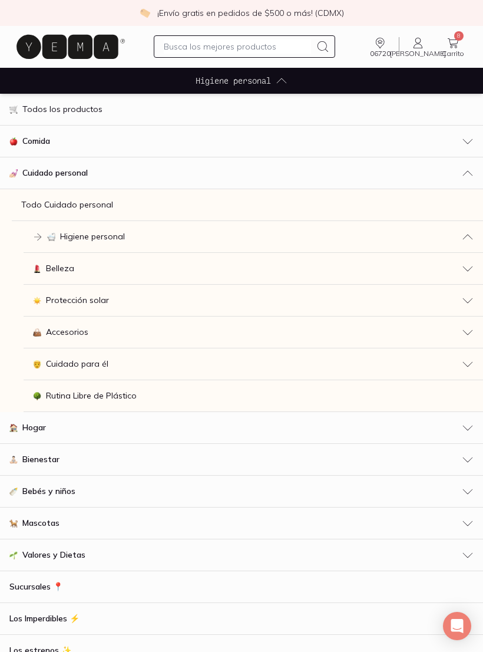
click at [369, 331] on div "Accesorios" at bounding box center [253, 332] width 441 height 12
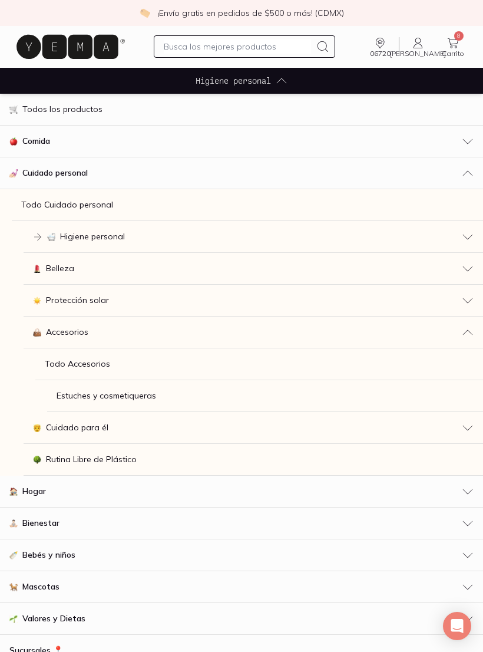
click at [370, 357] on link "Todo Accesorios" at bounding box center [259, 364] width 448 height 32
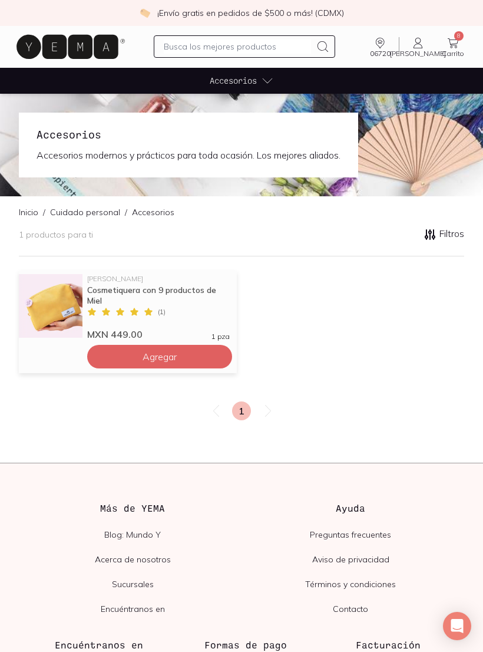
click at [202, 306] on div "Cosmetiquera con 9 productos de Miel" at bounding box center [158, 295] width 143 height 21
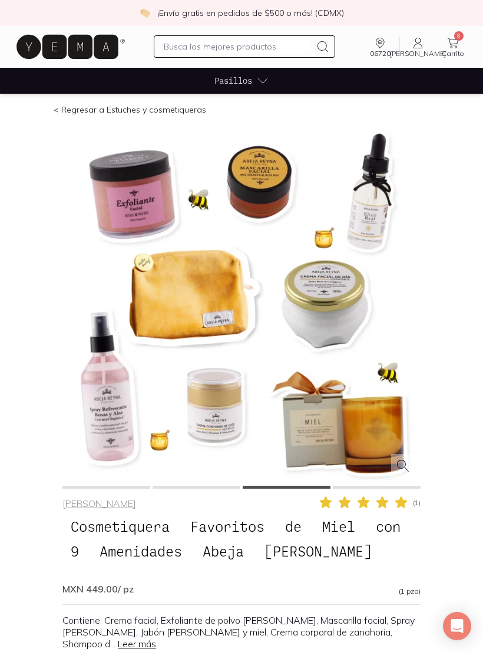
click at [252, 83] on span "Pasillos" at bounding box center [234, 80] width 38 height 12
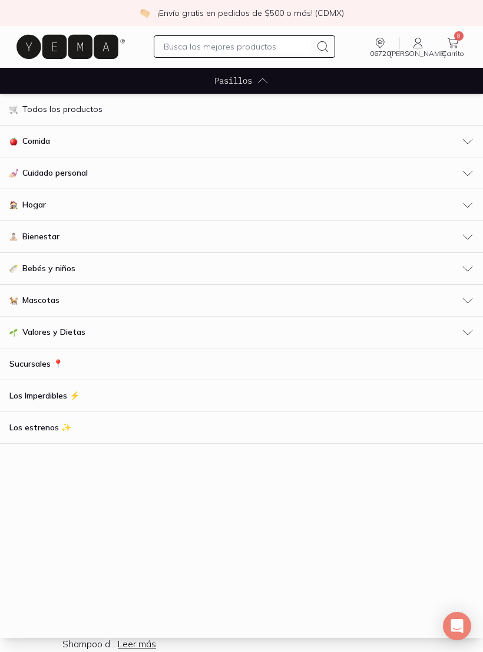
click at [174, 182] on button "Cuidado personal" at bounding box center [241, 173] width 483 height 32
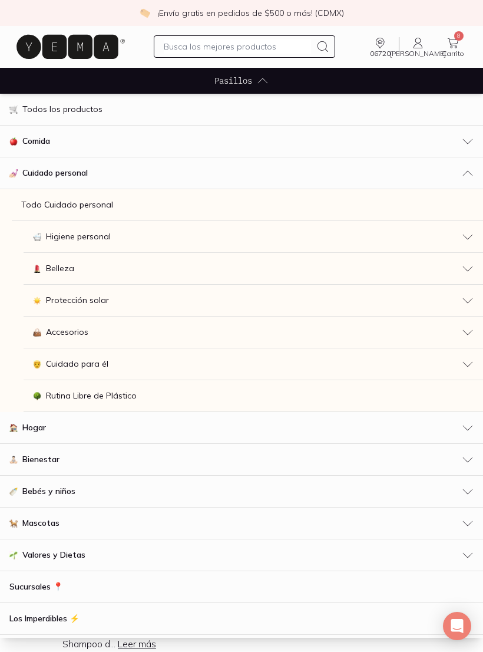
click at [120, 272] on div "Belleza" at bounding box center [253, 268] width 441 height 12
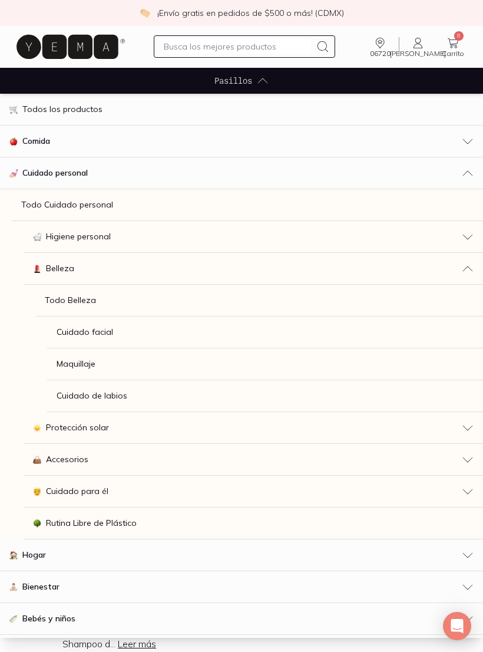
click at [209, 300] on link "Todo Belleza" at bounding box center [259, 301] width 448 height 32
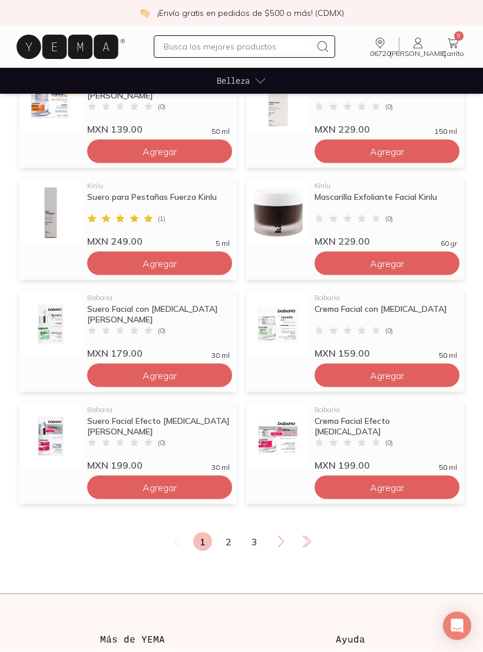
scroll to position [688, 0]
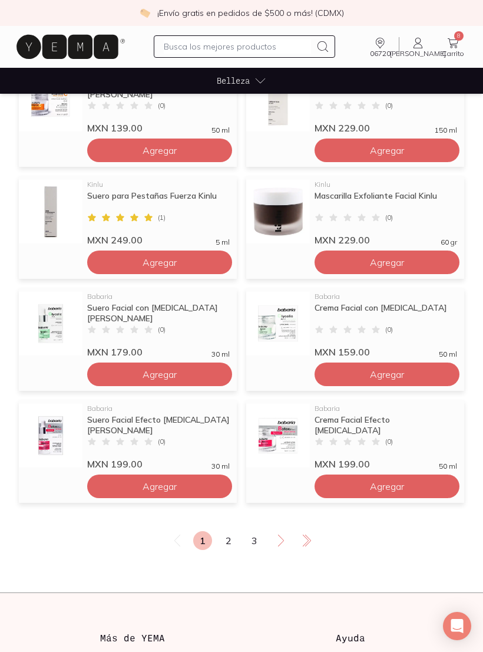
click at [228, 538] on link "2" at bounding box center [228, 540] width 19 height 19
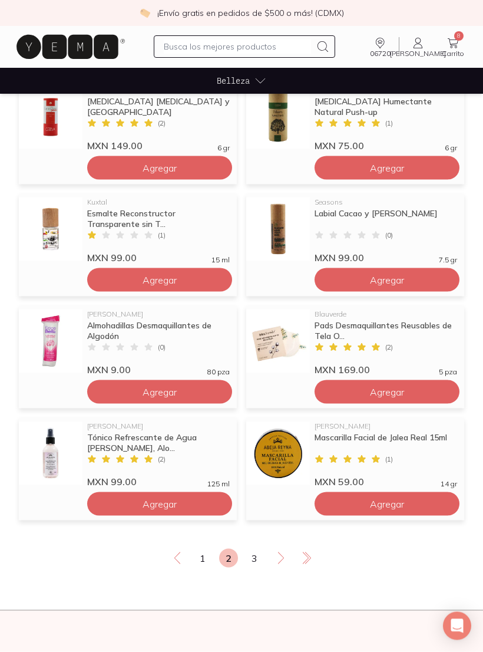
scroll to position [670, 0]
click at [255, 562] on link "3" at bounding box center [254, 557] width 19 height 19
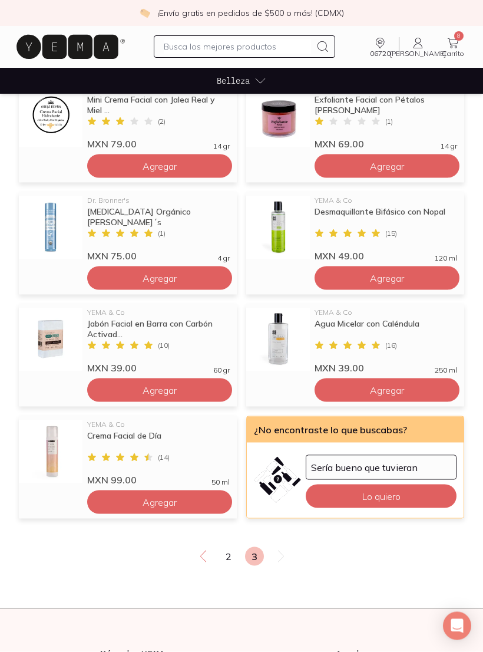
scroll to position [225, 0]
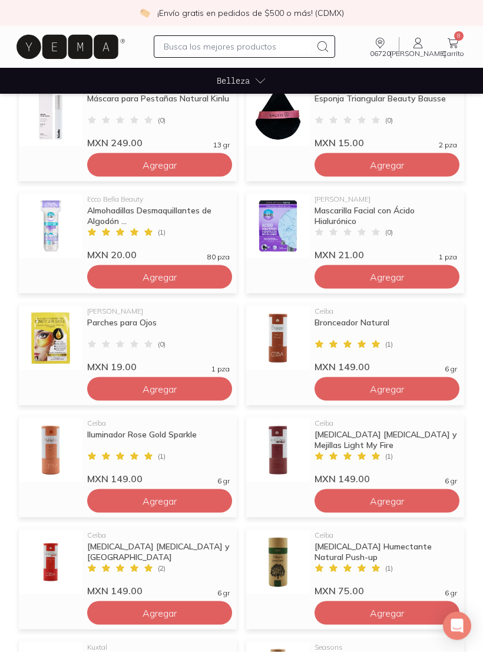
scroll to position [670, 0]
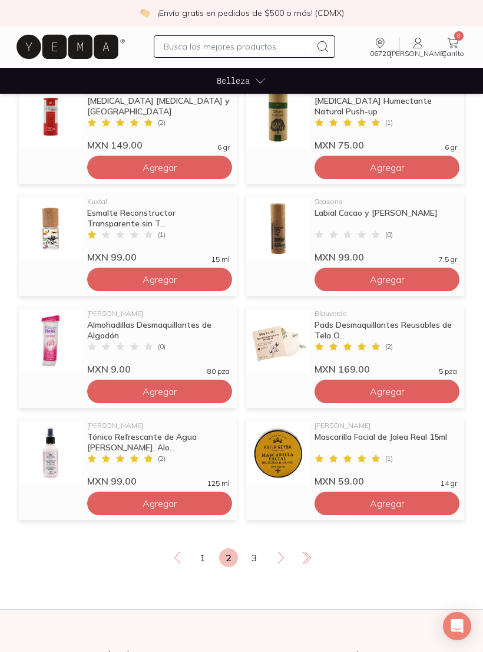
click at [0, 429] on html "¡Envío gratis en pedidos de $500 o más! (CDMX) Entrega a: 06720 06720 Buscar Bu…" at bounding box center [241, 198] width 483 height 1736
click at [242, 89] on div "Belleza" at bounding box center [242, 81] width 50 height 26
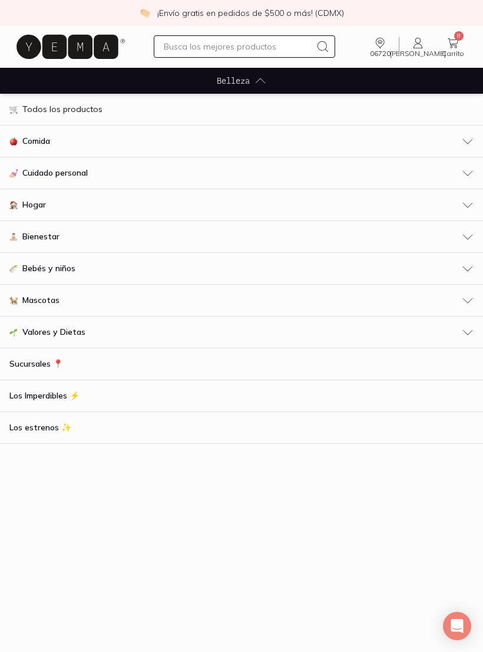
click at [175, 173] on div "Cuidado personal" at bounding box center [241, 173] width 465 height 12
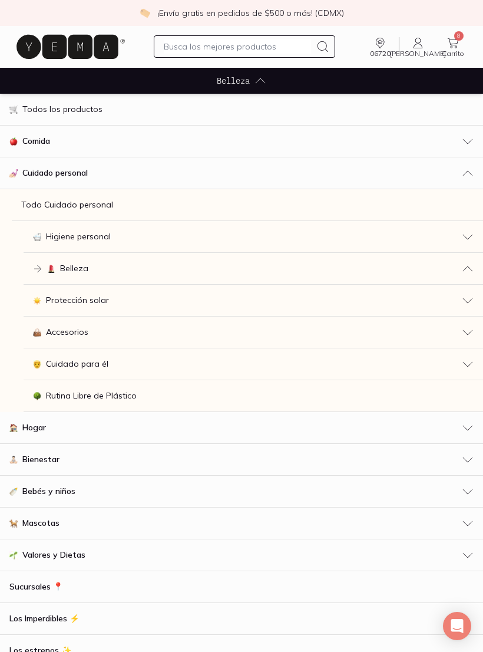
click at [146, 402] on link "Rutina Libre de Plástico" at bounding box center [254, 396] width 460 height 32
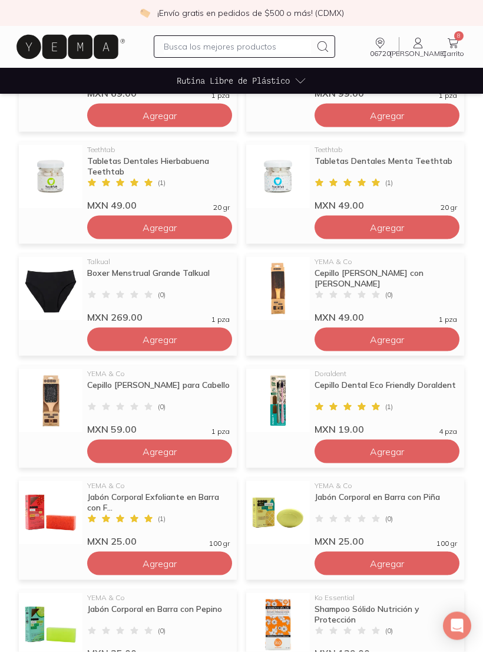
scroll to position [258, 0]
click at [397, 272] on div "Cepillo de Madera con Cerdas Suaves" at bounding box center [386, 277] width 143 height 21
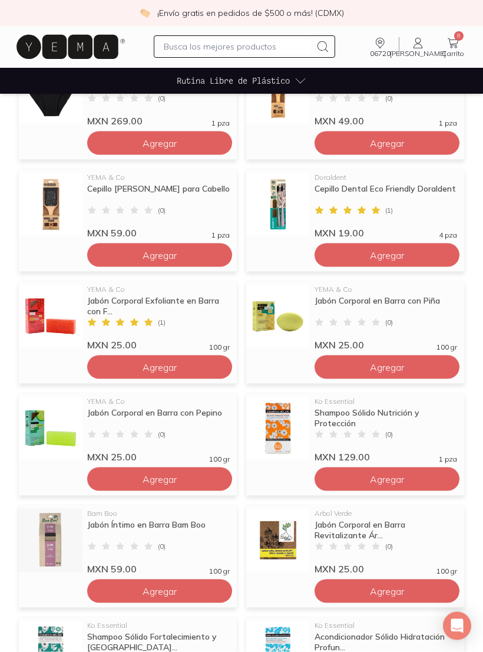
scroll to position [461, 0]
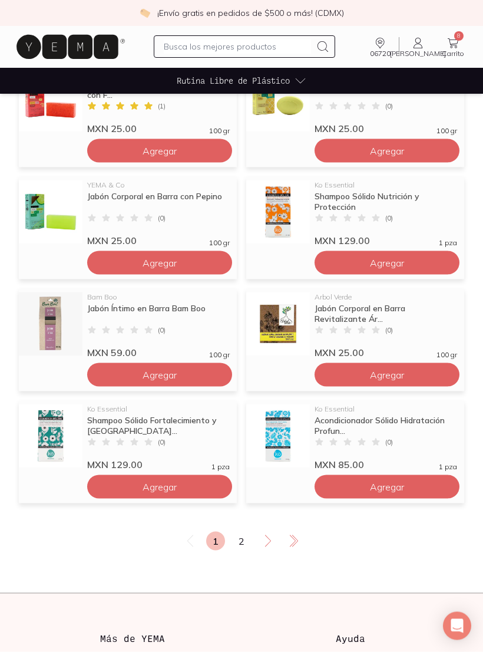
click at [238, 535] on link "2" at bounding box center [241, 541] width 19 height 19
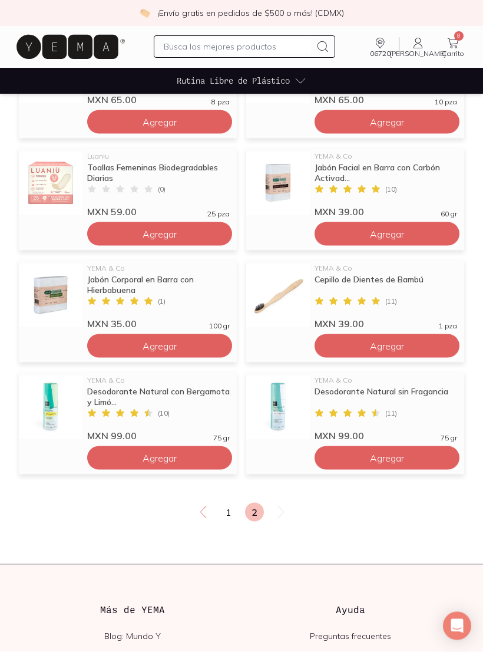
scroll to position [478, 0]
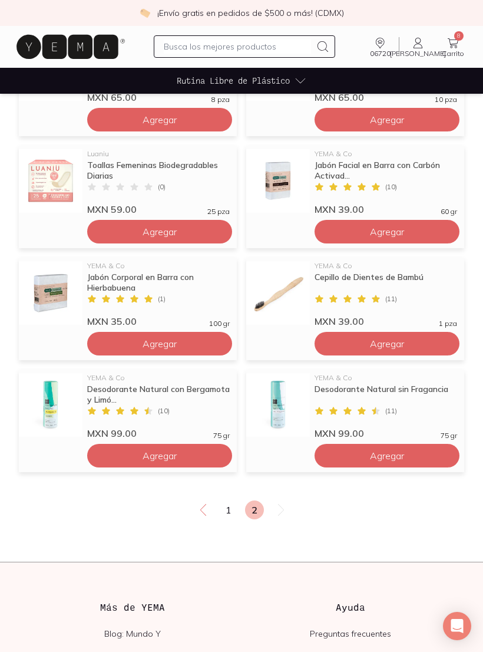
click at [231, 508] on link "1" at bounding box center [228, 510] width 19 height 19
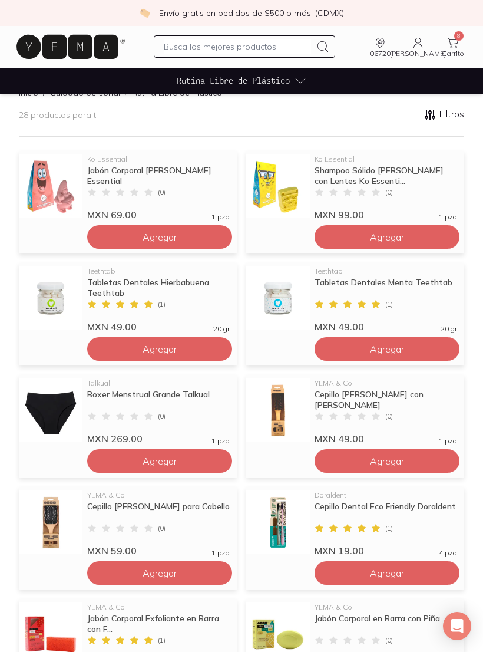
scroll to position [149, 0]
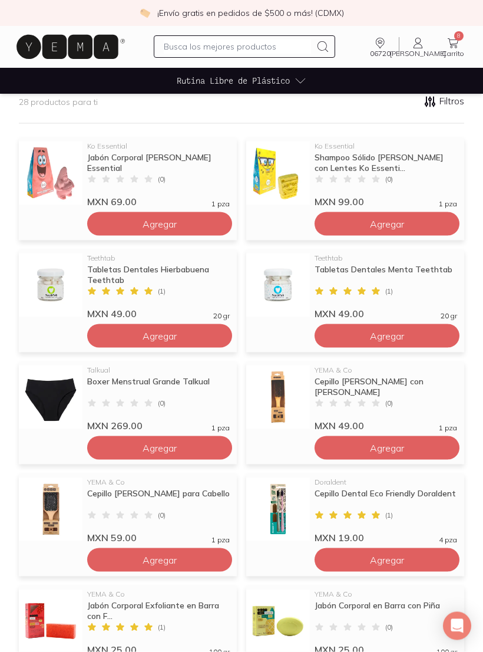
click at [232, 236] on button "Agregar" at bounding box center [159, 224] width 145 height 24
click at [281, 77] on span "Rutina Libre de Plástico" at bounding box center [233, 80] width 113 height 12
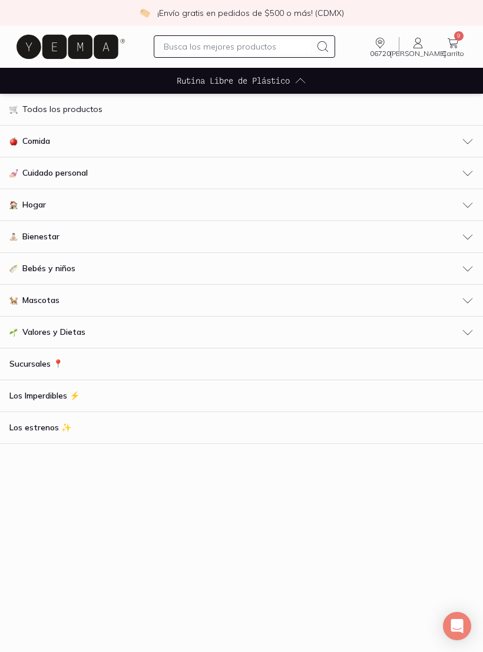
click at [196, 169] on div "Cuidado personal" at bounding box center [241, 173] width 465 height 12
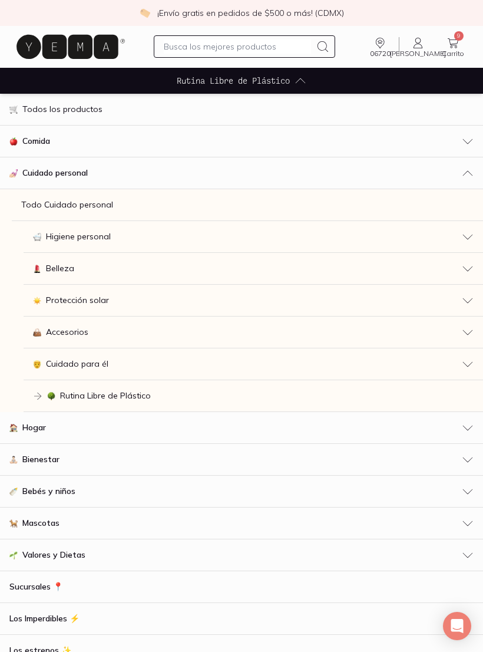
click at [170, 241] on div "Higiene personal" at bounding box center [253, 237] width 441 height 12
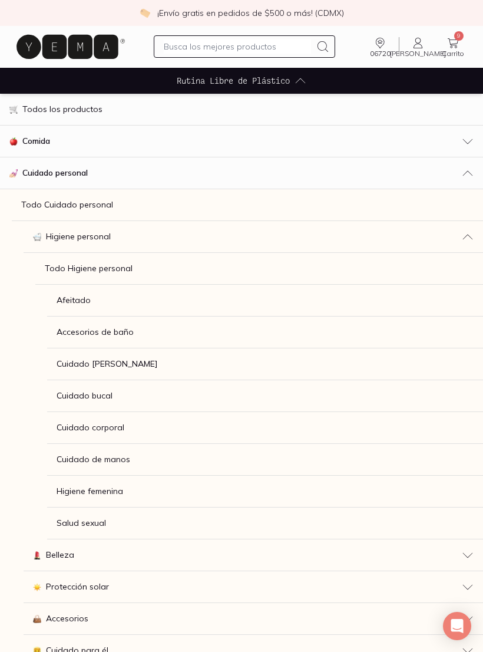
click at [242, 366] on div "Cuidado del cabello" at bounding box center [265, 364] width 417 height 12
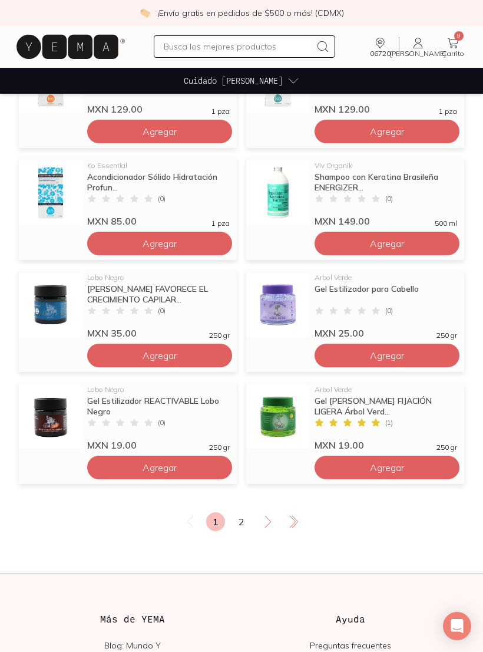
scroll to position [696, 0]
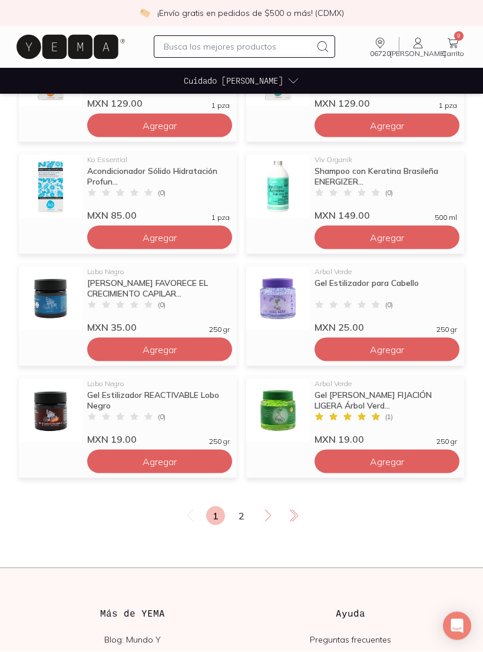
click at [210, 397] on div "Gel Estilizador REACTIVABLE Lobo Negro" at bounding box center [158, 400] width 143 height 21
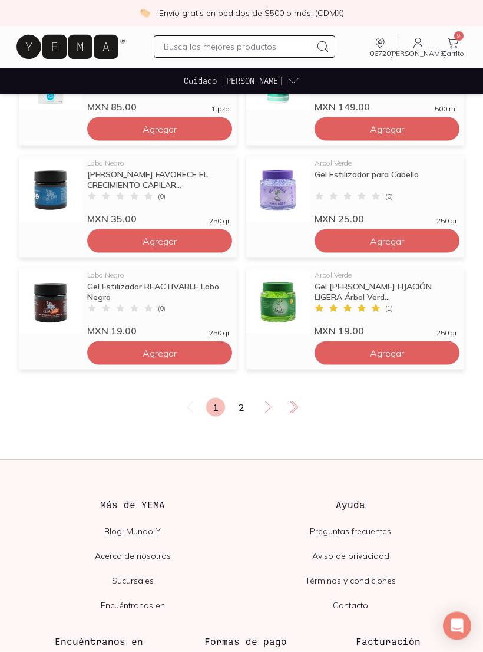
scroll to position [805, 0]
click at [451, 40] on icon at bounding box center [453, 43] width 14 height 14
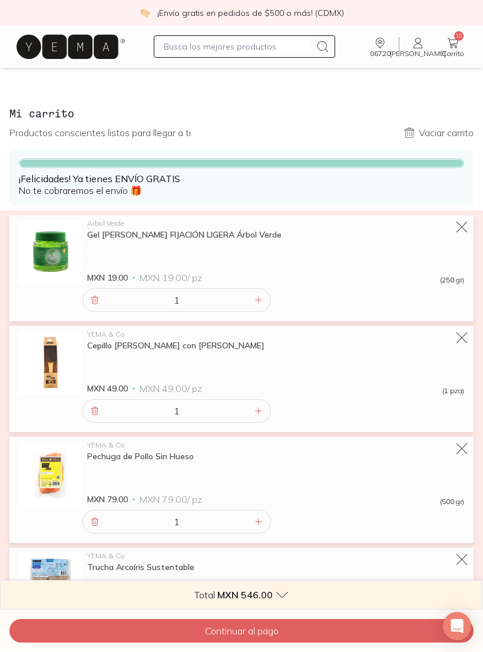
click at [460, 228] on icon at bounding box center [462, 227] width 14 height 14
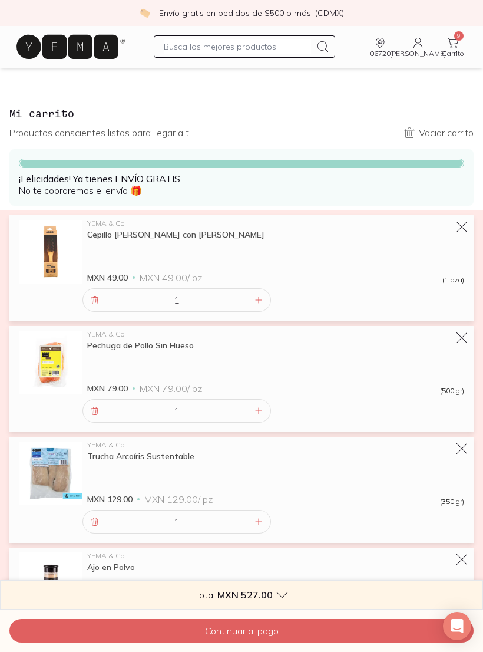
click at [466, 228] on icon at bounding box center [462, 227] width 14 height 14
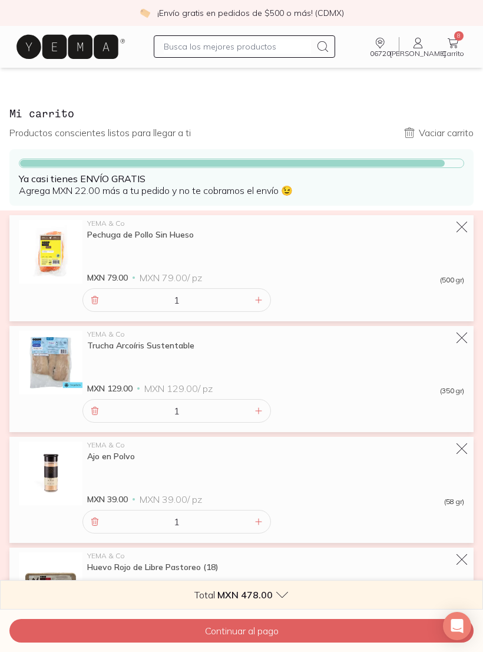
click at [87, 48] on icon at bounding box center [68, 47] width 102 height 24
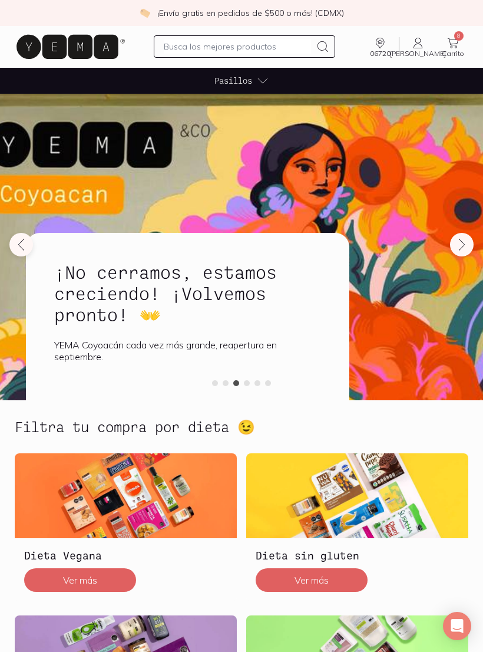
click at [249, 93] on div "Pasillos" at bounding box center [242, 81] width 54 height 26
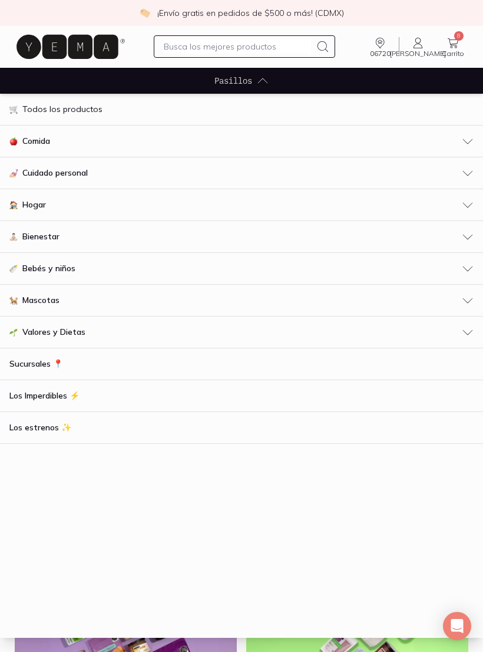
click at [148, 430] on div "Los estrenos ✨" at bounding box center [241, 428] width 465 height 12
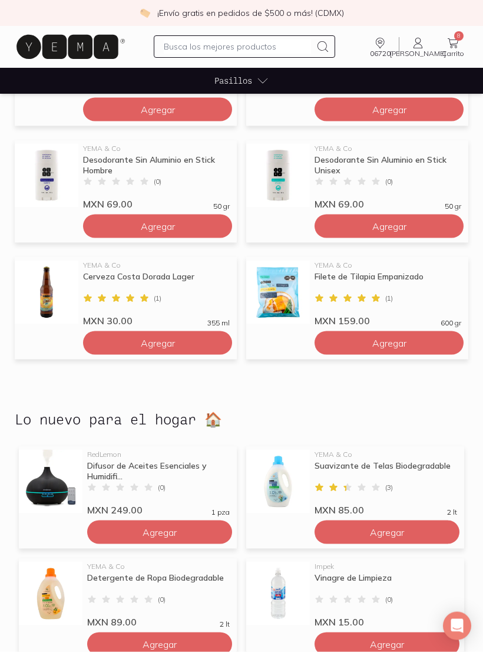
scroll to position [1381, 0]
click at [432, 349] on button "Agregar" at bounding box center [389, 343] width 149 height 24
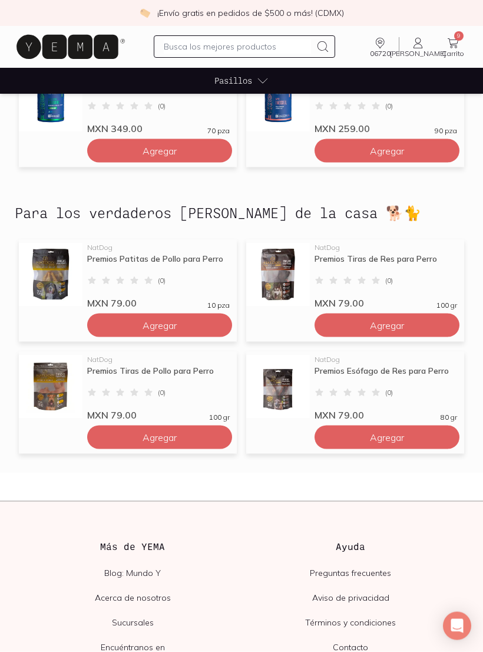
scroll to position [2735, 0]
click at [267, 82] on icon at bounding box center [263, 81] width 12 height 12
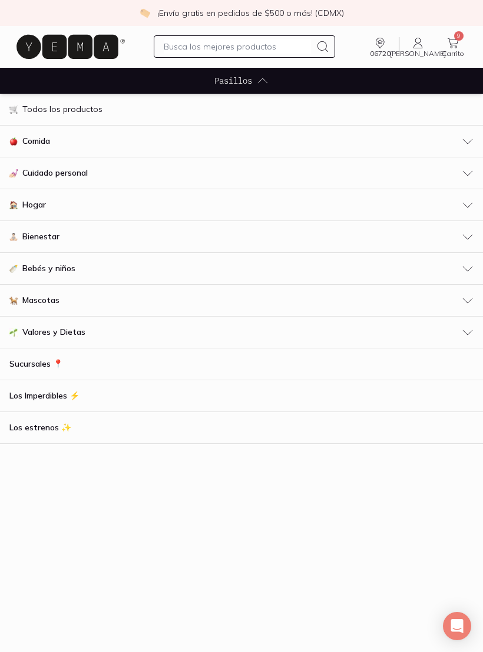
click at [287, 334] on div "Valores y Dietas" at bounding box center [241, 332] width 465 height 12
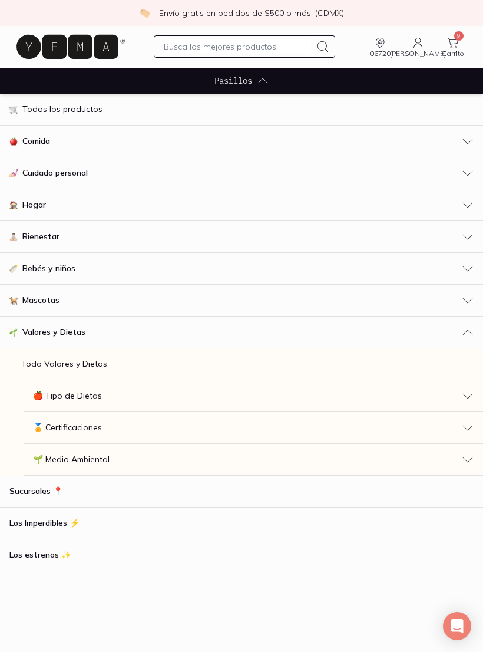
click at [273, 333] on div "Valores y Dietas" at bounding box center [241, 332] width 465 height 12
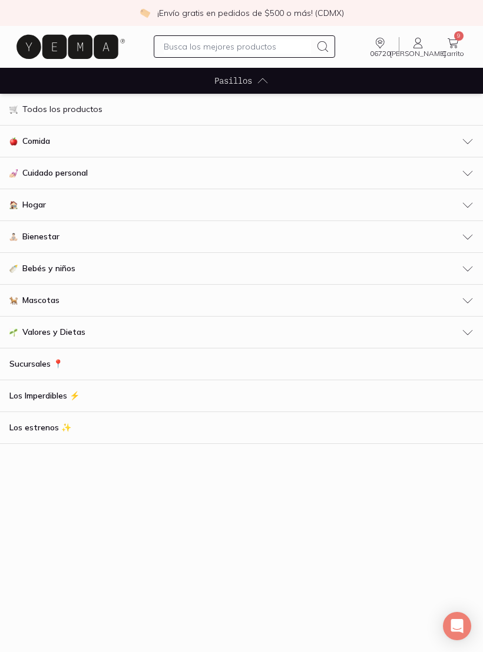
click at [293, 300] on div "Mascotas" at bounding box center [241, 300] width 465 height 12
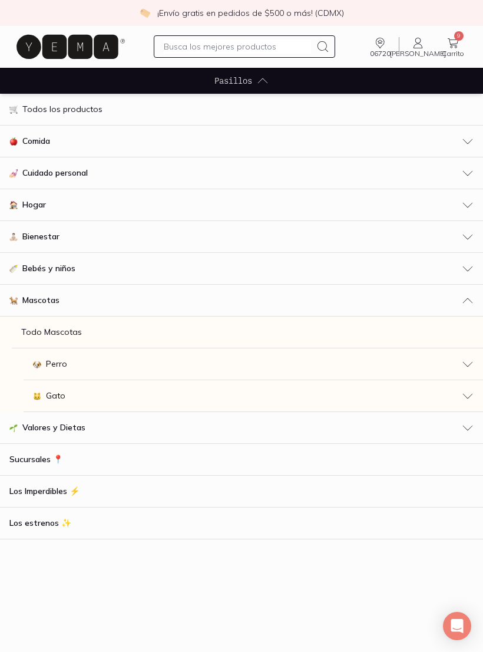
click at [288, 362] on div "Perro" at bounding box center [253, 364] width 441 height 12
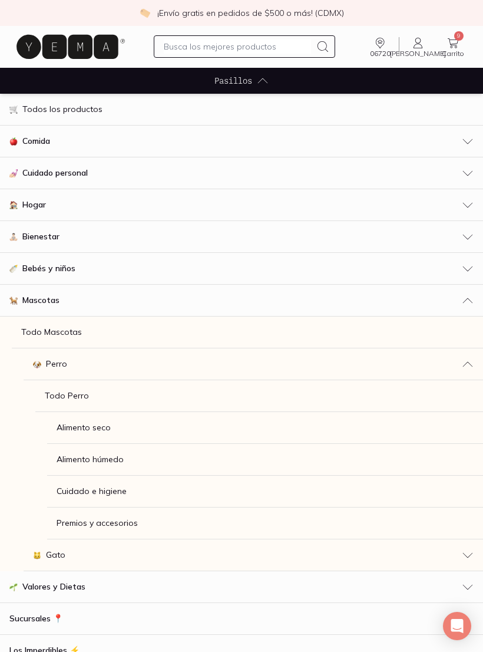
click at [294, 396] on link "Todo Perro" at bounding box center [259, 396] width 448 height 32
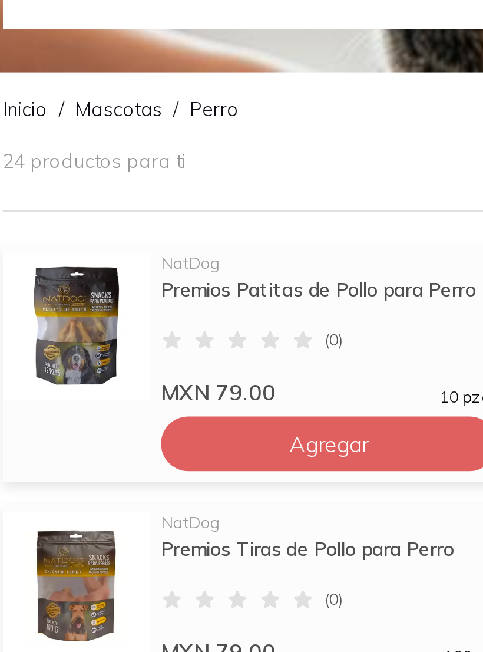
scroll to position [9, 0]
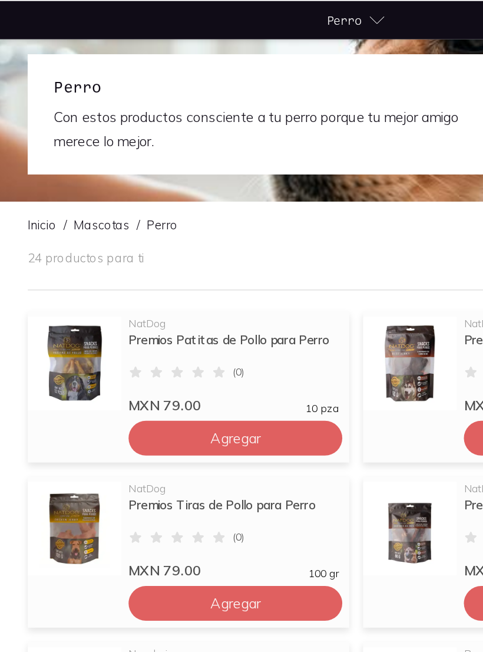
click at [203, 353] on button "Agregar" at bounding box center [159, 365] width 145 height 24
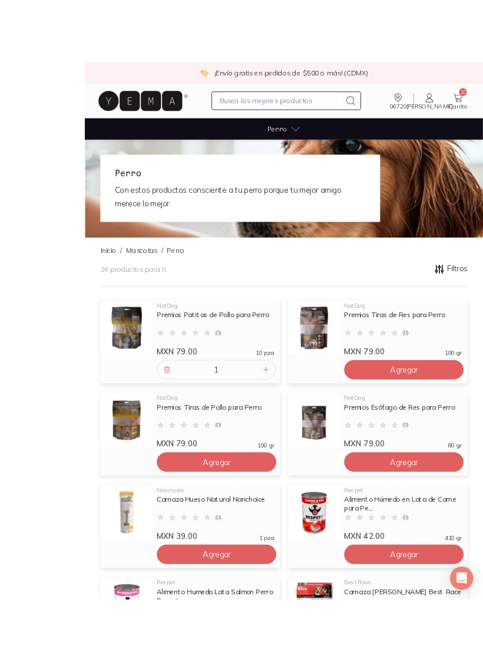
scroll to position [11, 0]
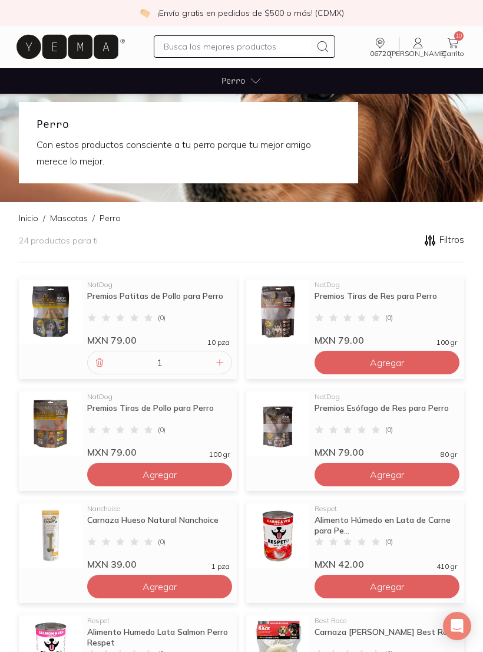
click at [457, 45] on icon at bounding box center [453, 43] width 11 height 10
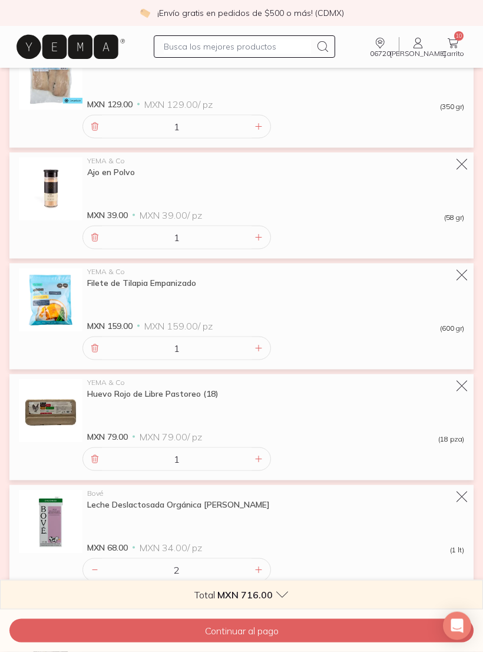
scroll to position [285, 0]
click at [98, 338] on div "1" at bounding box center [177, 348] width 189 height 24
click at [103, 343] on input "1" at bounding box center [177, 348] width 150 height 22
click at [93, 344] on icon at bounding box center [94, 348] width 9 height 9
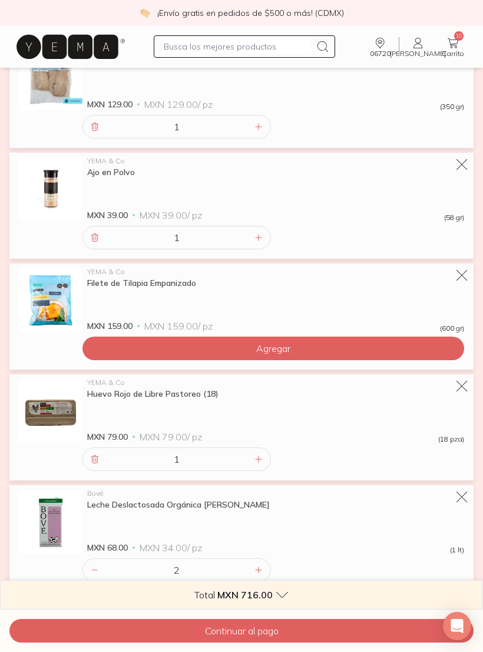
scroll to position [285, 0]
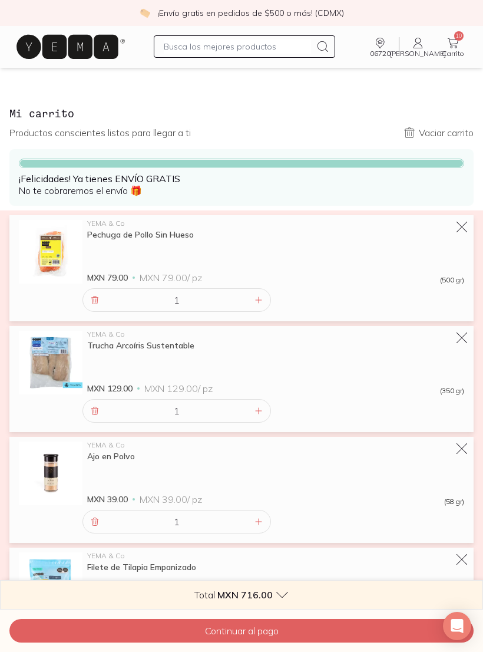
scroll to position [285, 0]
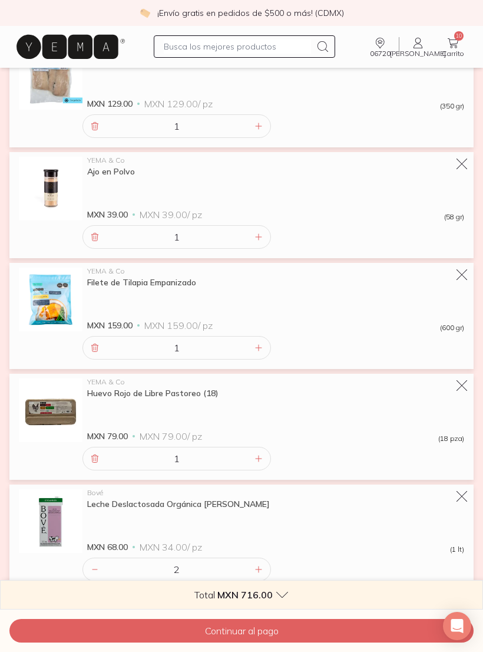
click at [97, 351] on icon at bounding box center [95, 348] width 6 height 8
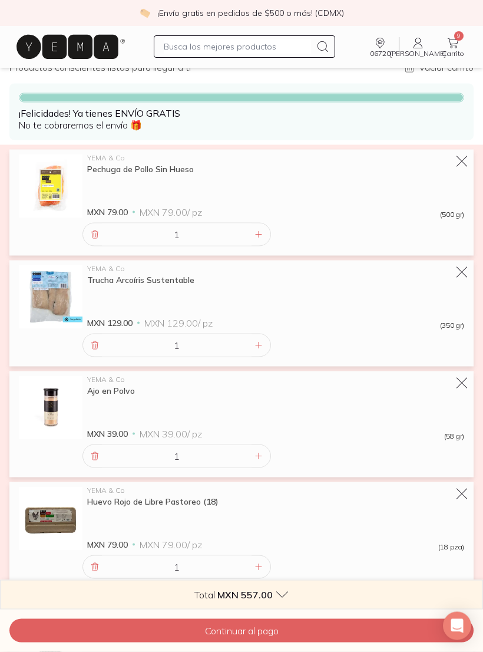
scroll to position [66, 0]
click at [90, 450] on div at bounding box center [95, 456] width 14 height 14
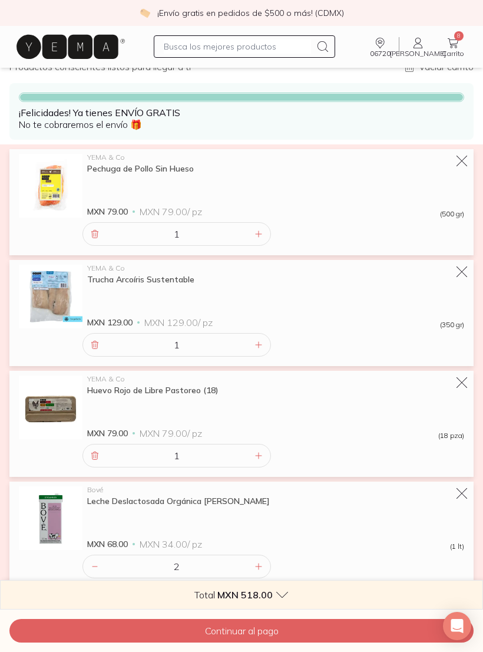
click at [94, 451] on icon at bounding box center [94, 455] width 9 height 9
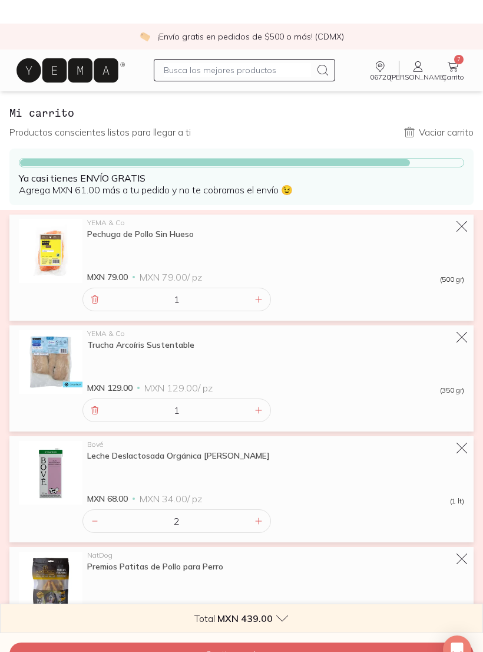
scroll to position [0, 0]
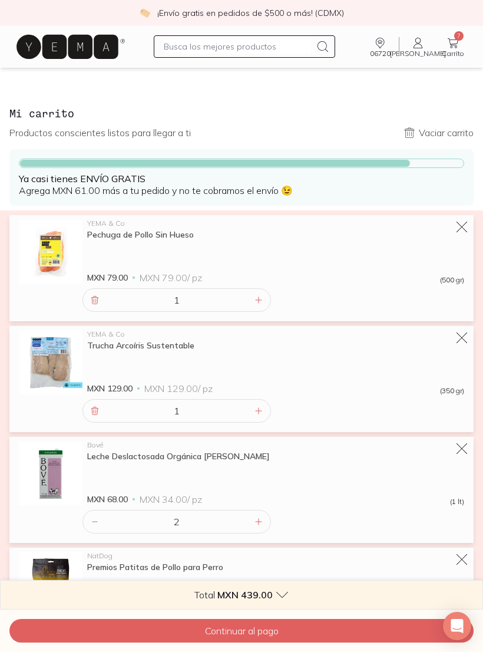
click at [97, 51] on icon at bounding box center [68, 47] width 102 height 24
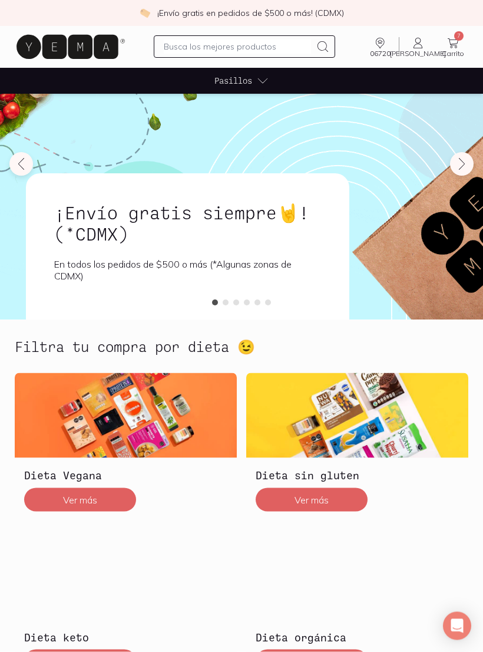
scroll to position [117, 0]
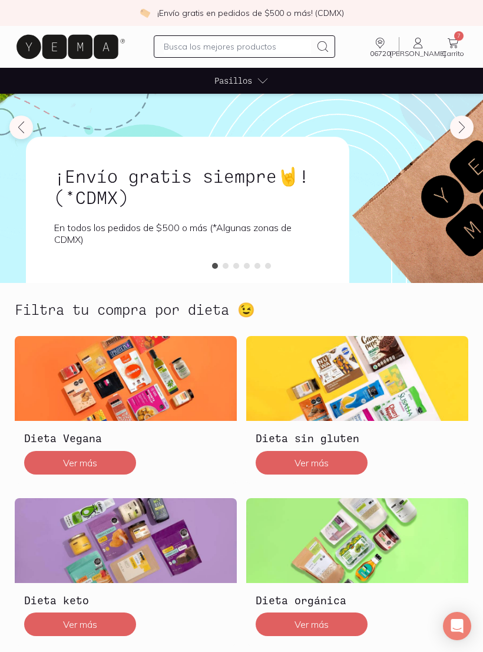
click at [327, 461] on button "Ver más" at bounding box center [312, 463] width 112 height 24
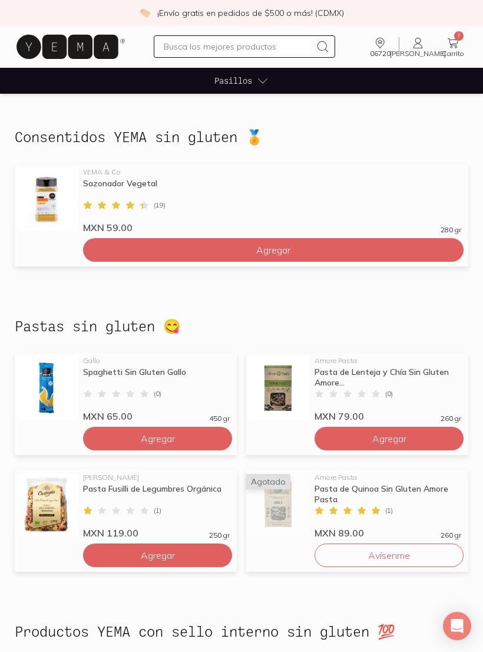
scroll to position [970, 0]
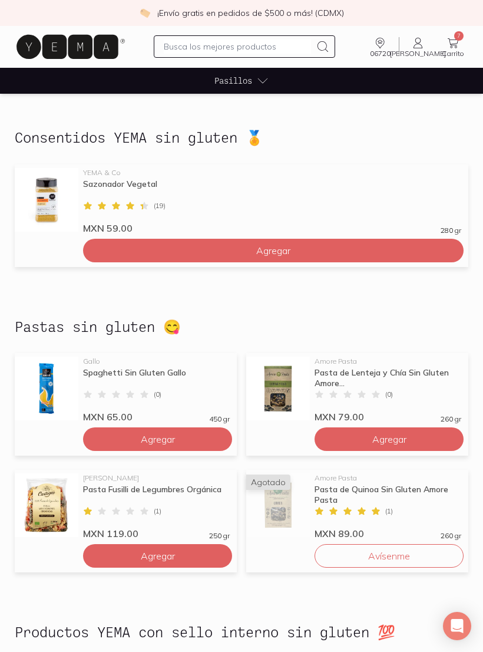
click at [221, 485] on div "Pasta Fusilli de Legumbres Orgánica" at bounding box center [156, 494] width 147 height 21
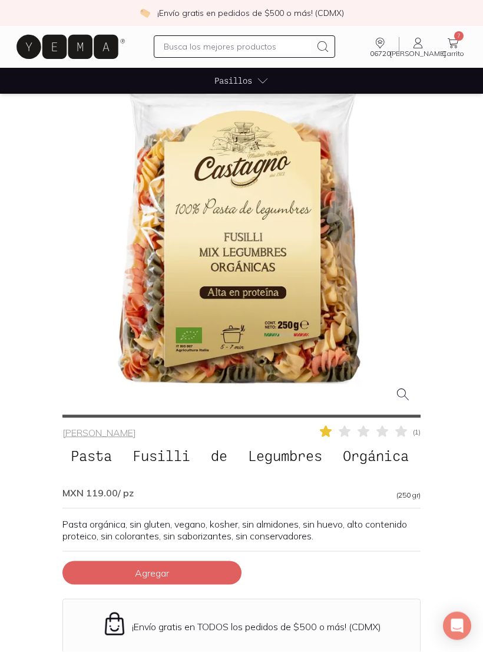
click at [394, 429] on icon at bounding box center [401, 432] width 14 height 14
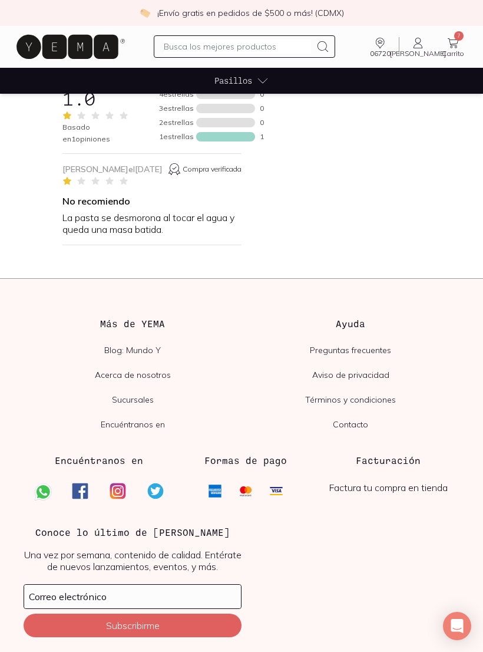
scroll to position [1137, 0]
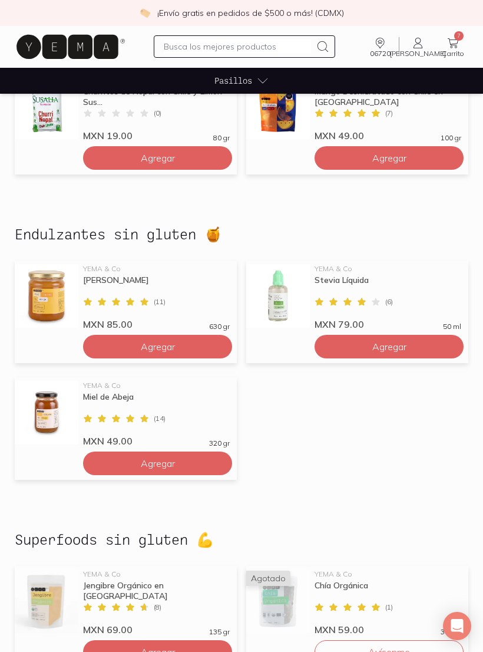
scroll to position [2186, 0]
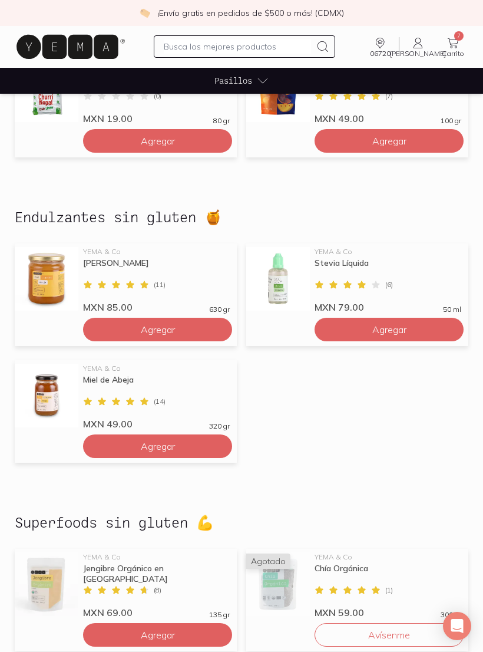
click at [217, 435] on button "Agregar" at bounding box center [157, 447] width 149 height 24
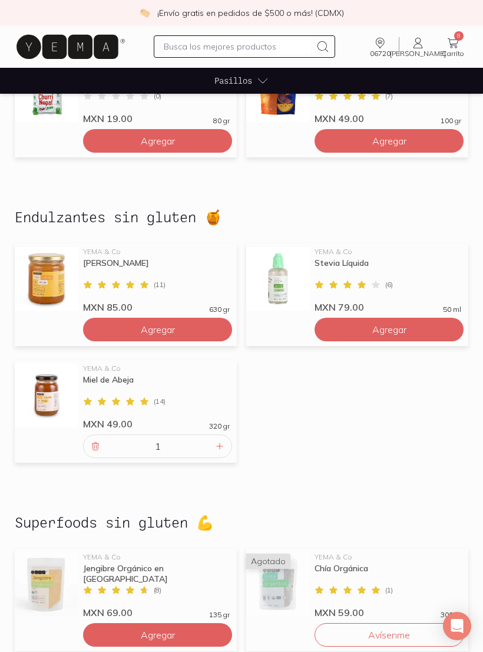
click at [91, 439] on div at bounding box center [95, 446] width 14 height 14
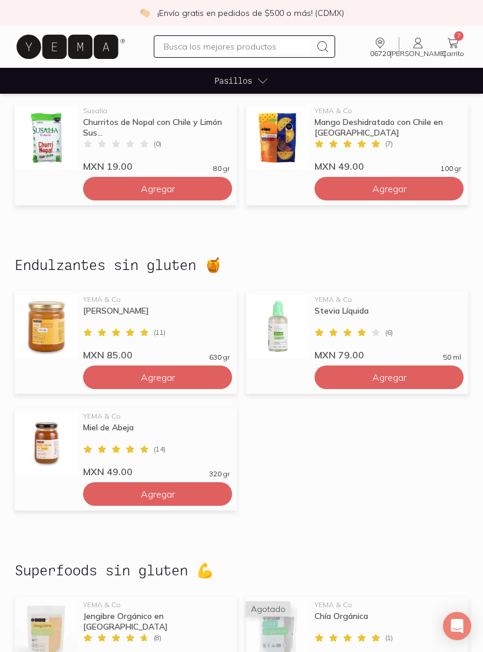
scroll to position [2105, 0]
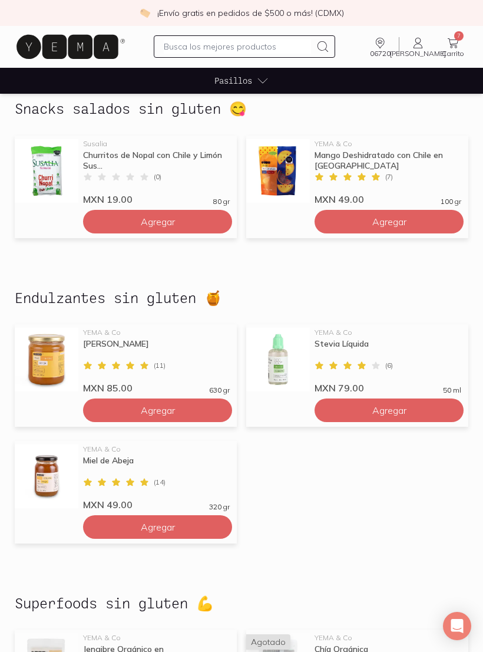
click at [272, 52] on input "text" at bounding box center [238, 47] width 148 height 14
type input "Pan"
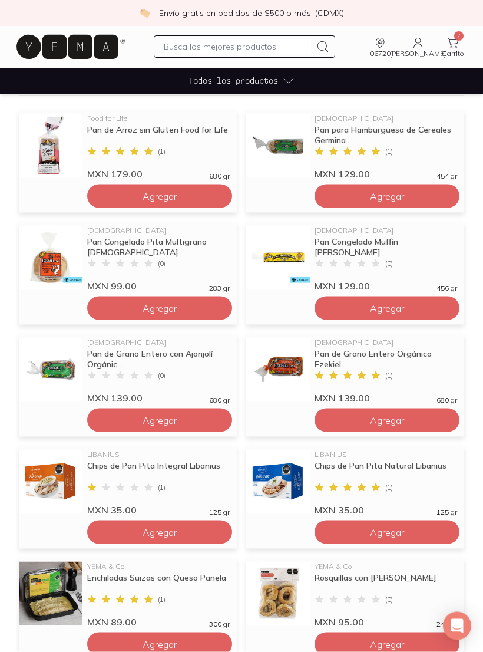
scroll to position [147, 0]
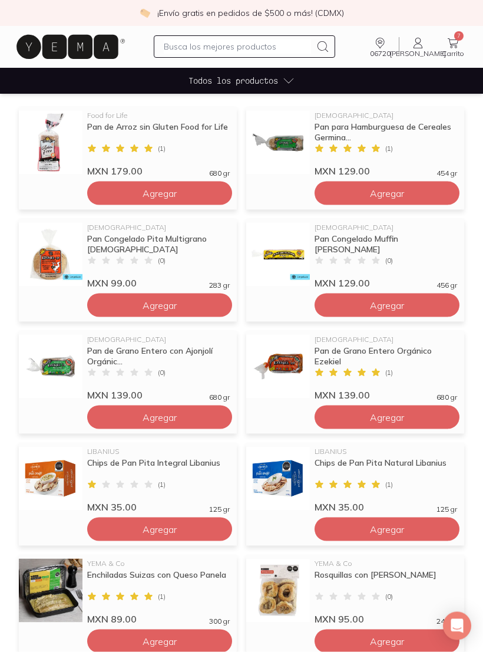
click at [177, 199] on span "Agregar" at bounding box center [160, 194] width 34 height 12
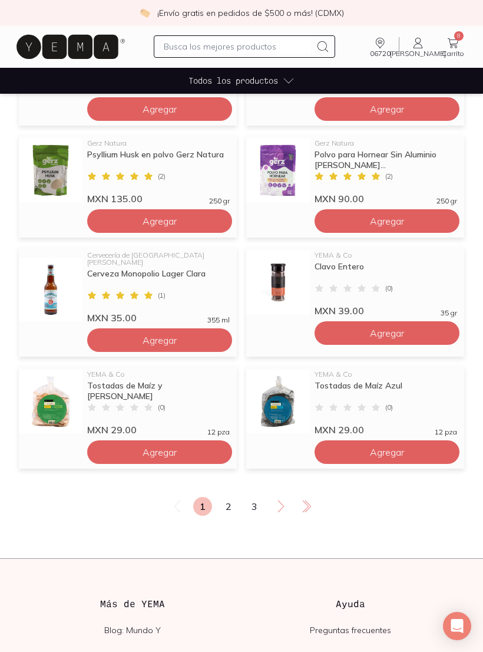
scroll to position [678, 0]
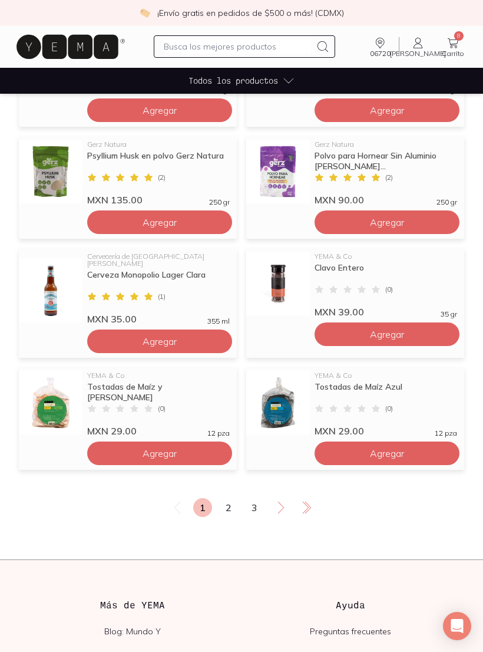
click at [231, 504] on link "2" at bounding box center [228, 507] width 19 height 19
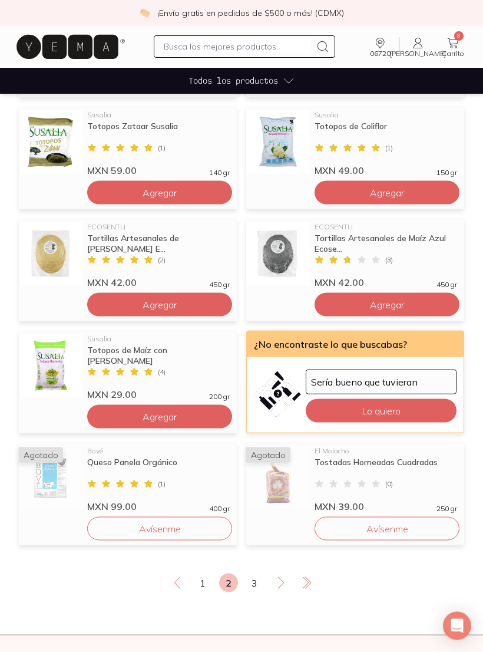
scroll to position [596, 0]
click at [251, 582] on link "3" at bounding box center [254, 582] width 19 height 19
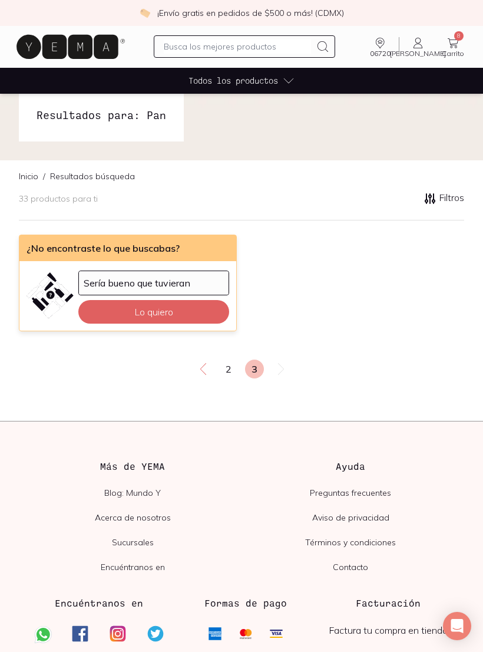
scroll to position [1, 0]
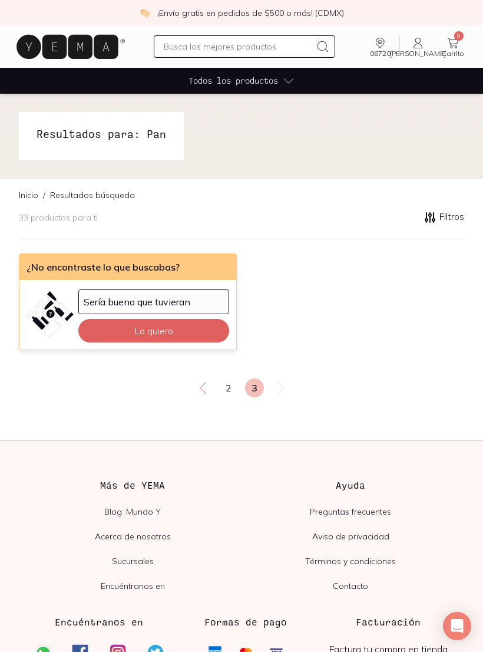
click at [229, 390] on link "2" at bounding box center [228, 388] width 19 height 19
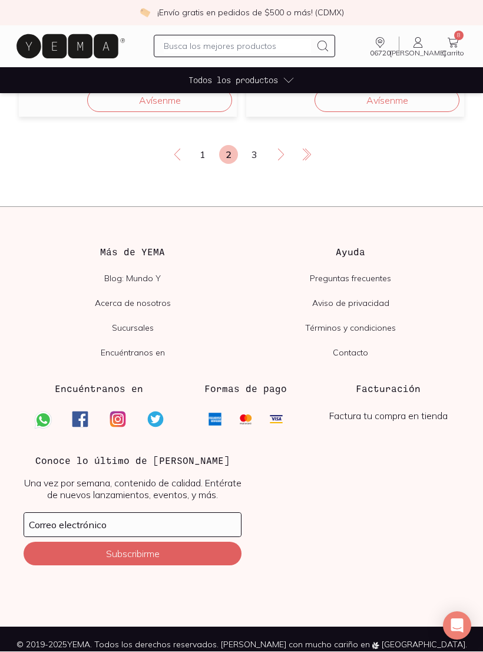
scroll to position [1026, 0]
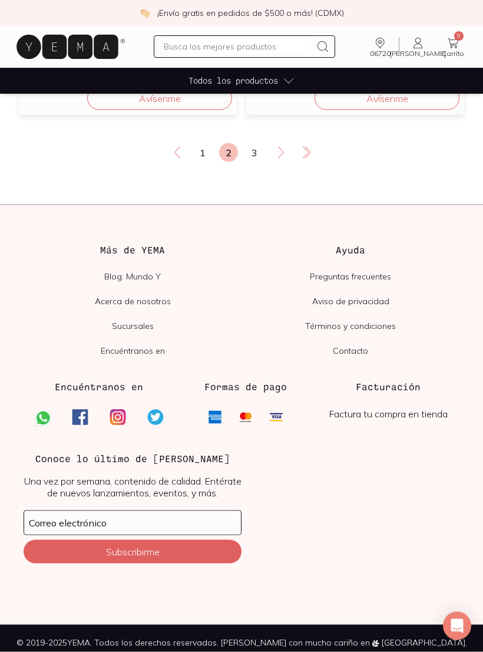
click at [210, 150] on link "1" at bounding box center [202, 152] width 19 height 19
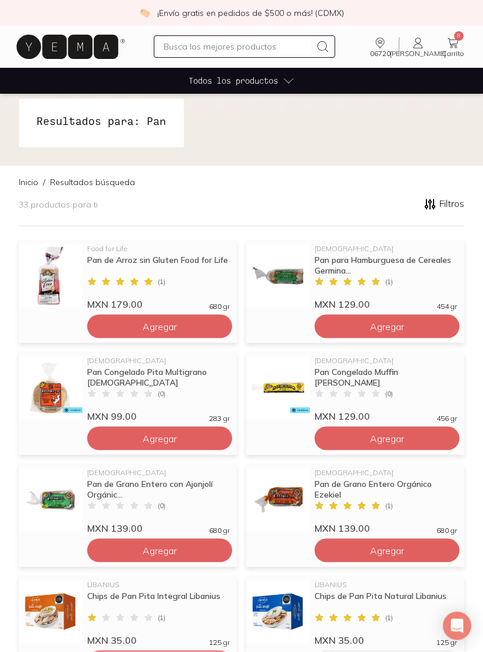
scroll to position [18, 0]
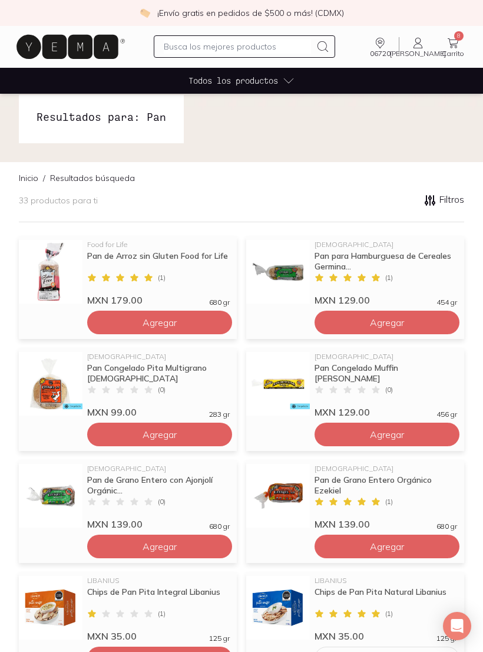
click at [433, 57] on link "¡Hola, [PERSON_NAME]! [PERSON_NAME]" at bounding box center [419, 46] width 38 height 21
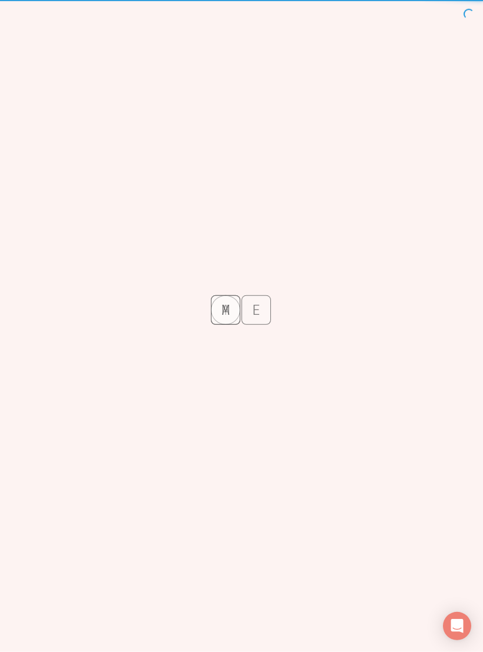
scroll to position [12, 0]
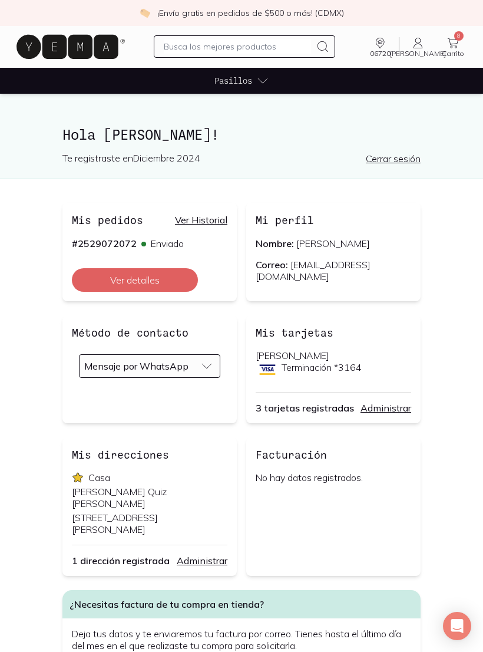
click at [460, 42] on icon at bounding box center [453, 43] width 14 height 14
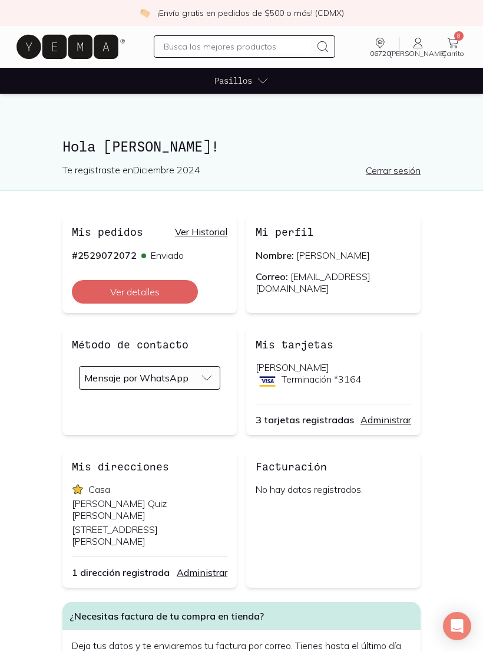
click at [255, 103] on div "Hola [PERSON_NAME]! Te registraste en [DATE] Cerrar sesión" at bounding box center [241, 142] width 483 height 97
click at [248, 92] on div "Pasillos" at bounding box center [242, 81] width 54 height 26
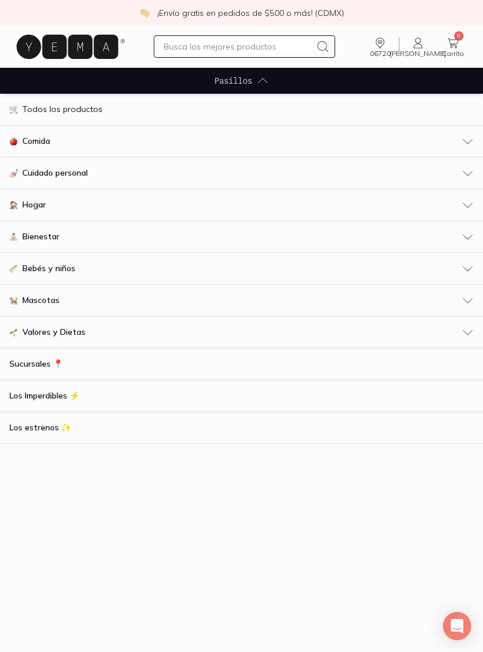
click at [90, 283] on button "Bebés y niños" at bounding box center [241, 269] width 483 height 32
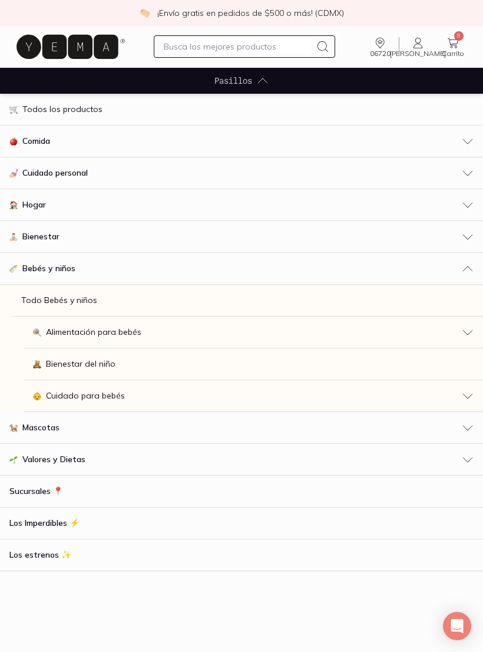
click at [96, 319] on button "Alimentación para bebés" at bounding box center [254, 333] width 460 height 32
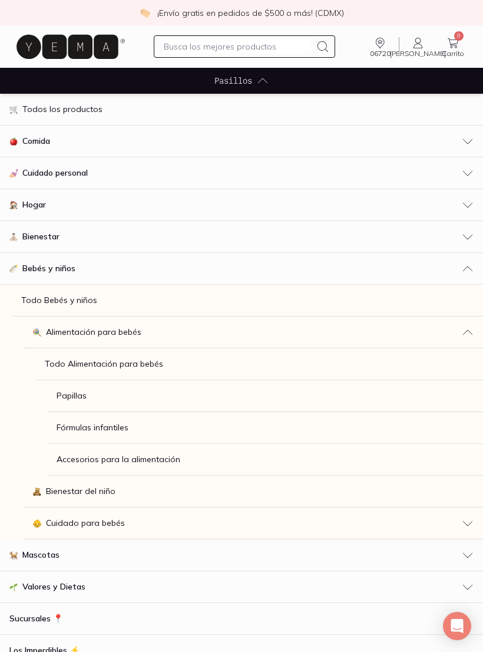
click at [124, 534] on button "Cuidado para bebés" at bounding box center [254, 524] width 460 height 32
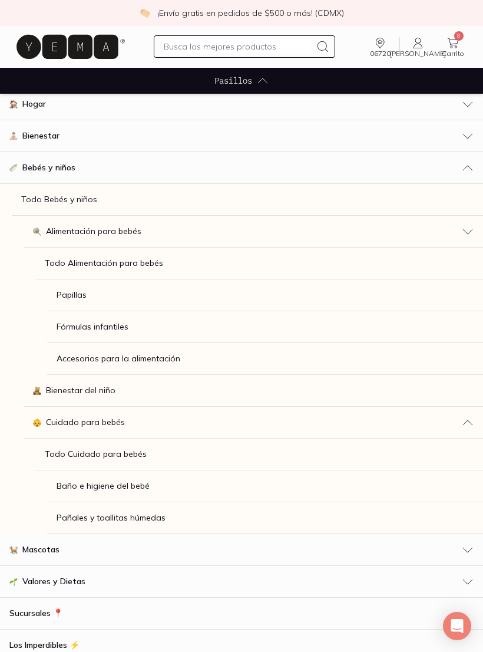
scroll to position [105, 0]
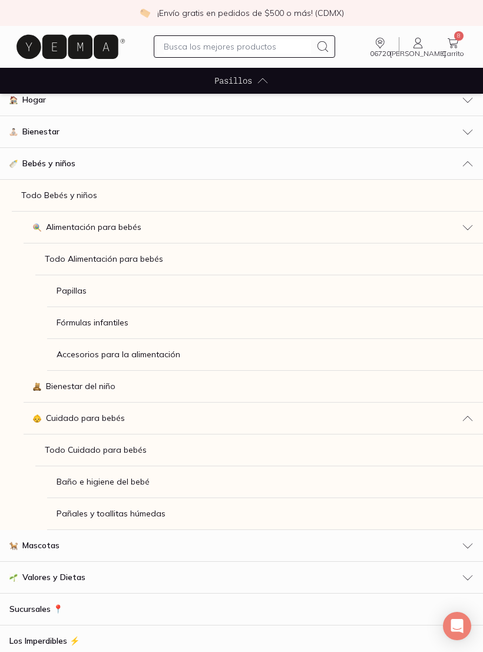
click at [125, 531] on button "Mascotas" at bounding box center [241, 546] width 483 height 32
click at [173, 521] on link "Pañales y toallitas húmedas" at bounding box center [265, 514] width 436 height 32
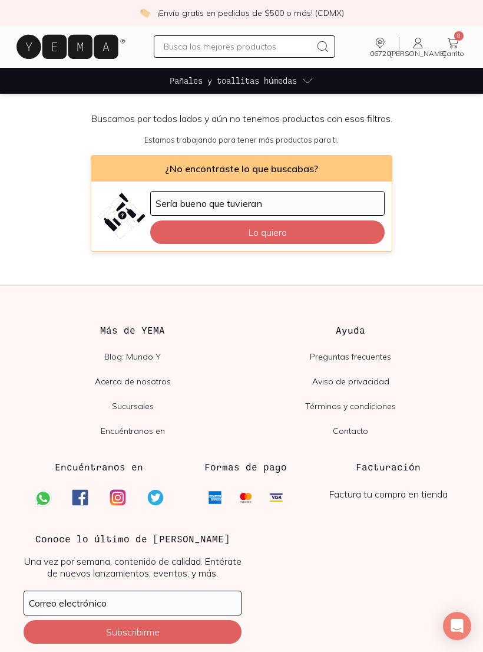
click at [95, 61] on icon at bounding box center [70, 47] width 113 height 32
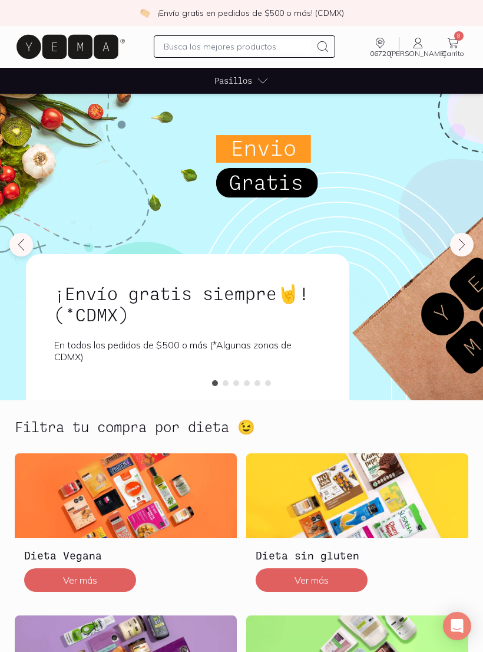
click at [242, 103] on img at bounding box center [241, 247] width 483 height 307
click at [248, 98] on img at bounding box center [241, 247] width 483 height 307
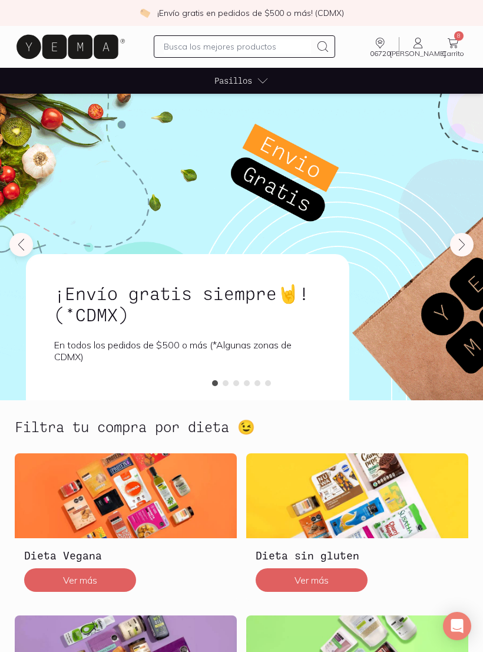
click at [236, 91] on div "Pasillos" at bounding box center [242, 81] width 54 height 26
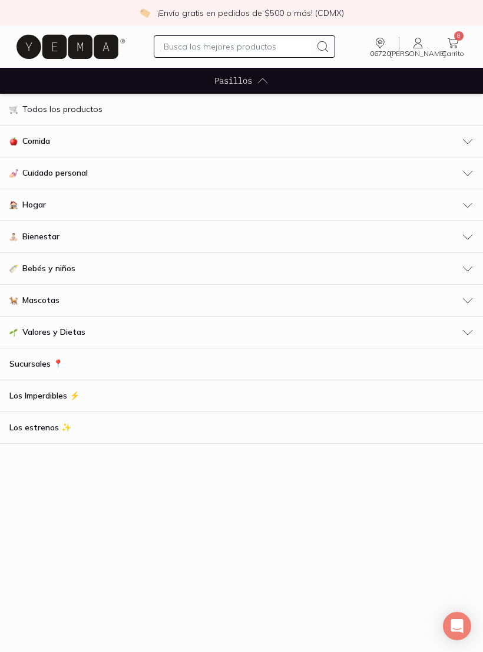
click at [127, 222] on button "Bienestar" at bounding box center [241, 237] width 483 height 32
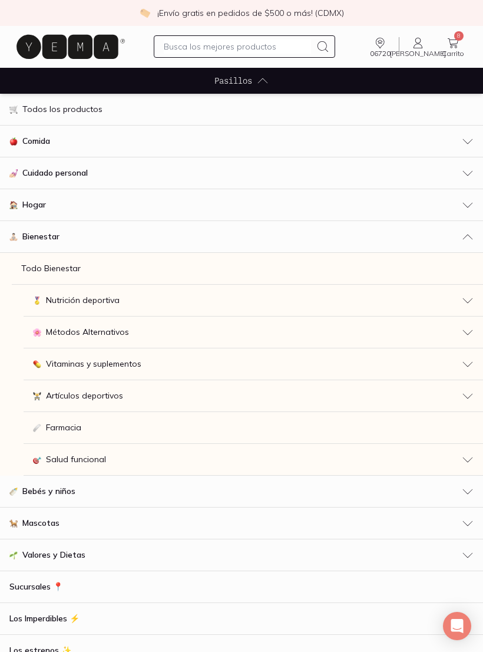
click at [150, 343] on button "Métodos Alternativos" at bounding box center [254, 333] width 460 height 32
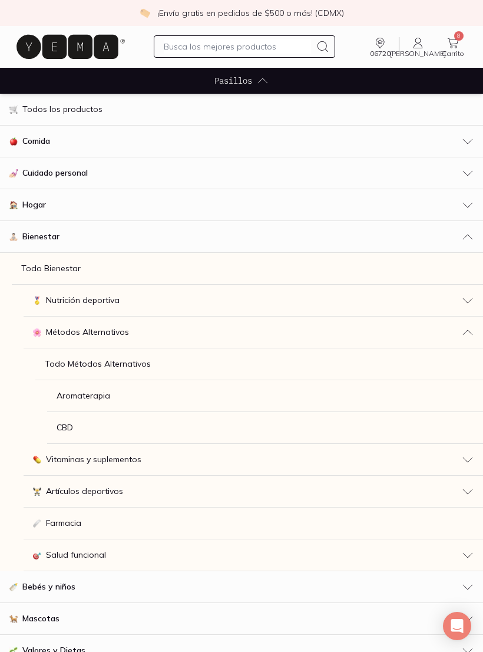
click at [160, 348] on button "Métodos Alternativos" at bounding box center [254, 333] width 460 height 32
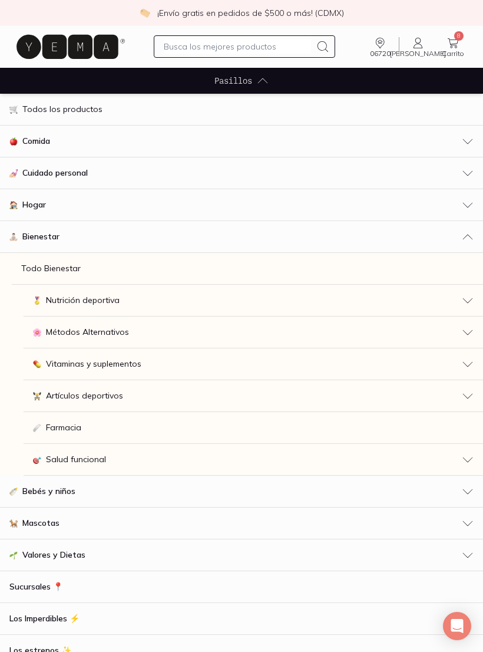
click at [158, 382] on button "Artículos deportivos" at bounding box center [254, 396] width 460 height 32
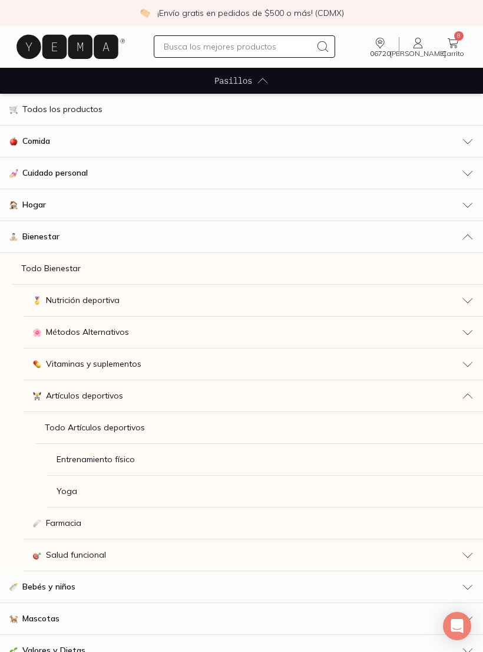
click at [161, 380] on button "Artículos deportivos" at bounding box center [254, 396] width 460 height 32
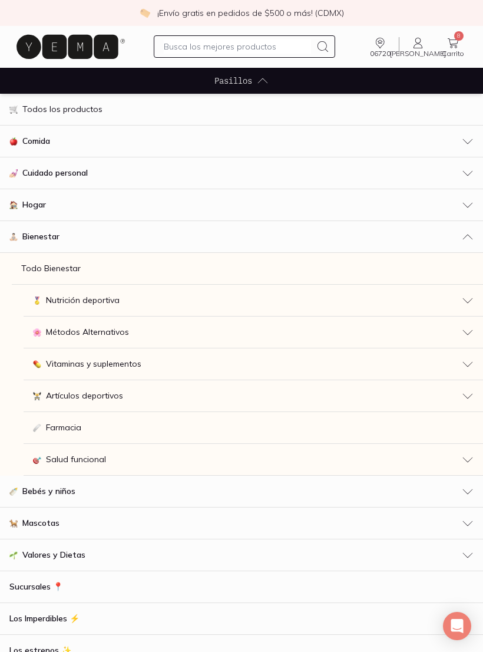
click at [166, 370] on button "Vitaminas y suplementos" at bounding box center [254, 364] width 460 height 32
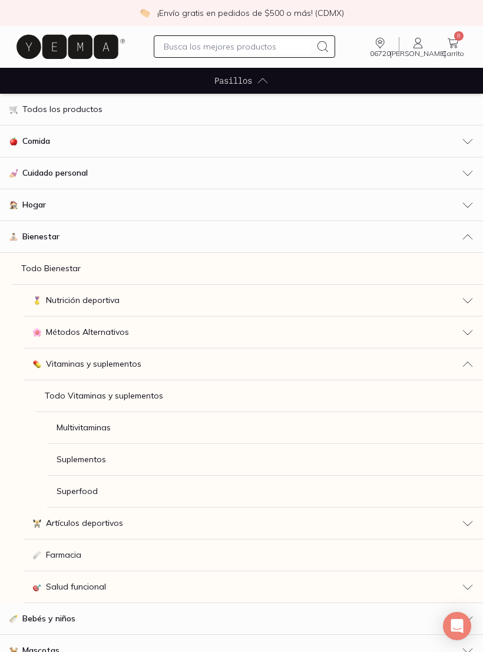
click at [162, 368] on div "Vitaminas y suplementos" at bounding box center [253, 364] width 441 height 12
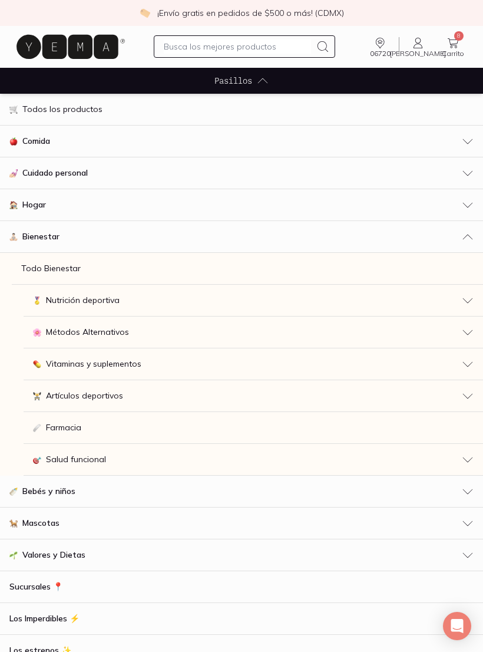
click at [118, 440] on link "Farmacia" at bounding box center [254, 428] width 460 height 32
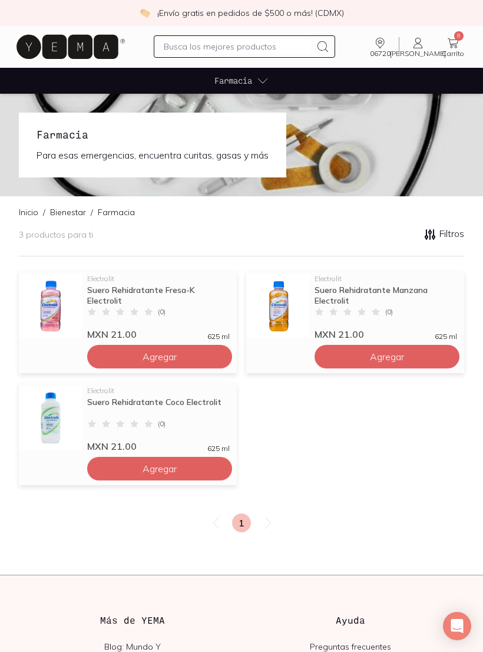
click at [237, 99] on img at bounding box center [241, 145] width 483 height 103
click at [256, 94] on img at bounding box center [241, 145] width 483 height 103
click at [238, 94] on img at bounding box center [241, 145] width 483 height 103
click at [246, 94] on img at bounding box center [241, 145] width 483 height 103
click at [265, 100] on img at bounding box center [241, 145] width 483 height 103
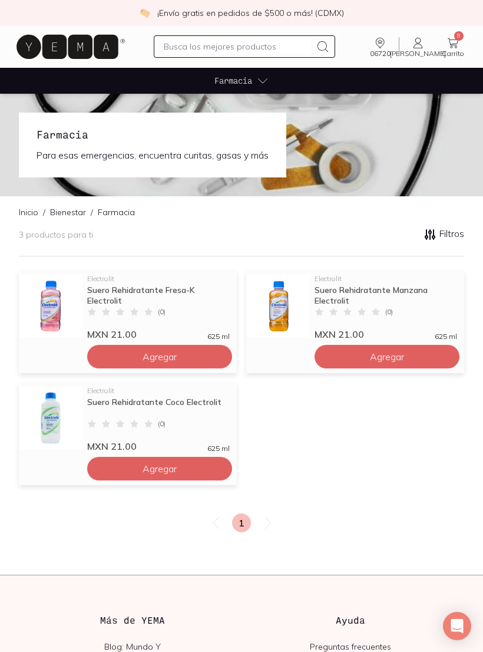
click at [265, 100] on img at bounding box center [241, 145] width 483 height 103
click at [252, 87] on span "Farmacia" at bounding box center [234, 80] width 38 height 12
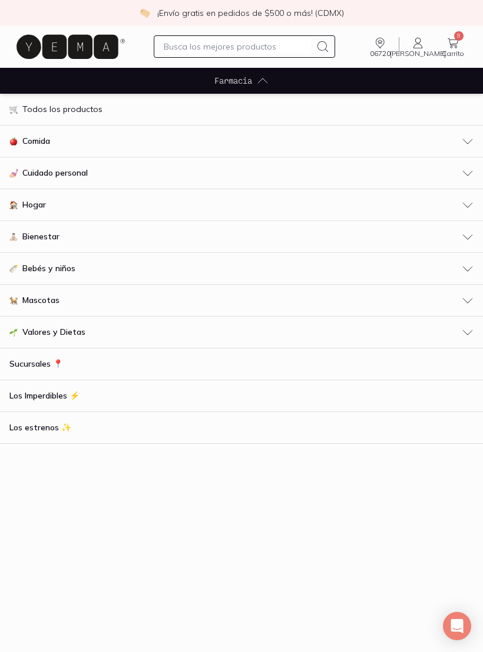
click at [246, 88] on div "Farmacia" at bounding box center [242, 81] width 54 height 26
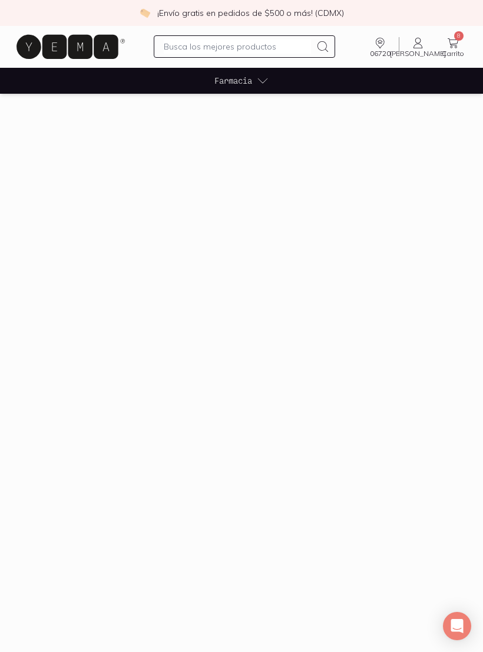
click at [244, 85] on span "Farmacia" at bounding box center [234, 80] width 38 height 12
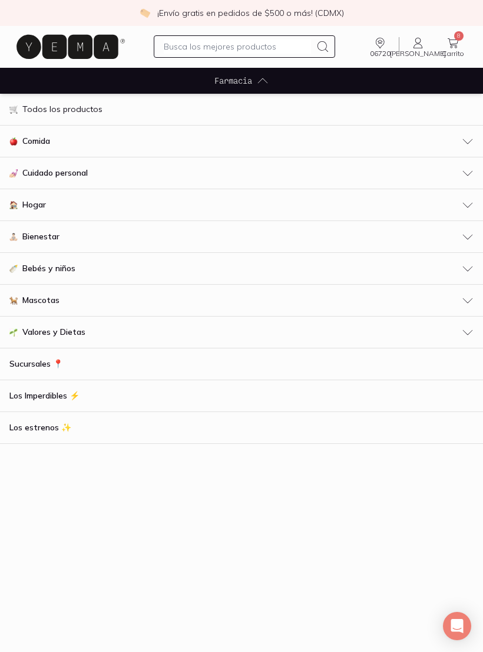
click at [250, 94] on link "Todos los productos" at bounding box center [241, 110] width 483 height 32
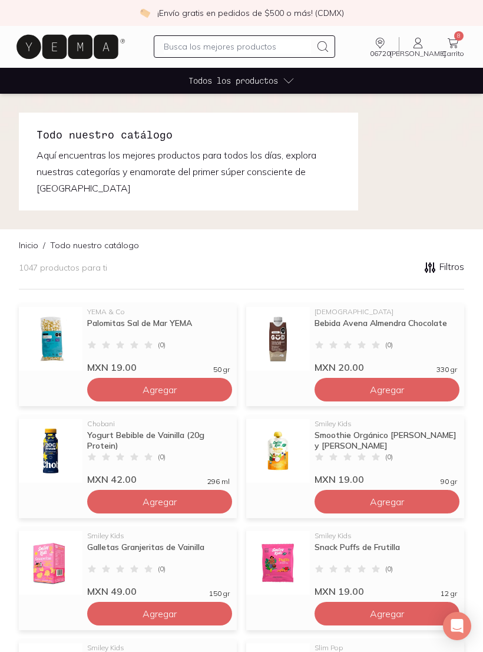
click at [444, 265] on link "Filtros" at bounding box center [443, 268] width 41 height 14
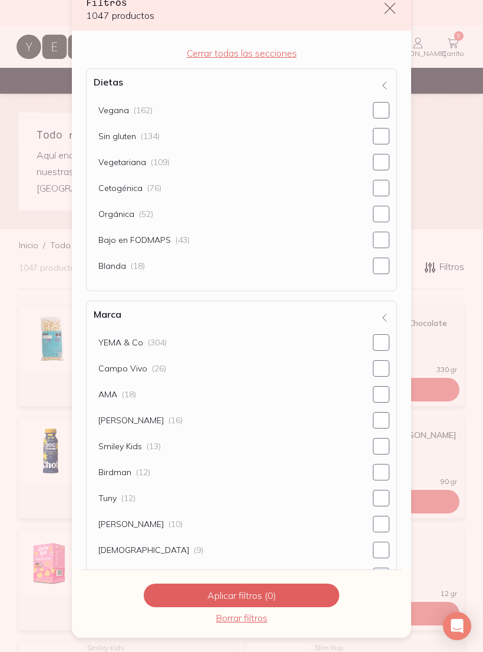
click at [452, 351] on div "Filtros 1047 productos Cerrar todas las secciones Dietas Vegana (162) Sin glute…" at bounding box center [241, 326] width 483 height 652
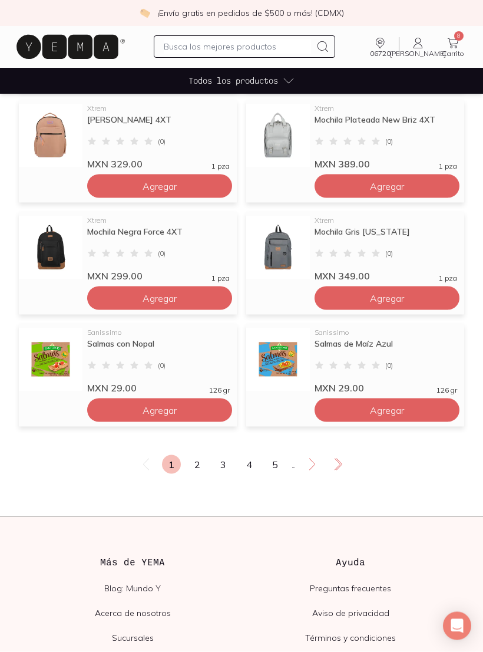
click at [194, 462] on link "2" at bounding box center [197, 464] width 19 height 19
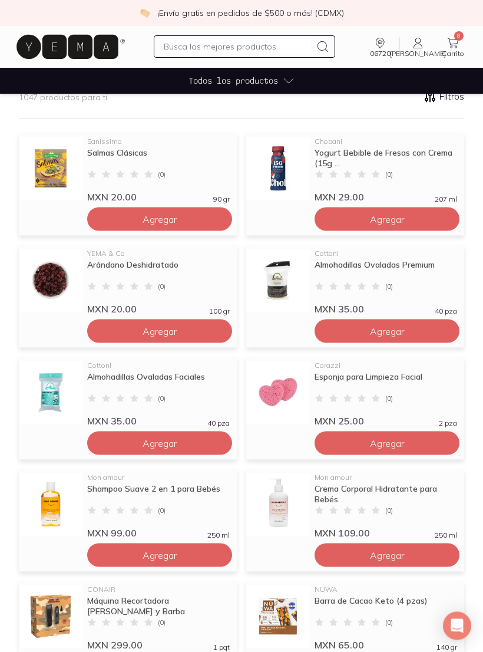
scroll to position [171, 0]
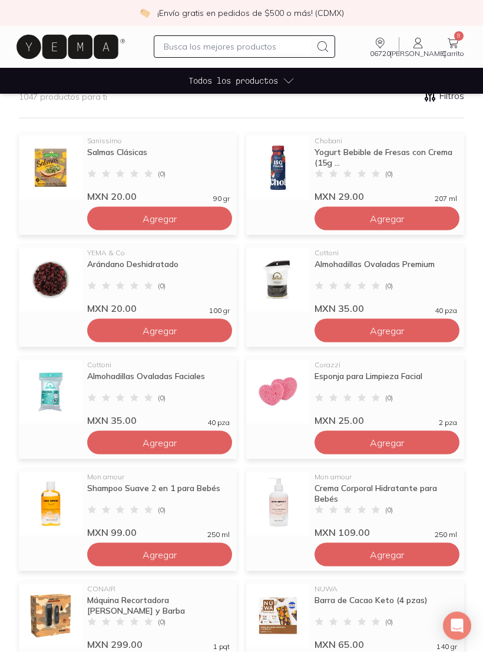
click at [281, 88] on div "Todos los productos" at bounding box center [242, 81] width 106 height 26
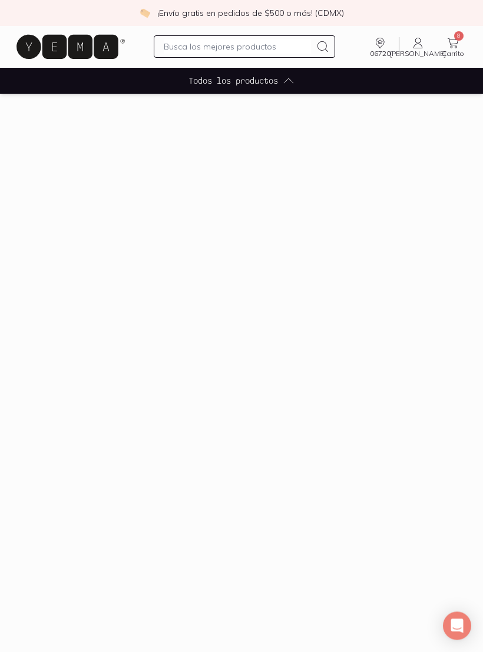
scroll to position [172, 0]
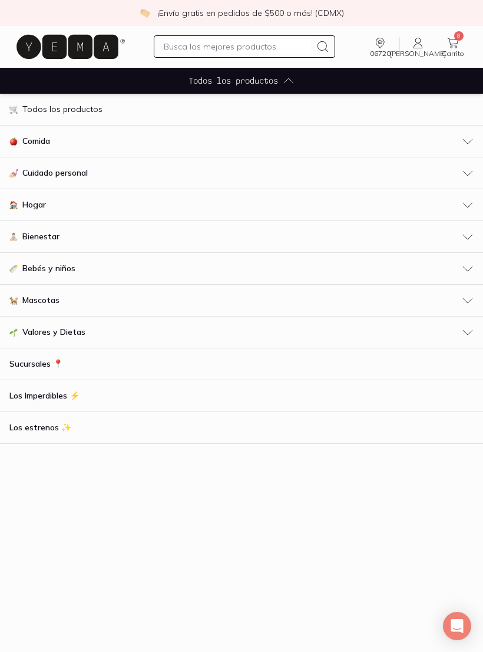
click at [283, 83] on div "Todos los productos" at bounding box center [242, 81] width 106 height 26
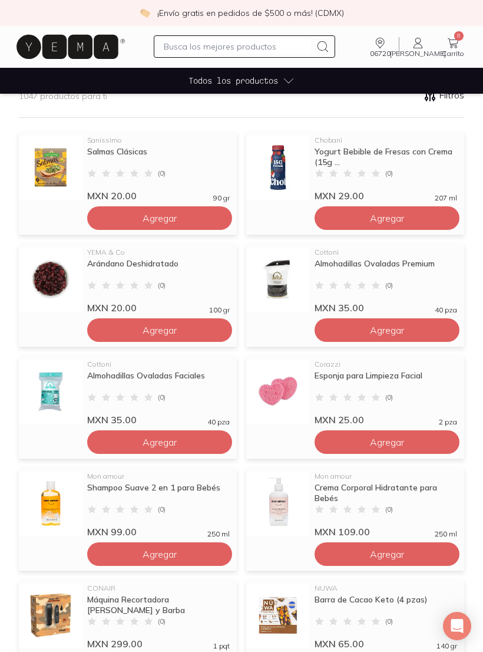
click at [274, 90] on div "Todos los productos" at bounding box center [242, 81] width 106 height 26
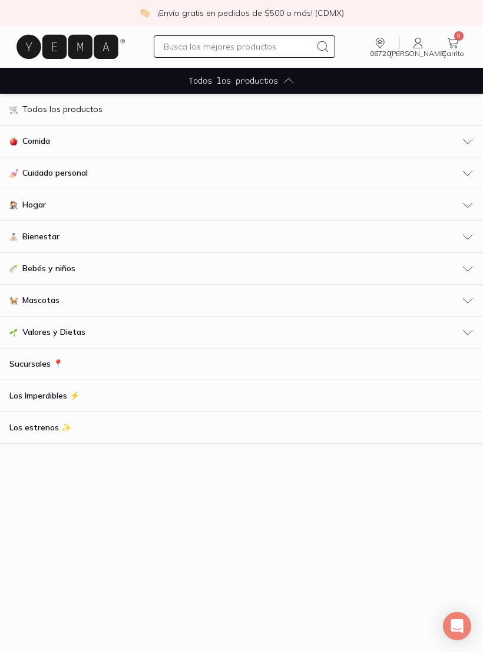
click at [67, 131] on button "Comida" at bounding box center [241, 142] width 483 height 32
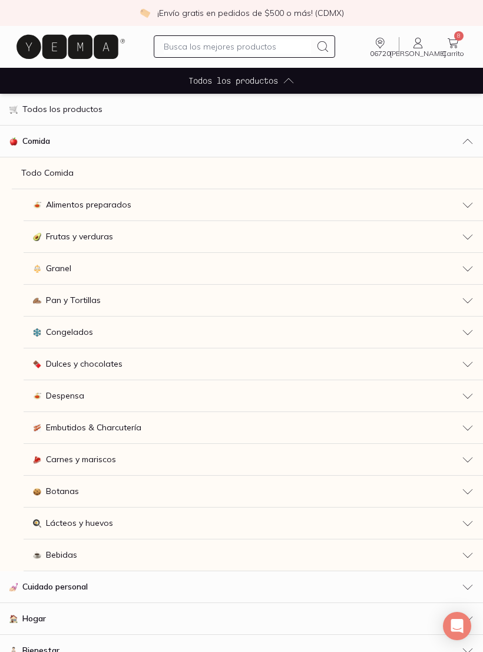
click at [137, 234] on div "Frutas y verduras" at bounding box center [253, 237] width 441 height 12
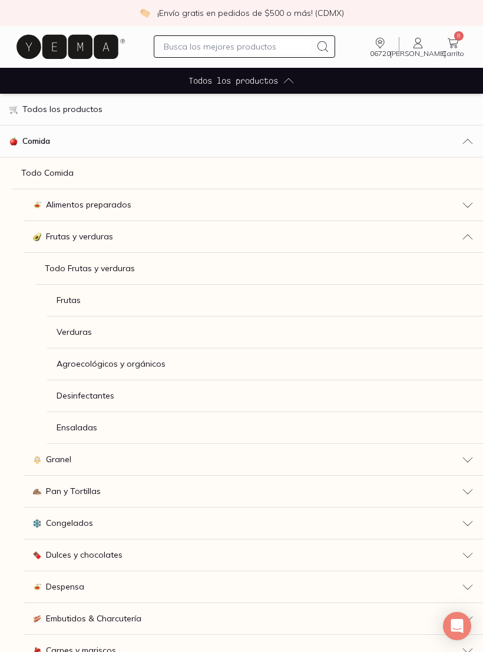
click at [147, 244] on button "Frutas y verduras" at bounding box center [254, 237] width 460 height 32
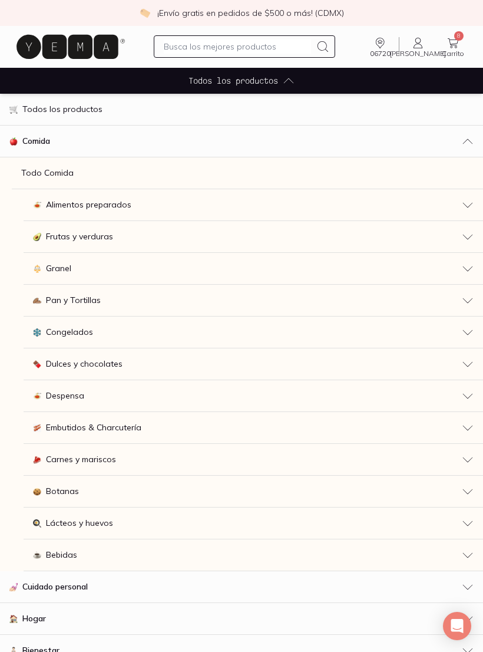
click at [130, 304] on div "Pan y Tortillas" at bounding box center [253, 300] width 441 height 12
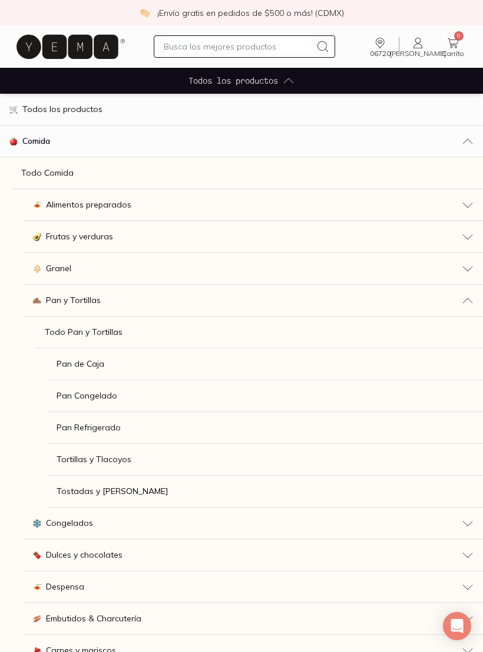
click at [140, 266] on div "Granel" at bounding box center [253, 268] width 441 height 12
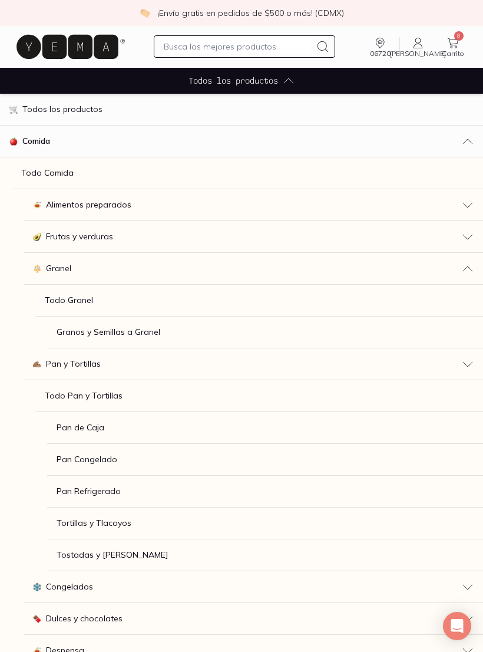
click at [136, 298] on link "Todo Granel" at bounding box center [259, 301] width 448 height 32
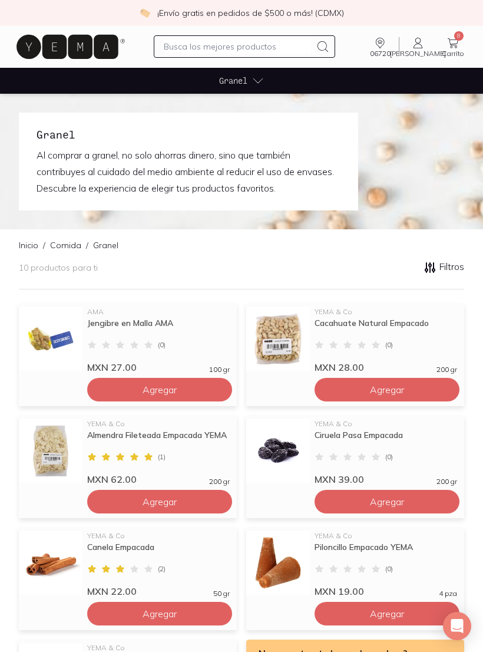
click at [244, 88] on div "Granel" at bounding box center [241, 81] width 45 height 26
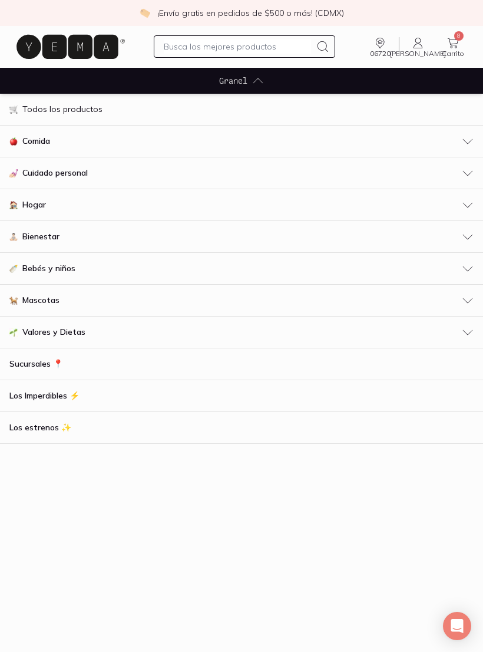
click at [245, 85] on span "Granel" at bounding box center [233, 80] width 28 height 12
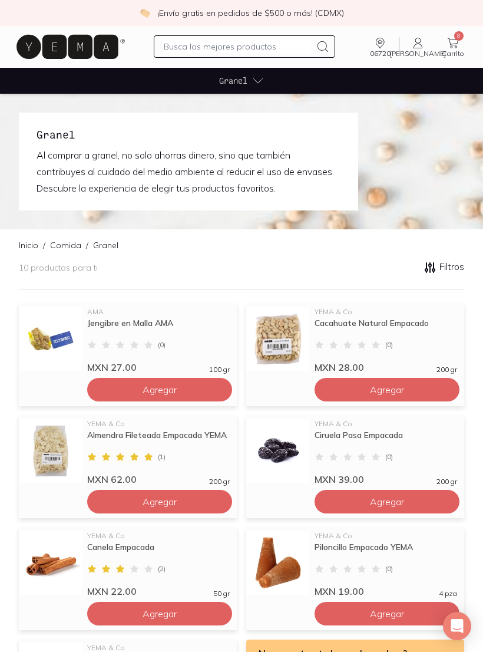
click at [249, 78] on div "Granel" at bounding box center [241, 81] width 45 height 26
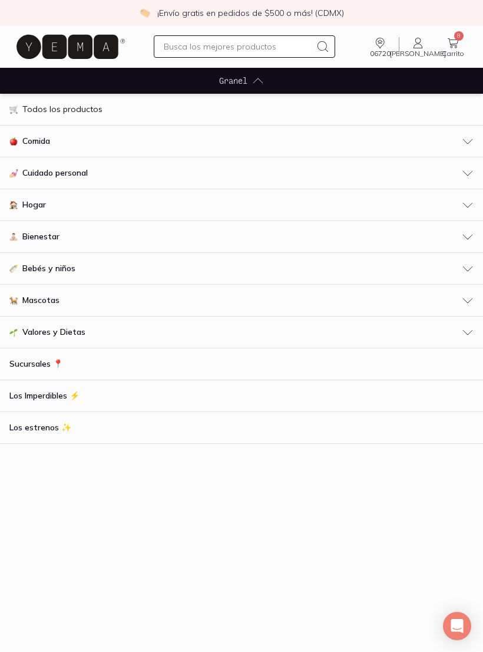
click at [127, 229] on button "Bienestar" at bounding box center [241, 237] width 483 height 32
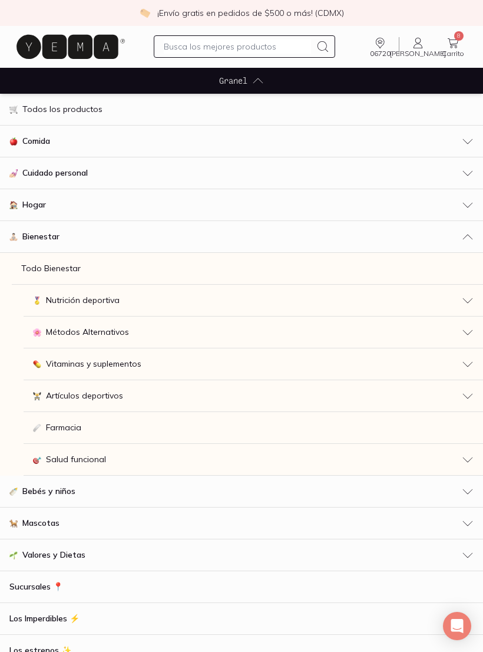
click at [89, 460] on span "Salud funcional" at bounding box center [76, 459] width 60 height 12
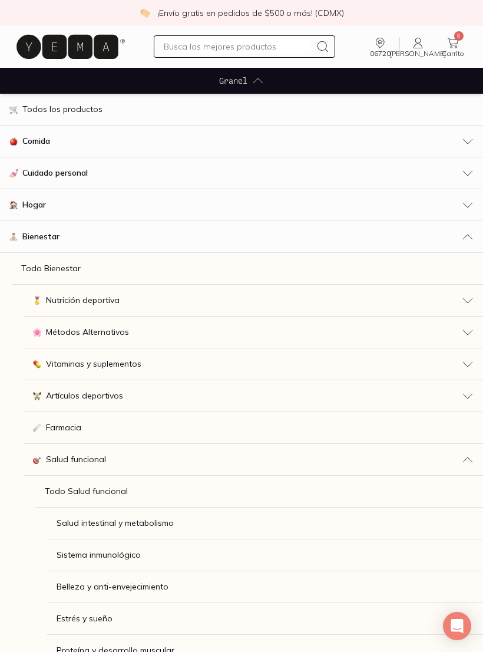
click at [51, 238] on span "Bienestar" at bounding box center [40, 237] width 37 height 12
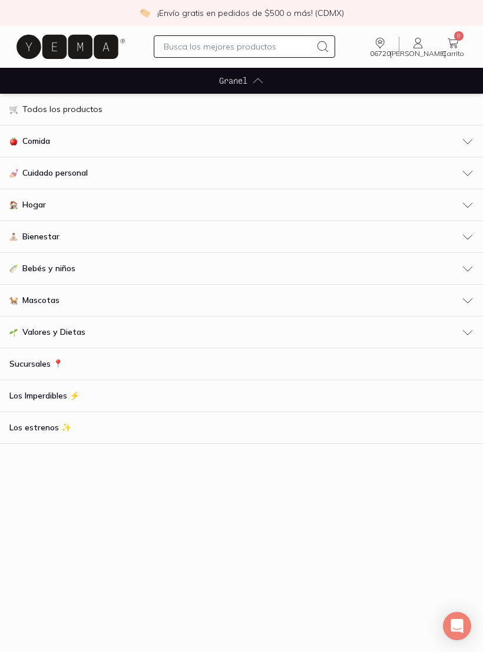
click at [176, 140] on div "Comida" at bounding box center [241, 141] width 465 height 12
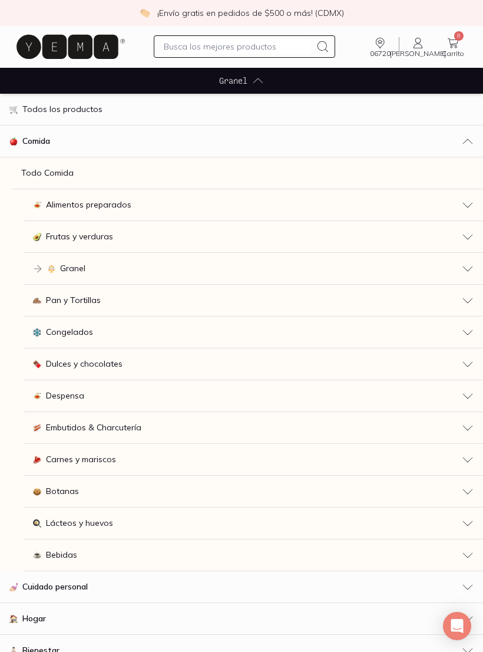
click at [143, 306] on div "Pan y Tortillas" at bounding box center [253, 300] width 441 height 12
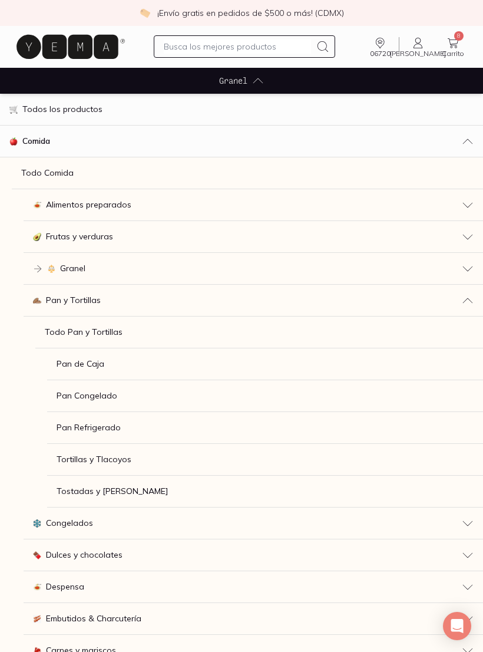
click at [107, 365] on div "Pan de Caja" at bounding box center [265, 364] width 417 height 12
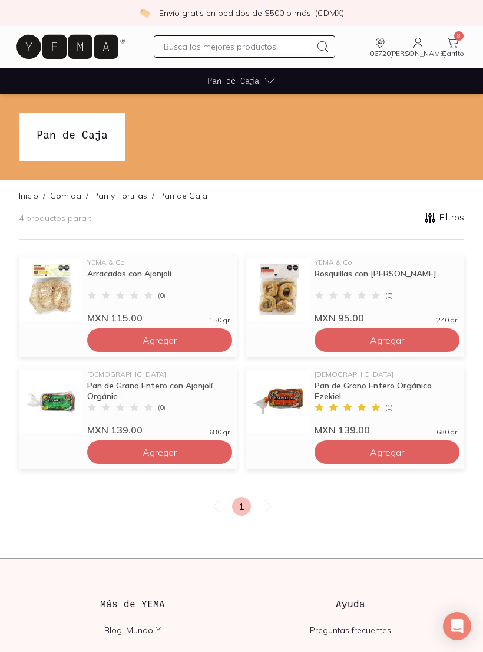
click at [258, 86] on span "Pan de Caja" at bounding box center [234, 80] width 52 height 12
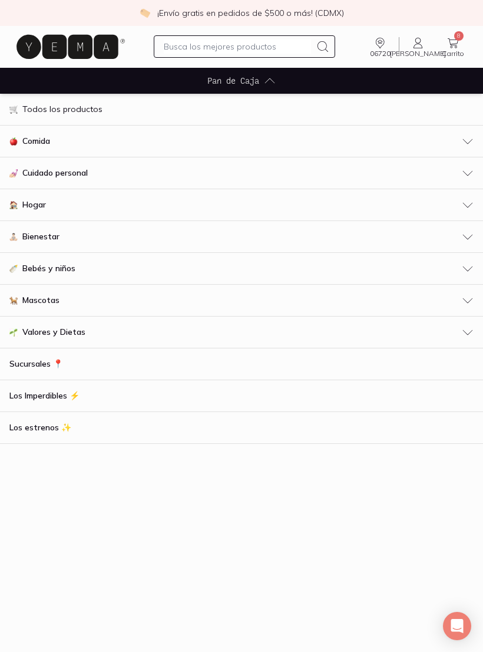
click at [191, 143] on div "Comida" at bounding box center [241, 141] width 465 height 12
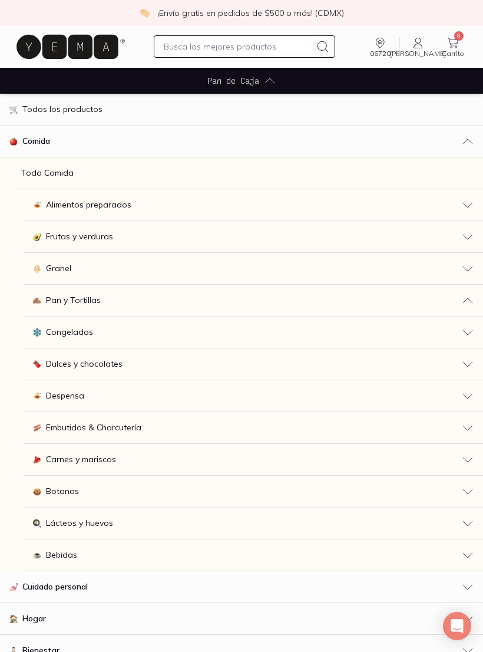
click at [131, 303] on div "Pan y Tortillas" at bounding box center [253, 300] width 441 height 12
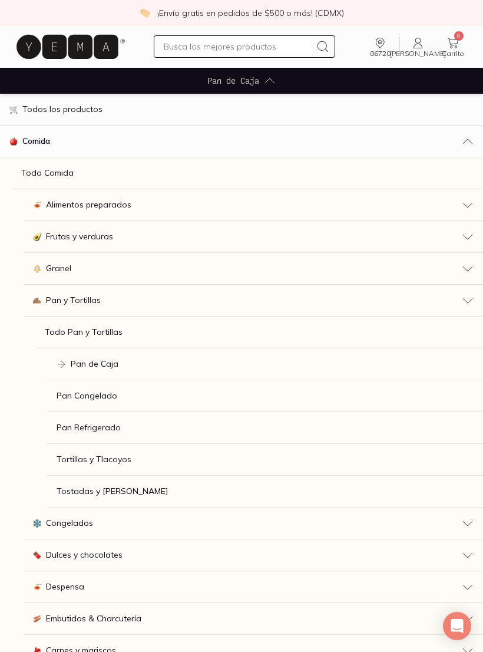
click at [162, 335] on link "Todo Pan y Tortillas" at bounding box center [259, 333] width 448 height 32
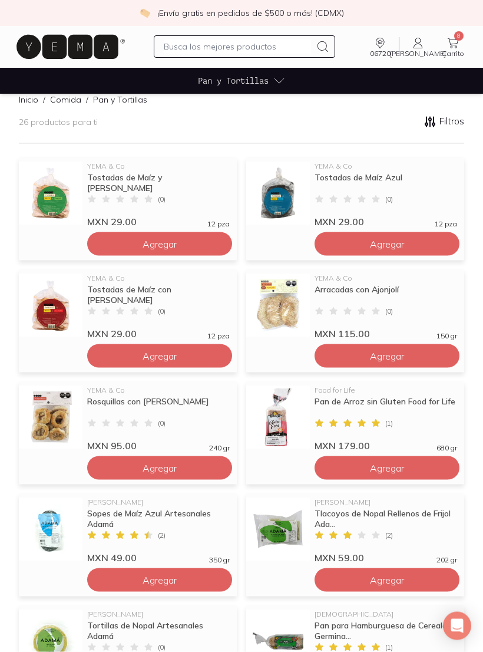
scroll to position [132, 0]
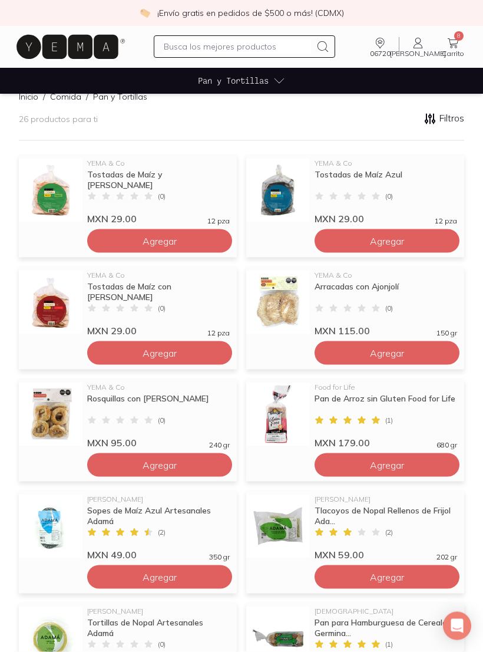
click at [431, 410] on div "Pan de Arroz sin Gluten Food for Life" at bounding box center [386, 403] width 143 height 21
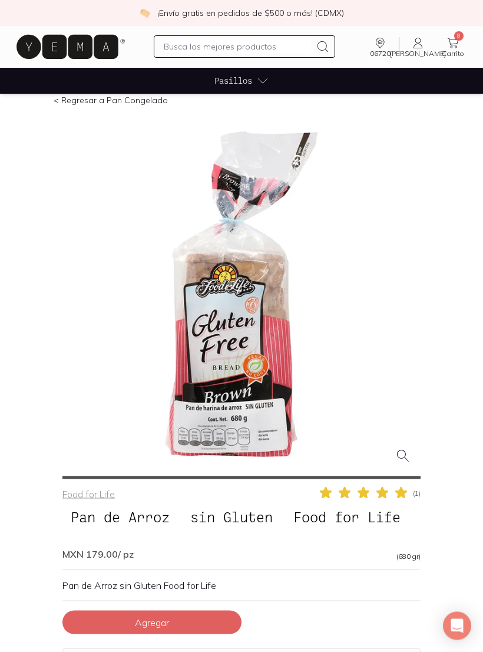
scroll to position [10, 0]
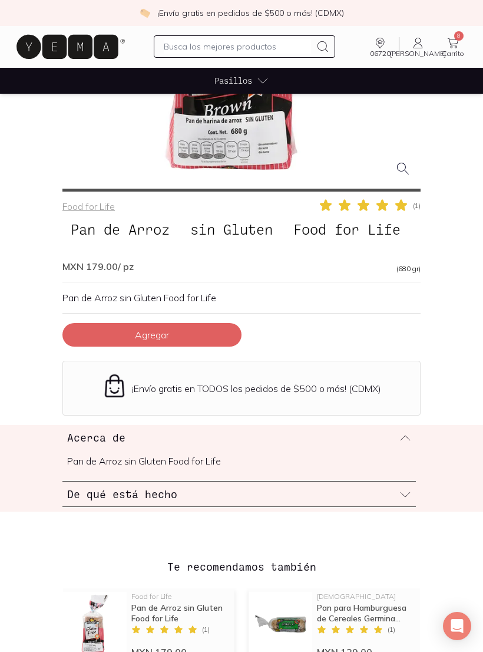
click at [417, 210] on div "( 1 )" at bounding box center [370, 205] width 102 height 14
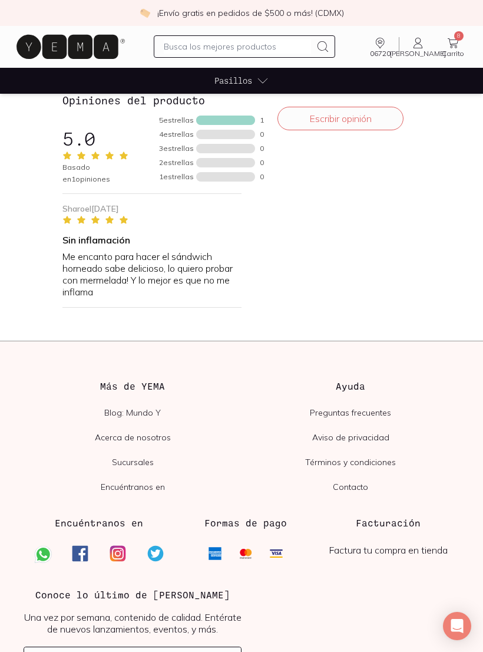
scroll to position [990, 0]
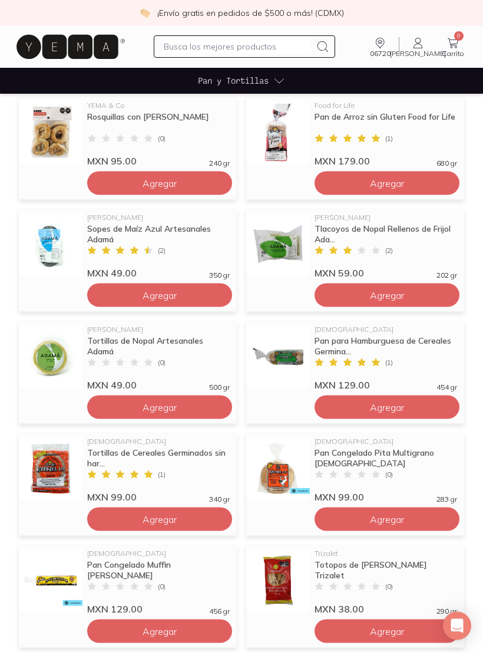
scroll to position [416, 0]
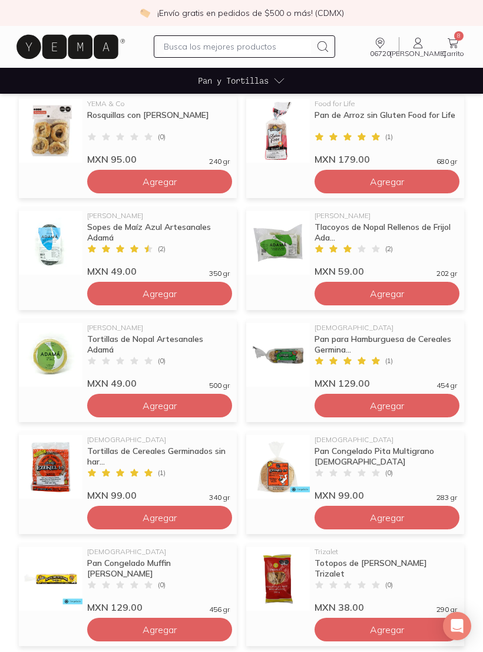
click at [0, 422] on html "¡Envío gratis en pedidos de $500 o más! (CDMX) Entrega a: 06720 06720 Buscar Bu…" at bounding box center [241, 443] width 483 height 1719
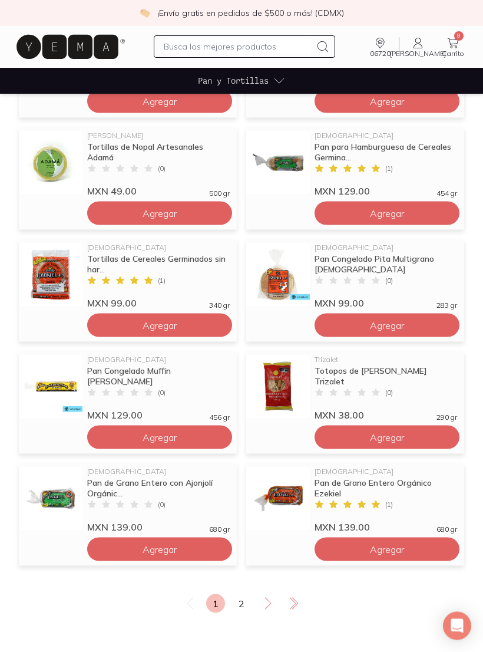
scroll to position [609, 0]
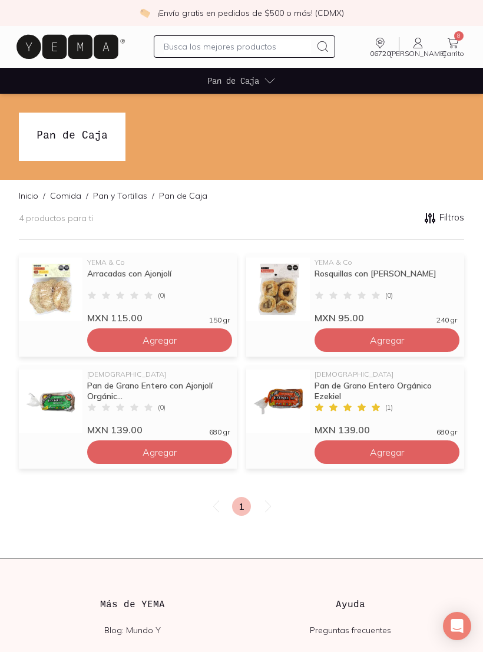
click at [255, 79] on span "Pan de Caja" at bounding box center [234, 80] width 52 height 12
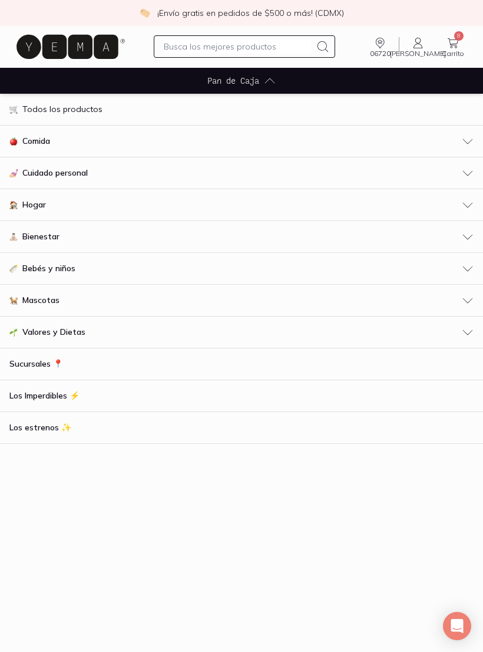
click at [96, 158] on button "Cuidado personal" at bounding box center [241, 173] width 483 height 32
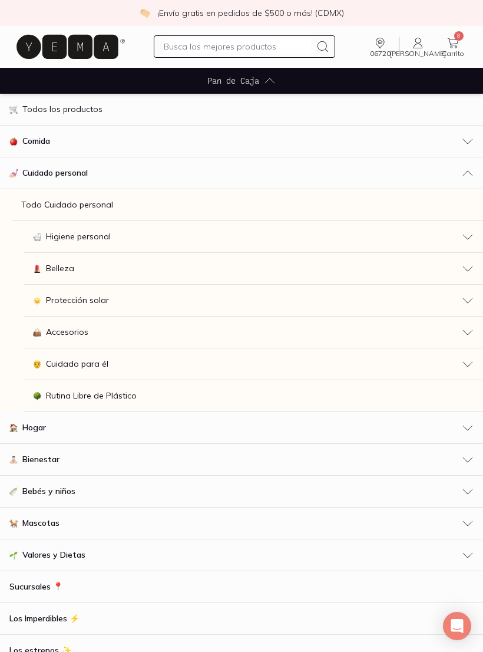
click at [116, 143] on div "Comida" at bounding box center [241, 141] width 465 height 12
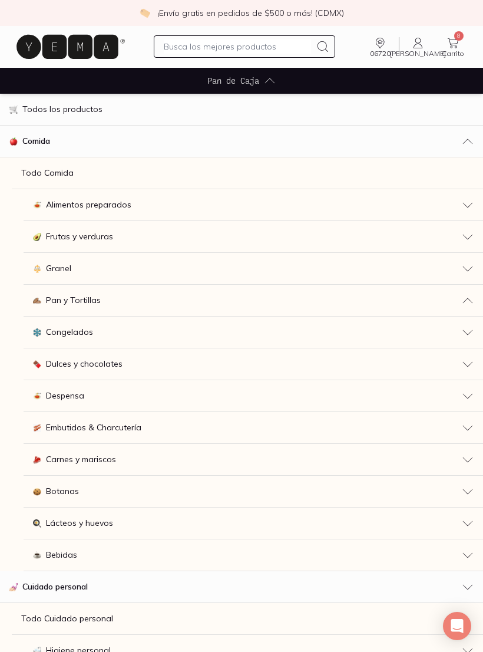
click at [235, 424] on div "Embutidos & Charcutería" at bounding box center [253, 428] width 441 height 12
click at [237, 461] on link "Todo Embutidos & Charcutería" at bounding box center [259, 460] width 448 height 32
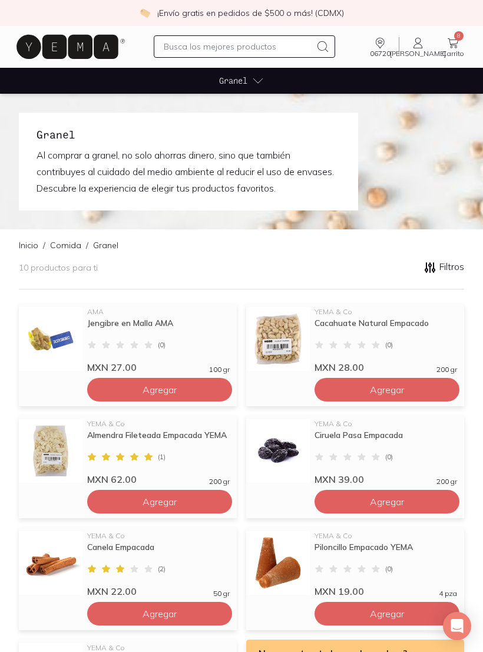
click at [252, 74] on div "Granel" at bounding box center [241, 81] width 45 height 26
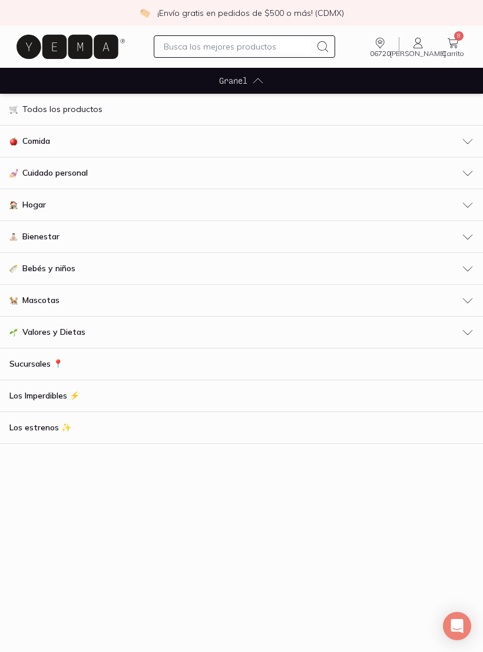
click at [156, 143] on div "Comida" at bounding box center [241, 141] width 465 height 12
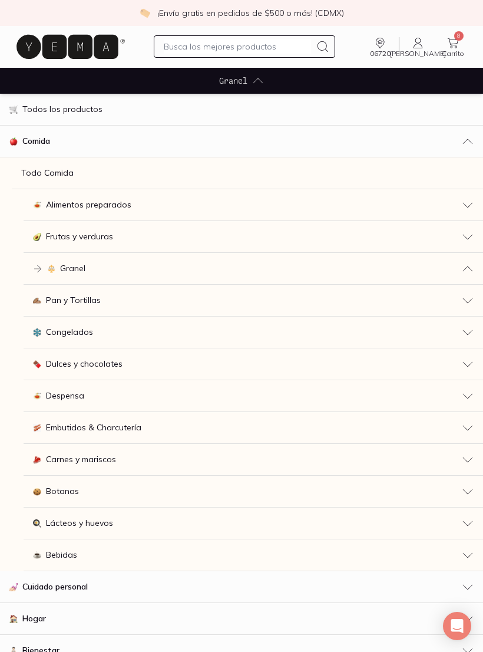
click at [153, 329] on div "Congelados" at bounding box center [253, 332] width 441 height 12
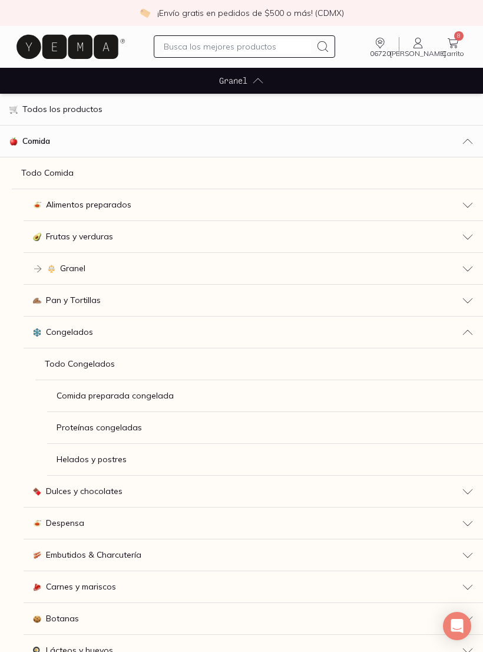
click at [167, 329] on div "Congelados" at bounding box center [253, 332] width 441 height 12
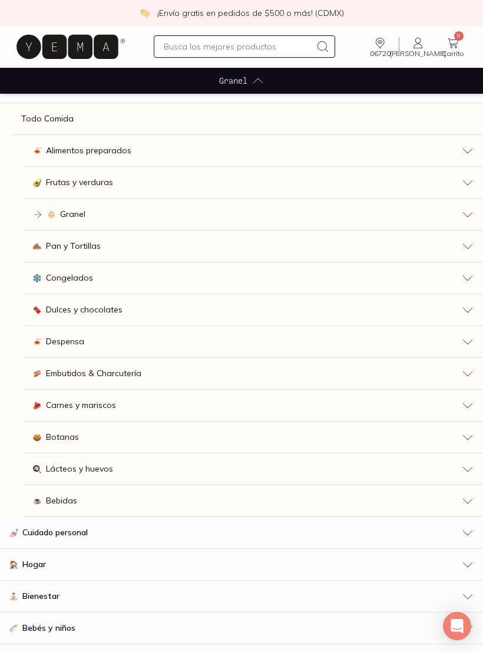
scroll to position [56, 0]
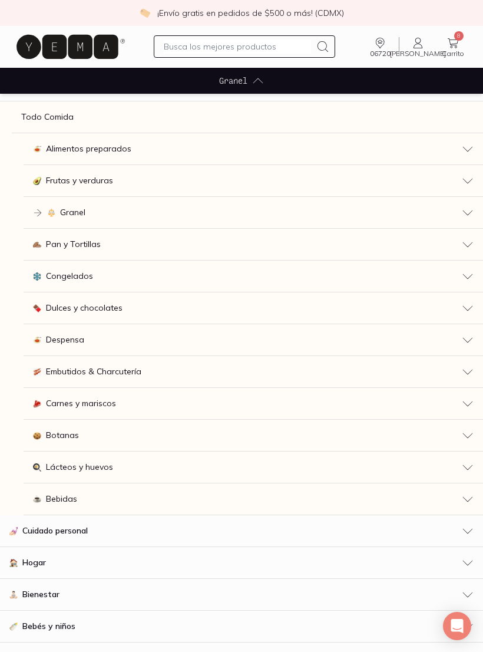
click at [128, 439] on div "Botanas" at bounding box center [253, 435] width 441 height 12
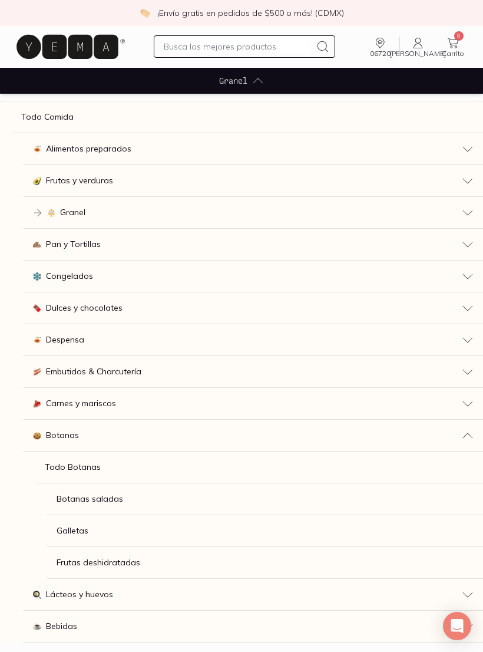
click at [140, 435] on div "Botanas" at bounding box center [253, 435] width 441 height 12
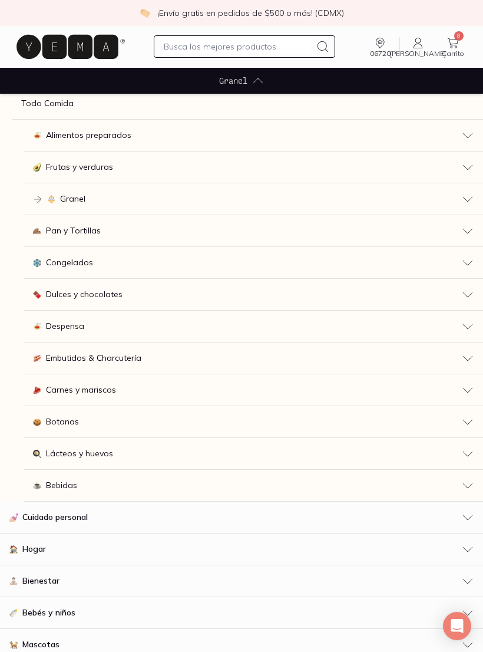
scroll to position [76, 0]
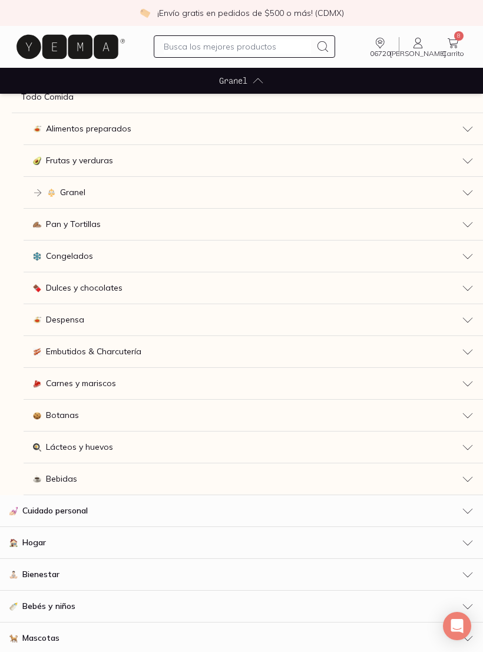
click at [123, 475] on div "Bebidas" at bounding box center [253, 479] width 441 height 12
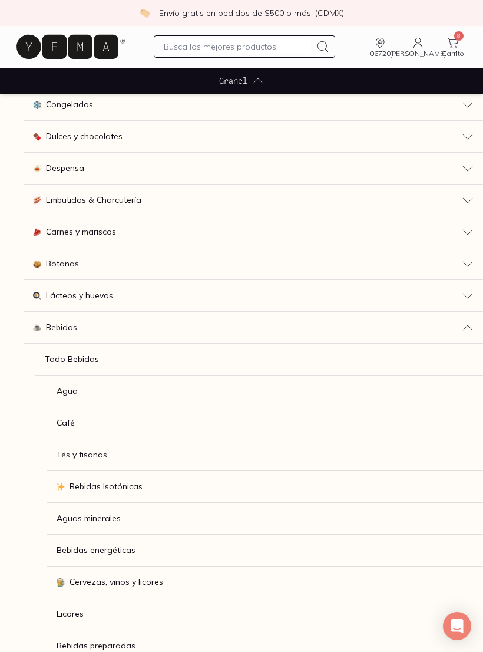
scroll to position [228, 0]
click at [131, 331] on div "Bebidas" at bounding box center [253, 327] width 441 height 12
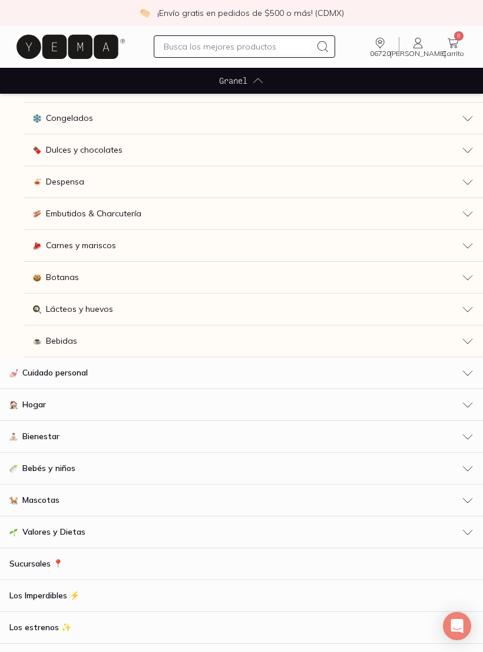
scroll to position [214, 0]
click at [127, 341] on div "Bebidas" at bounding box center [253, 341] width 441 height 12
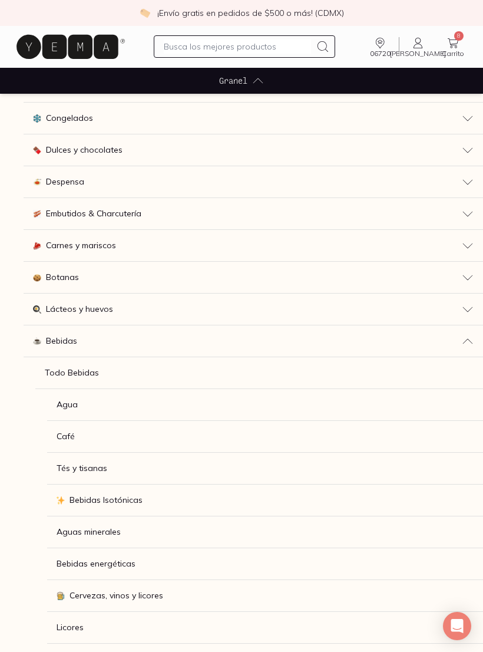
click at [131, 383] on link "Todo Bebidas" at bounding box center [259, 373] width 448 height 32
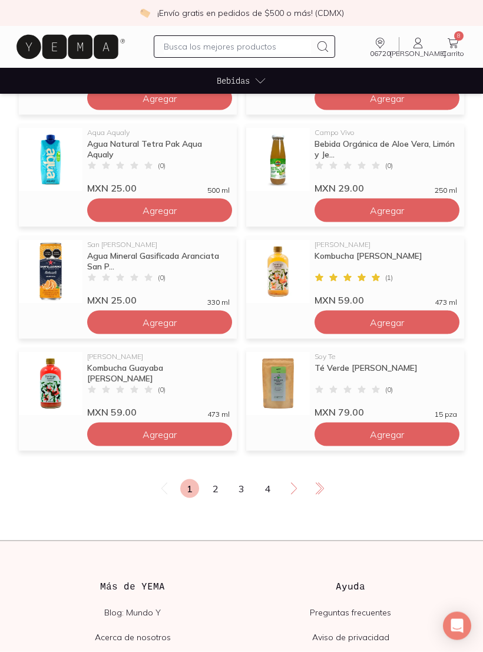
scroll to position [735, 0]
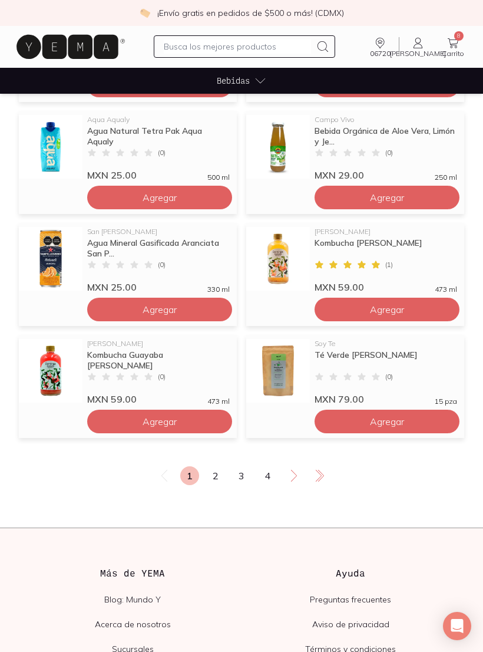
click at [323, 479] on icon at bounding box center [319, 476] width 14 height 14
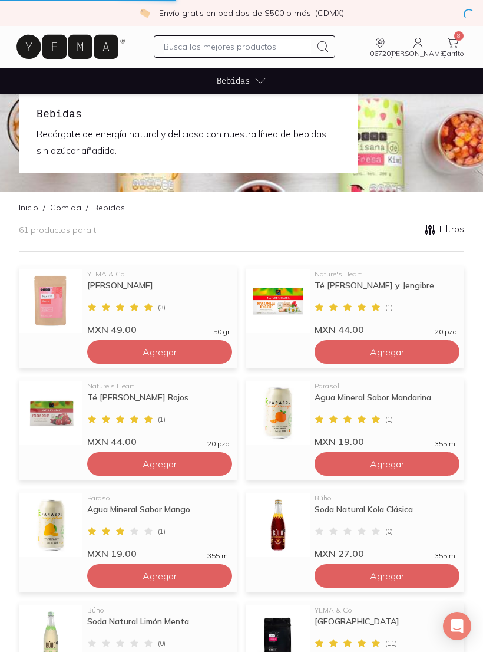
scroll to position [1, 0]
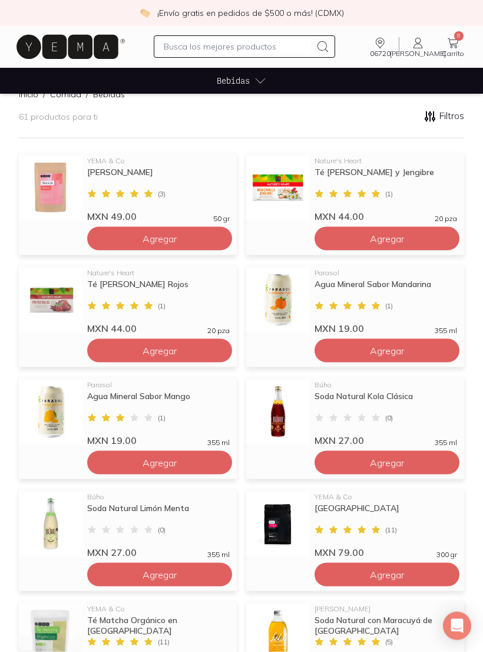
scroll to position [135, 0]
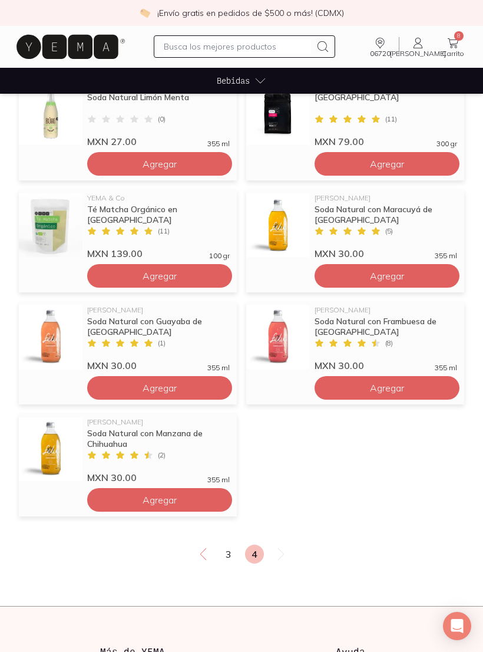
click at [230, 562] on link "3" at bounding box center [228, 554] width 19 height 19
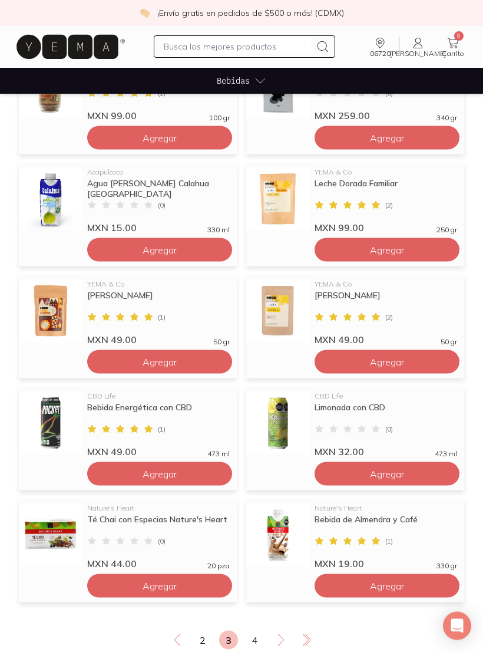
scroll to position [630, 0]
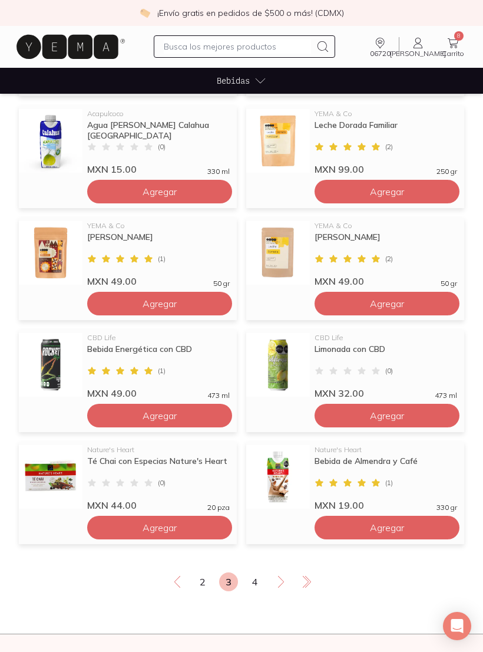
click at [203, 588] on link "2" at bounding box center [202, 582] width 19 height 19
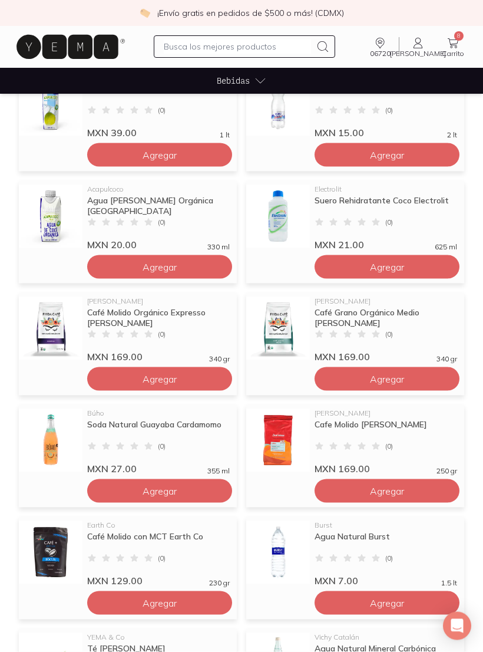
scroll to position [443, 0]
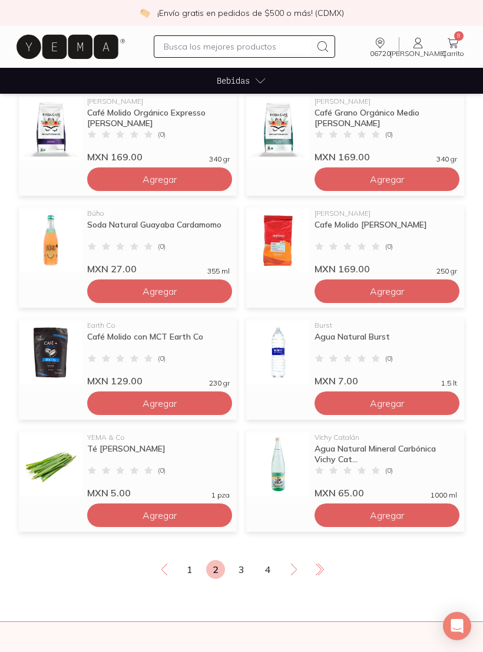
click at [265, 574] on link "4" at bounding box center [267, 569] width 19 height 19
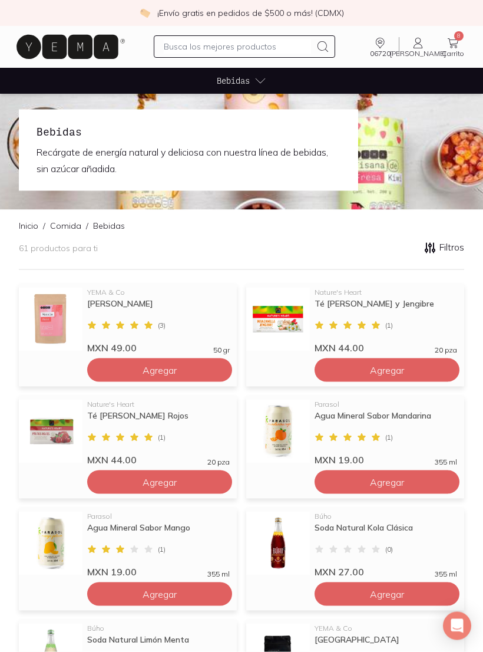
scroll to position [5, 0]
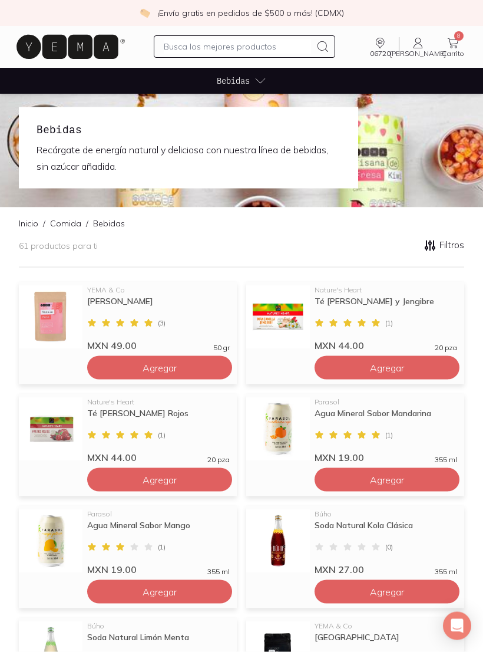
click at [62, 318] on img at bounding box center [51, 317] width 64 height 64
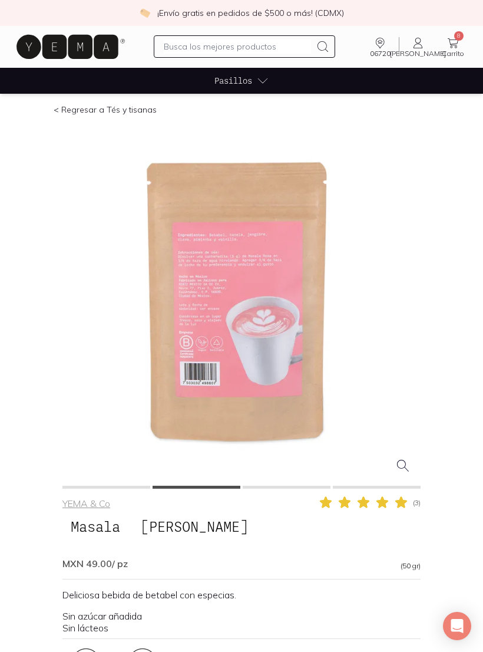
click at [281, 399] on div at bounding box center [242, 304] width 358 height 358
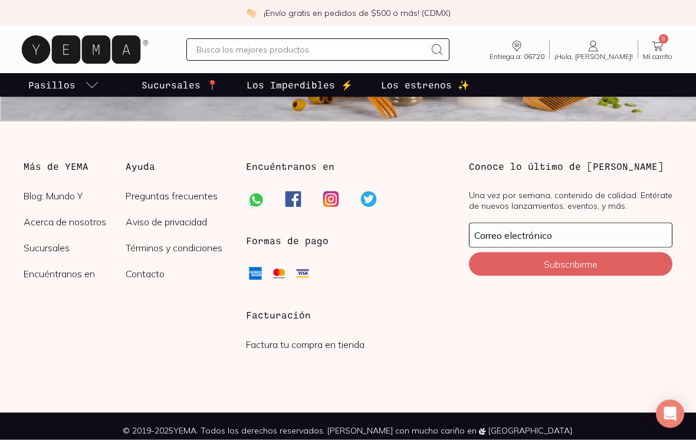
scroll to position [334, 0]
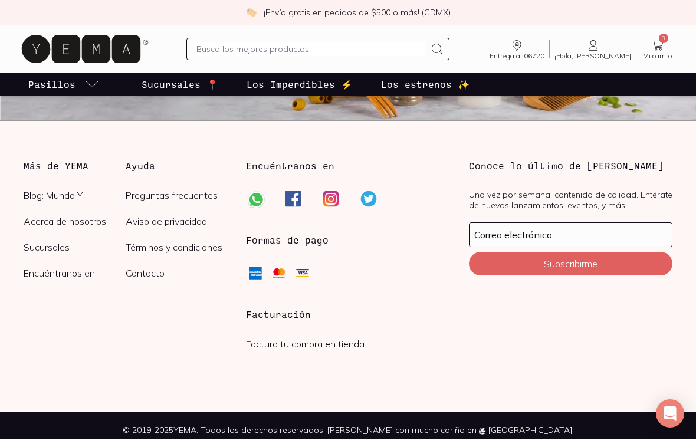
click at [81, 77] on link "Pasillos" at bounding box center [63, 85] width 75 height 24
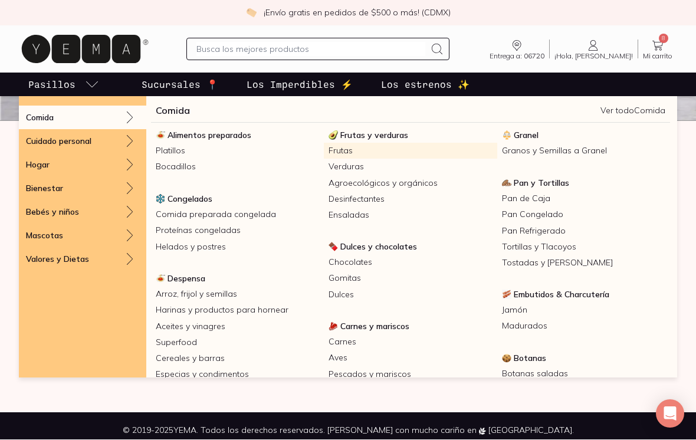
click at [350, 152] on link "Frutas" at bounding box center [410, 151] width 173 height 16
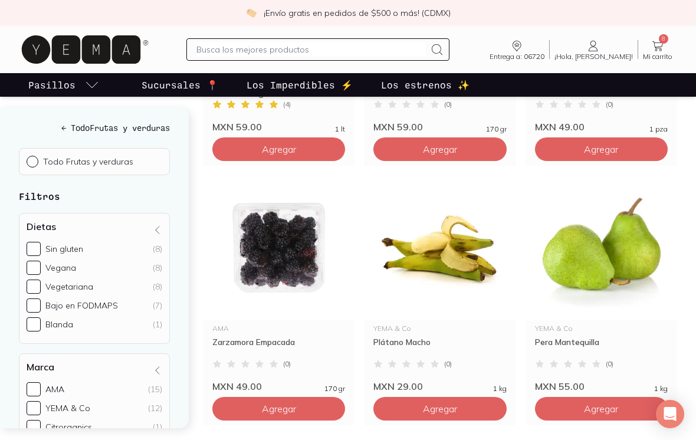
scroll to position [1120, 0]
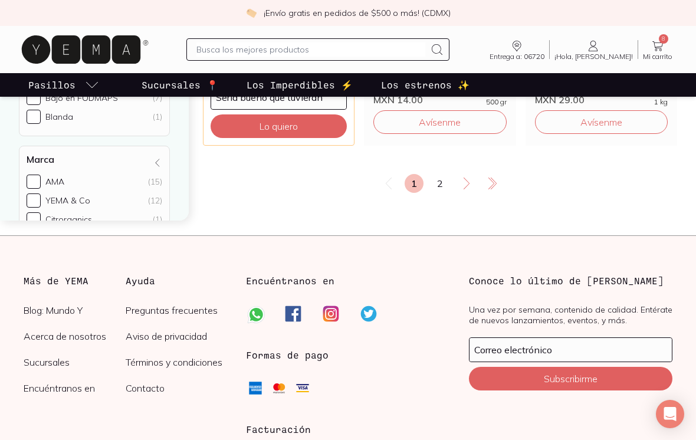
click at [432, 184] on link "2" at bounding box center [439, 183] width 19 height 19
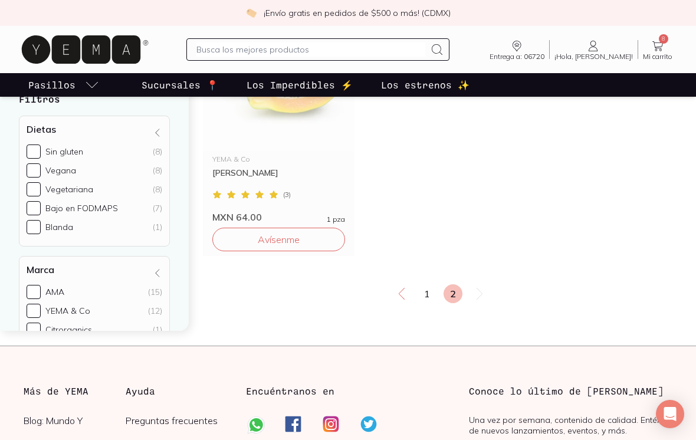
click at [426, 295] on link "1" at bounding box center [426, 293] width 19 height 19
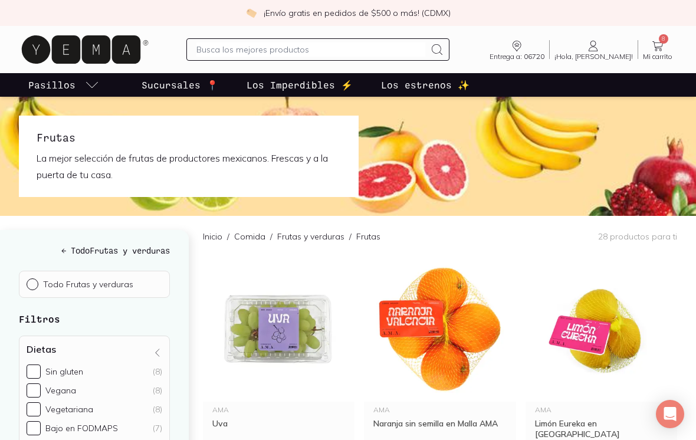
click at [74, 101] on img at bounding box center [348, 156] width 696 height 119
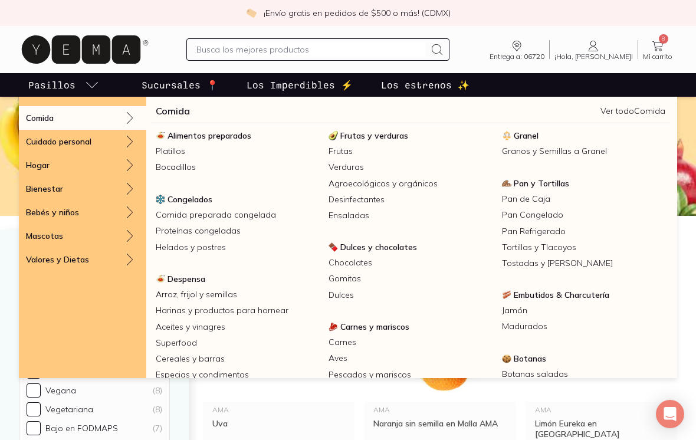
click at [364, 216] on link "Ensaladas" at bounding box center [410, 216] width 173 height 16
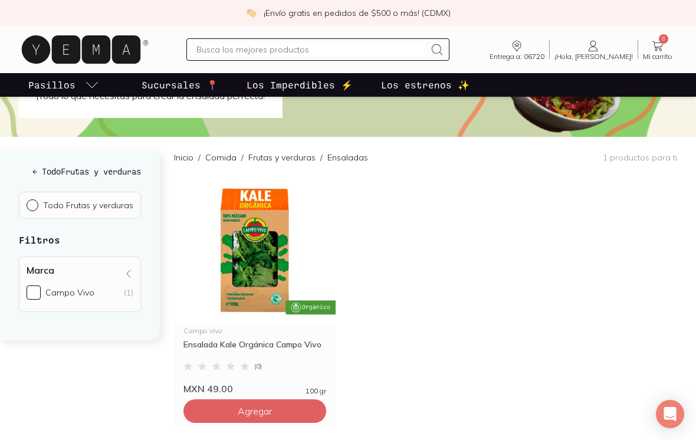
scroll to position [61, 0]
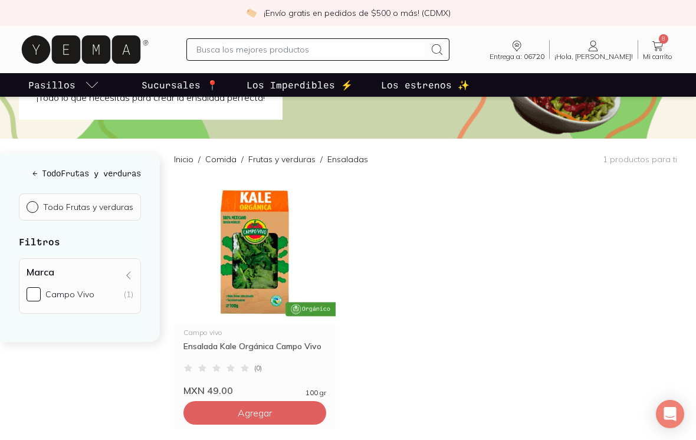
click at [84, 93] on link "Pasillos" at bounding box center [63, 85] width 75 height 24
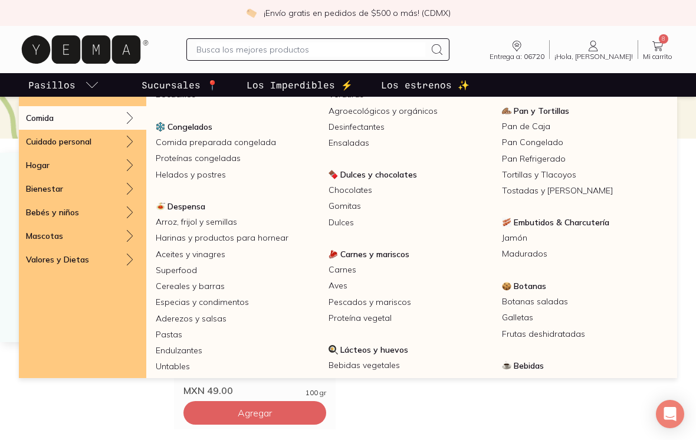
scroll to position [73, 0]
click at [174, 368] on link "Untables" at bounding box center [237, 366] width 173 height 16
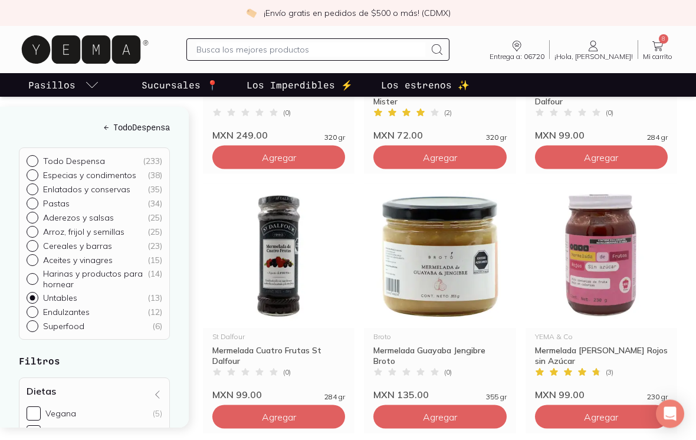
scroll to position [593, 0]
click at [35, 187] on input "Enlatados y conservas ( 35 )" at bounding box center [31, 188] width 9 height 9
radio input "true"
click at [27, 191] on input "Enlatados y conservas ( 35 )" at bounding box center [31, 188] width 9 height 9
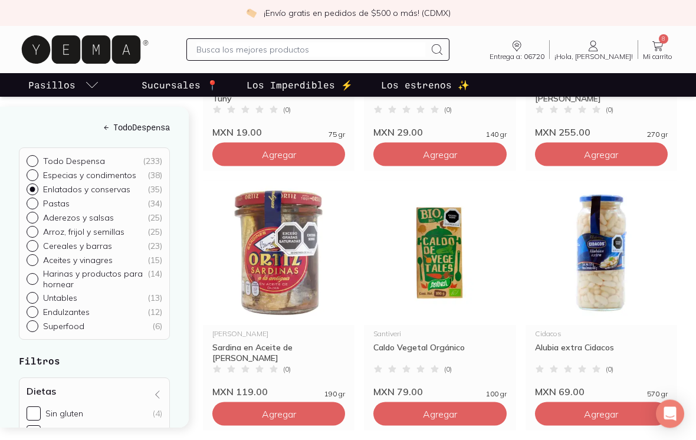
scroll to position [1879, 0]
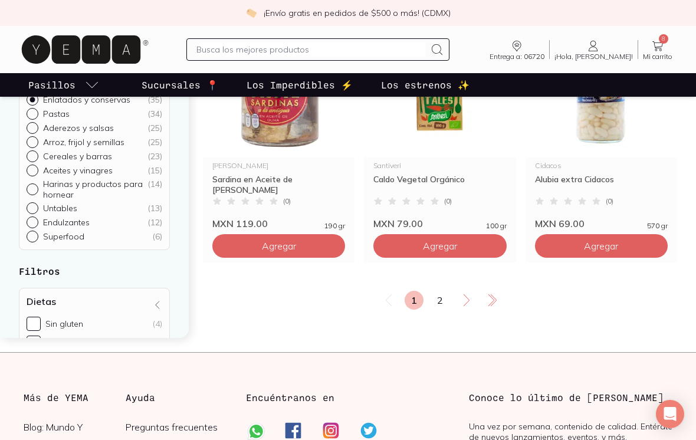
click at [443, 298] on link "2" at bounding box center [439, 300] width 19 height 19
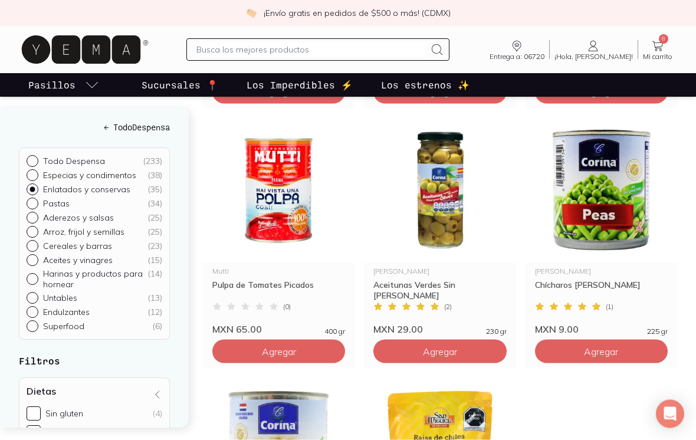
scroll to position [647, 0]
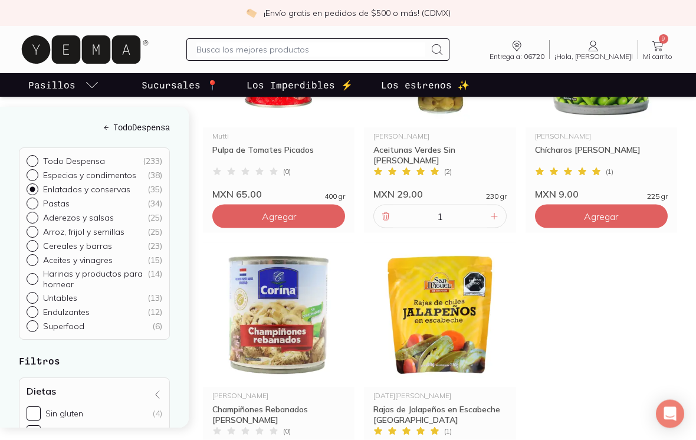
scroll to position [775, 0]
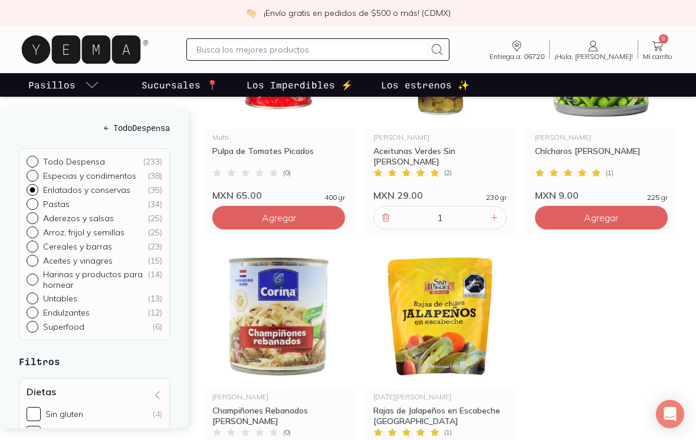
click at [483, 45] on link "9 Mi carrito Carrito" at bounding box center [657, 49] width 39 height 21
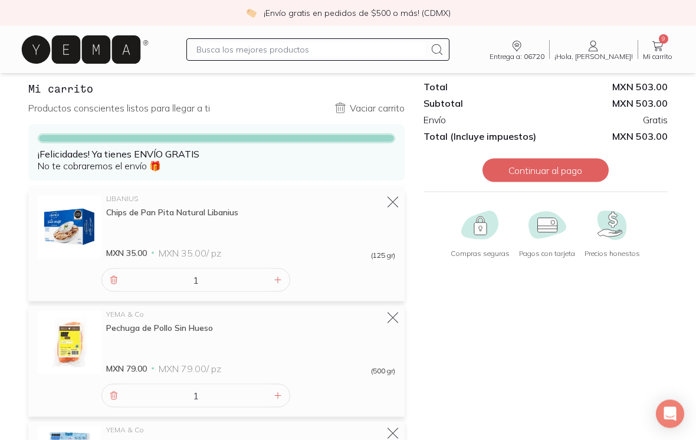
scroll to position [27, 0]
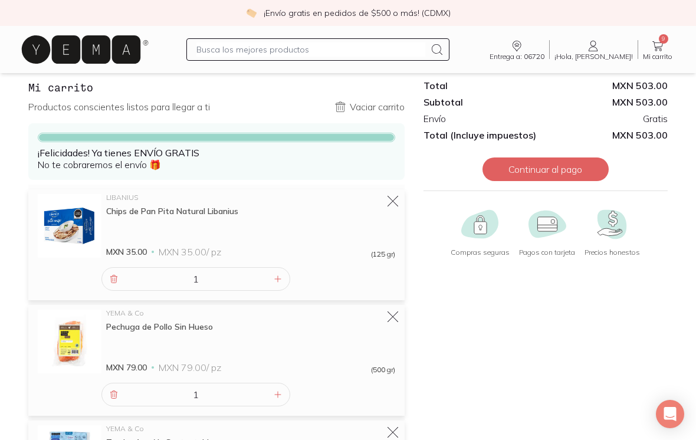
click at [483, 166] on button "Continuar al pago" at bounding box center [545, 169] width 126 height 24
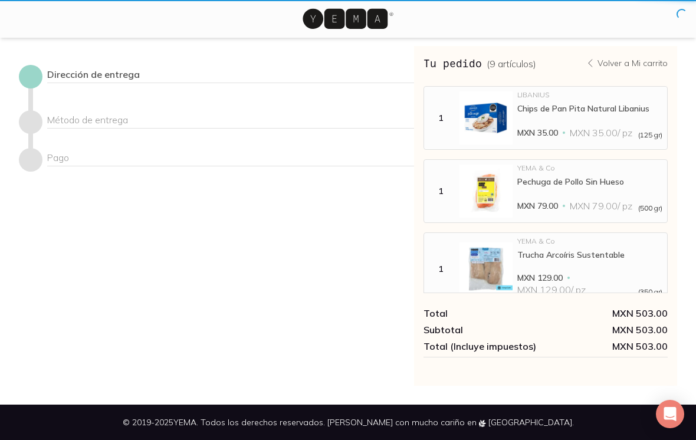
scroll to position [12, 0]
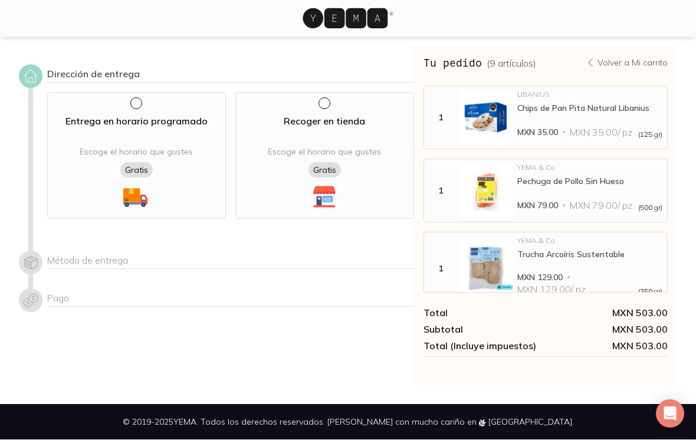
click at [185, 143] on div "Entrega en horario programado Escoge el horario que gustes Gratis" at bounding box center [136, 149] width 168 height 71
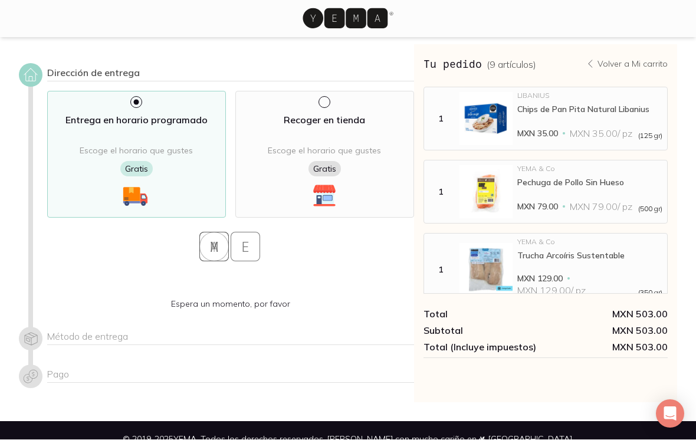
scroll to position [3, 0]
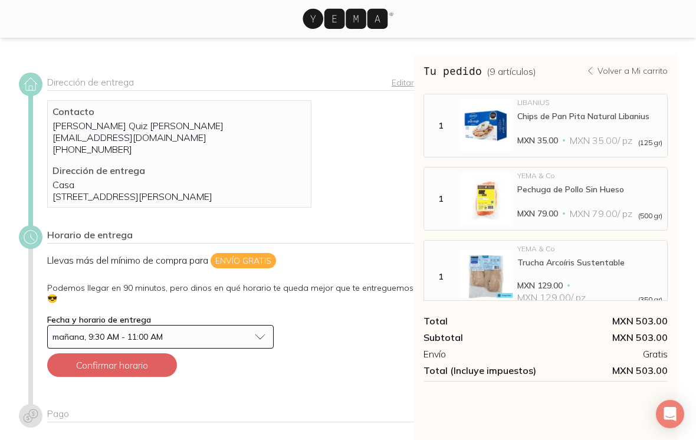
click at [216, 344] on button "mañana, 9:30 AM - 11:00 AM" at bounding box center [160, 337] width 226 height 24
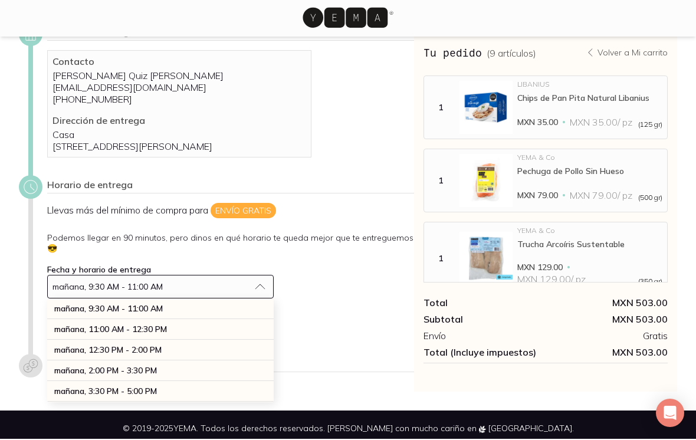
scroll to position [52, 0]
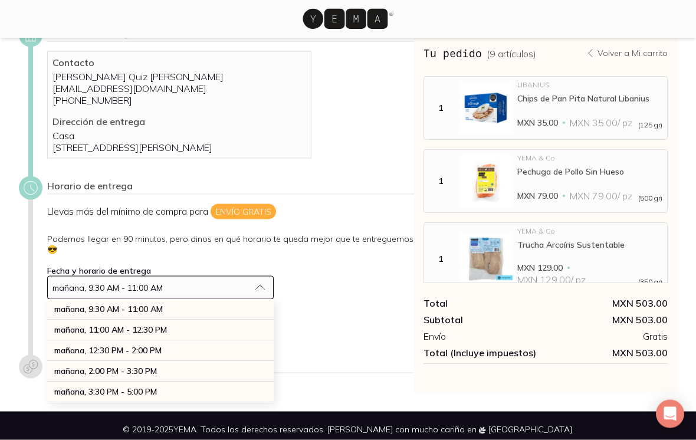
click at [248, 282] on button "mañana, 9:30 AM - 11:00 AM" at bounding box center [160, 288] width 226 height 24
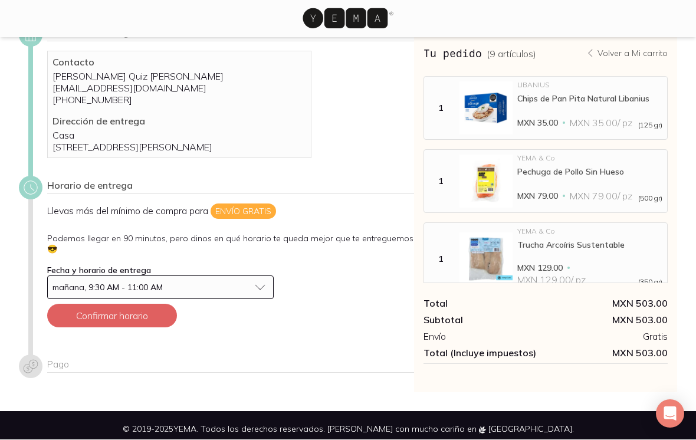
click at [148, 314] on button "Confirmar horario" at bounding box center [112, 316] width 130 height 24
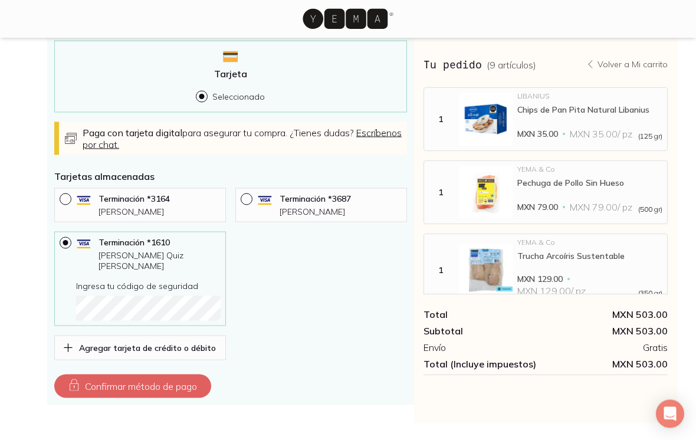
scroll to position [363, 0]
click at [179, 347] on p "Agregar tarjeta de crédito o débito" at bounding box center [147, 347] width 137 height 11
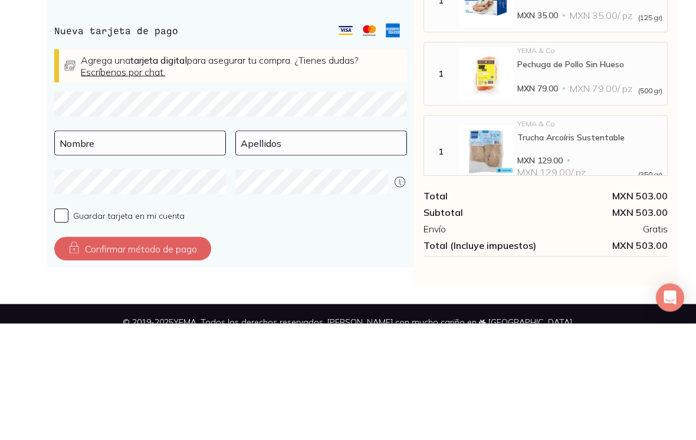
scroll to position [568, 0]
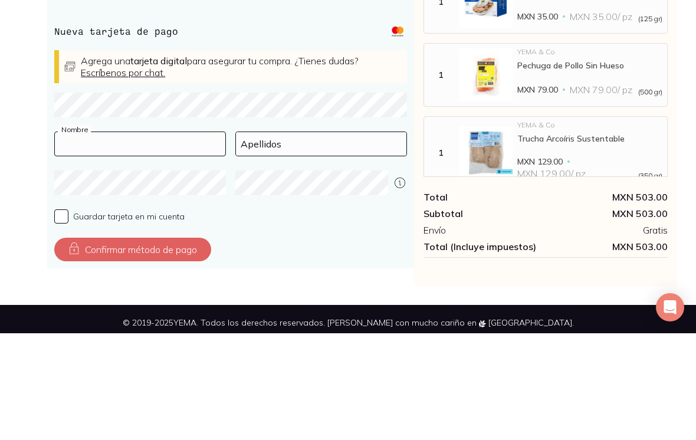
click at [166, 239] on input at bounding box center [140, 251] width 170 height 24
type input "[PERSON_NAME]"
click at [307, 239] on input at bounding box center [321, 251] width 170 height 24
type input "[PERSON_NAME]"
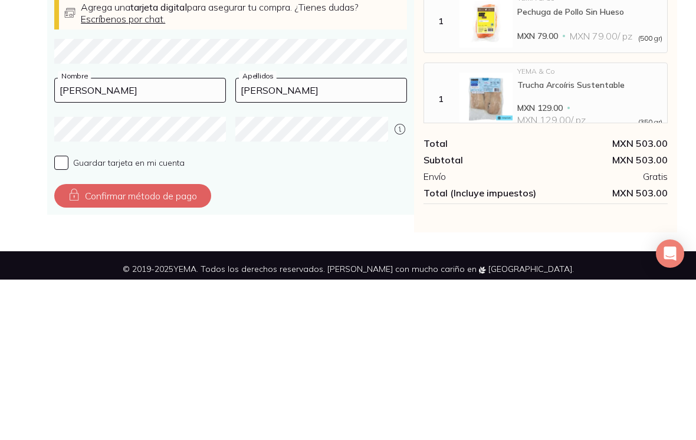
click at [65, 316] on input "Guardar tarjeta en mi cuenta" at bounding box center [61, 323] width 14 height 14
checkbox input "true"
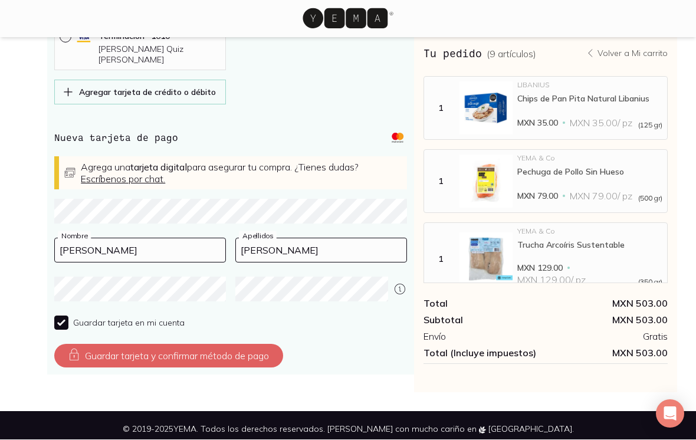
click at [249, 355] on button "Guardar tarjeta y confirmar método de pago" at bounding box center [168, 356] width 229 height 24
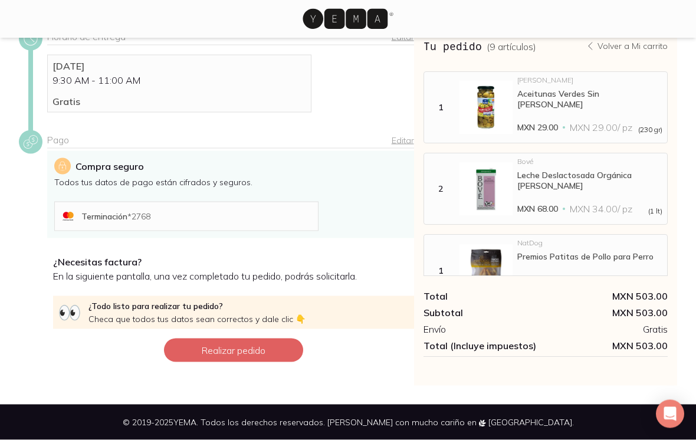
scroll to position [227, 0]
click at [259, 362] on button "Realizar pedido" at bounding box center [233, 350] width 139 height 24
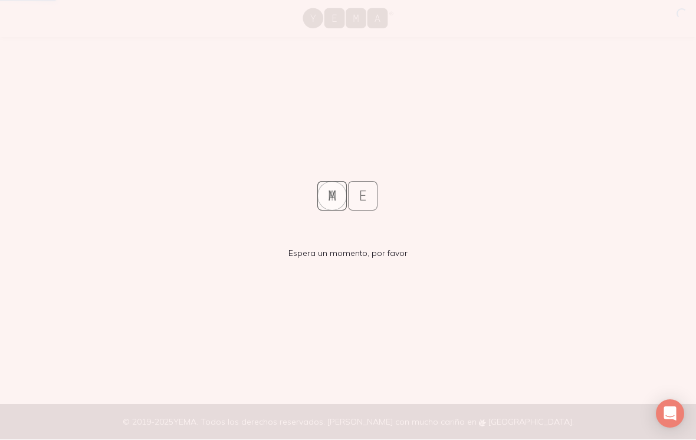
scroll to position [12, 0]
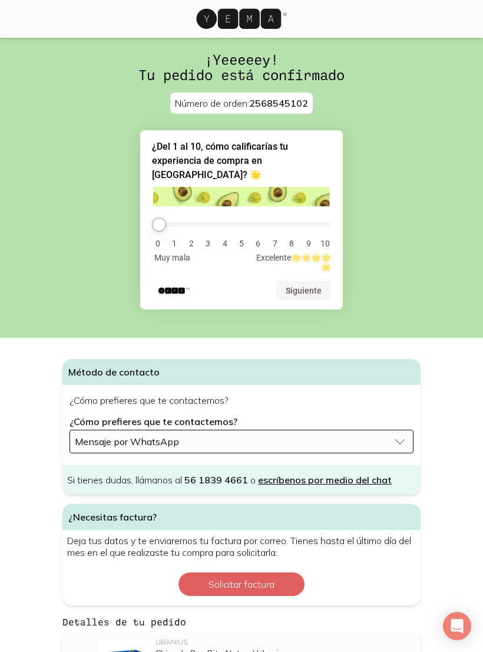
click at [210, 15] on icon at bounding box center [238, 19] width 85 height 20
